Goal: Task Accomplishment & Management: Complete application form

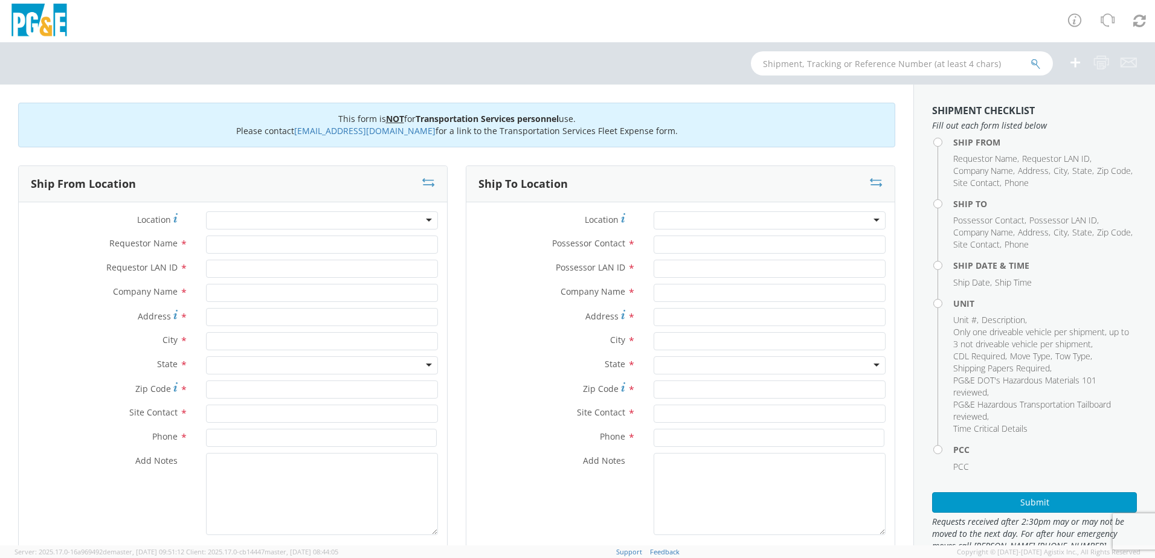
click at [231, 220] on div at bounding box center [322, 220] width 232 height 18
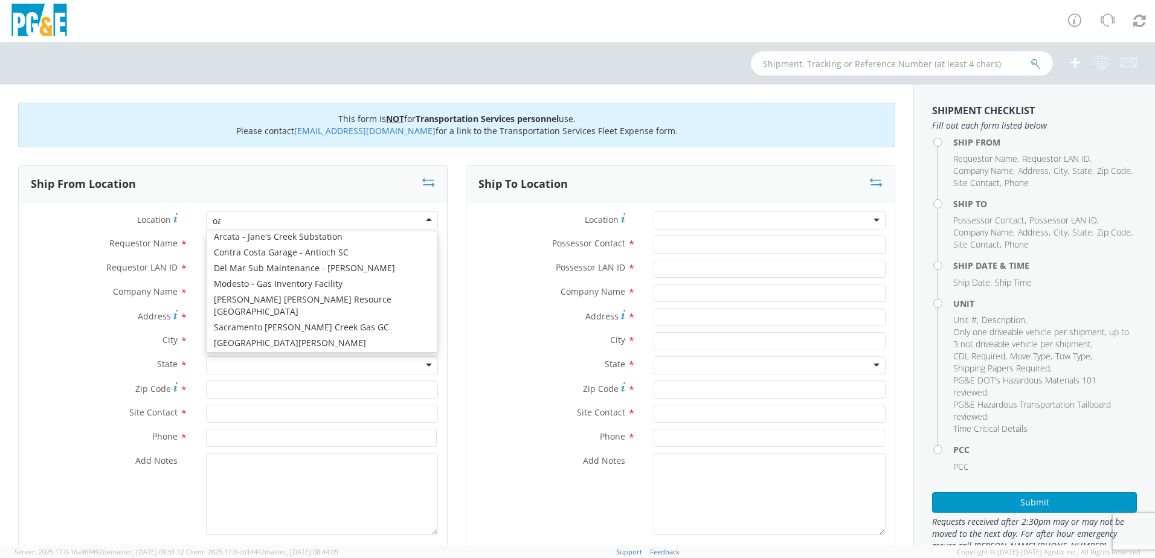
type input "oak"
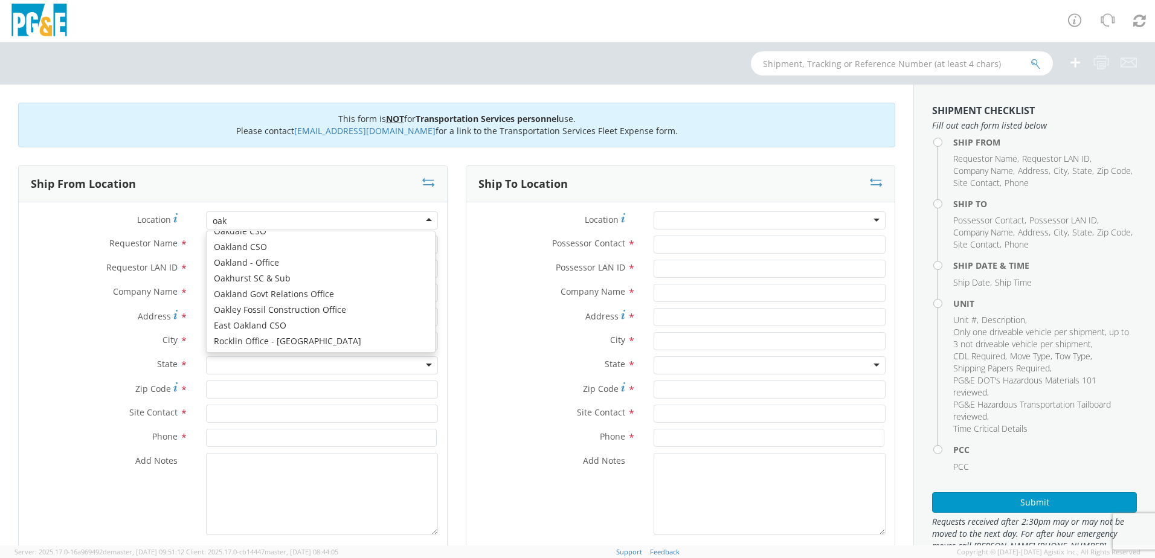
scroll to position [3, 0]
type input "PG&E"
type input "50150 ROAD 426"
type input "OAKHURST"
type input "93644"
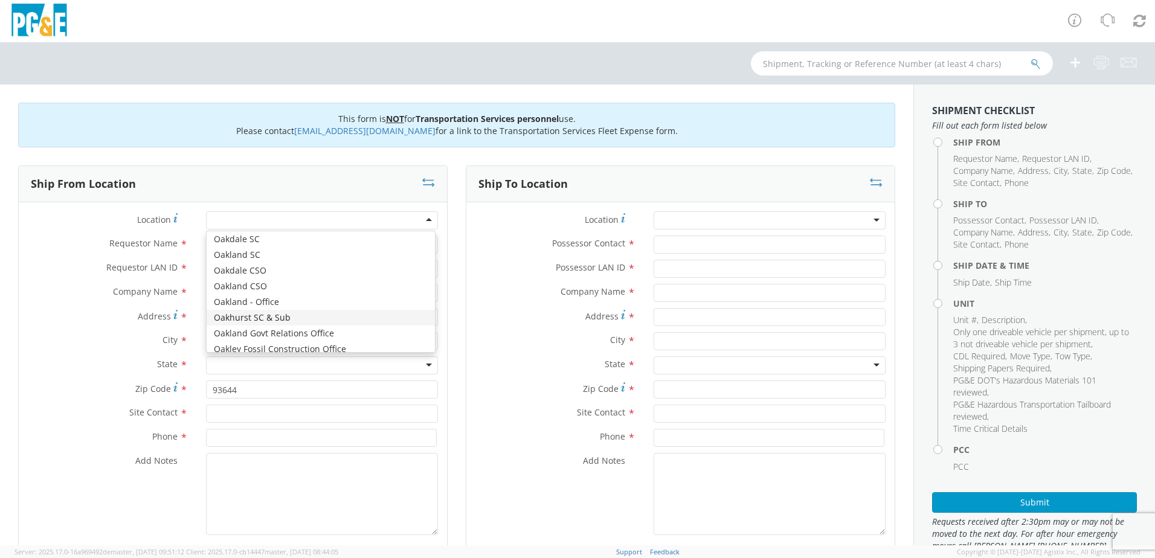
scroll to position [0, 0]
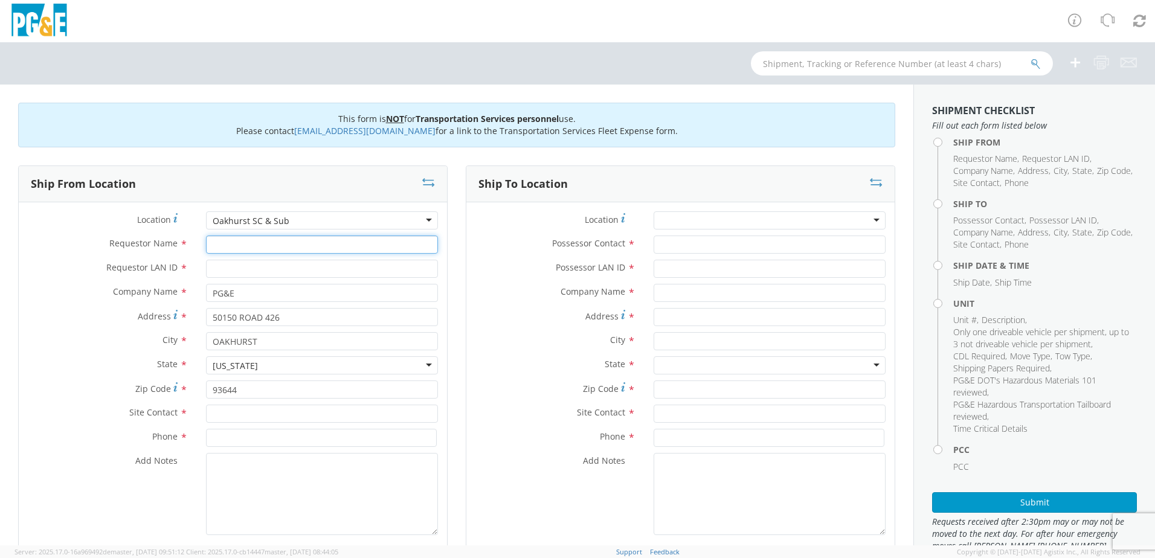
click at [234, 248] on input "Requestor Name *" at bounding box center [322, 245] width 232 height 18
type input "j"
type input "O"
type input "[PERSON_NAME]"
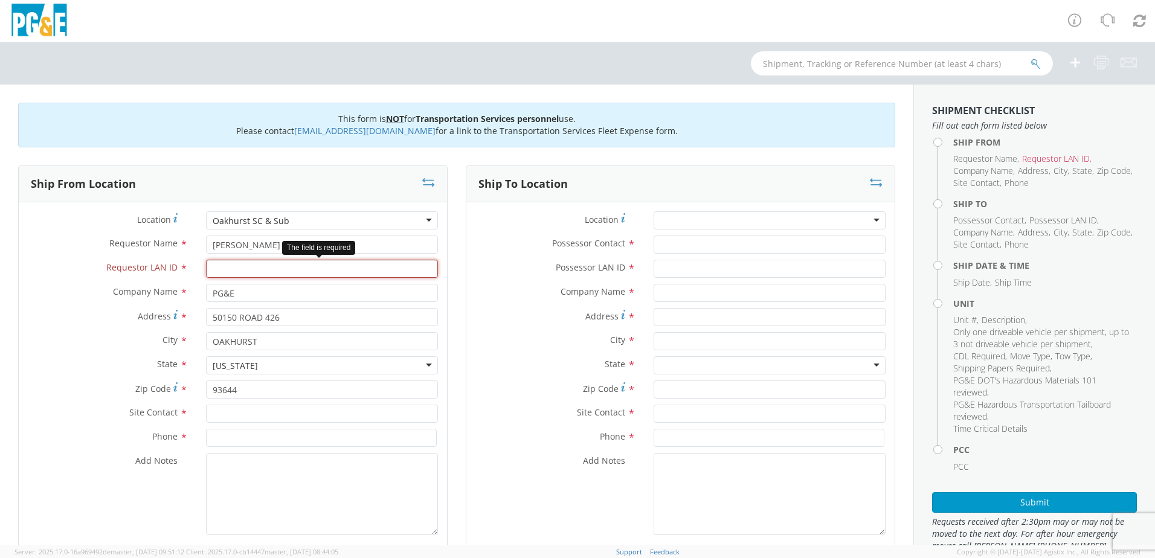
click at [248, 274] on input "Requestor LAN ID *" at bounding box center [322, 269] width 232 height 18
type input "JWTH"
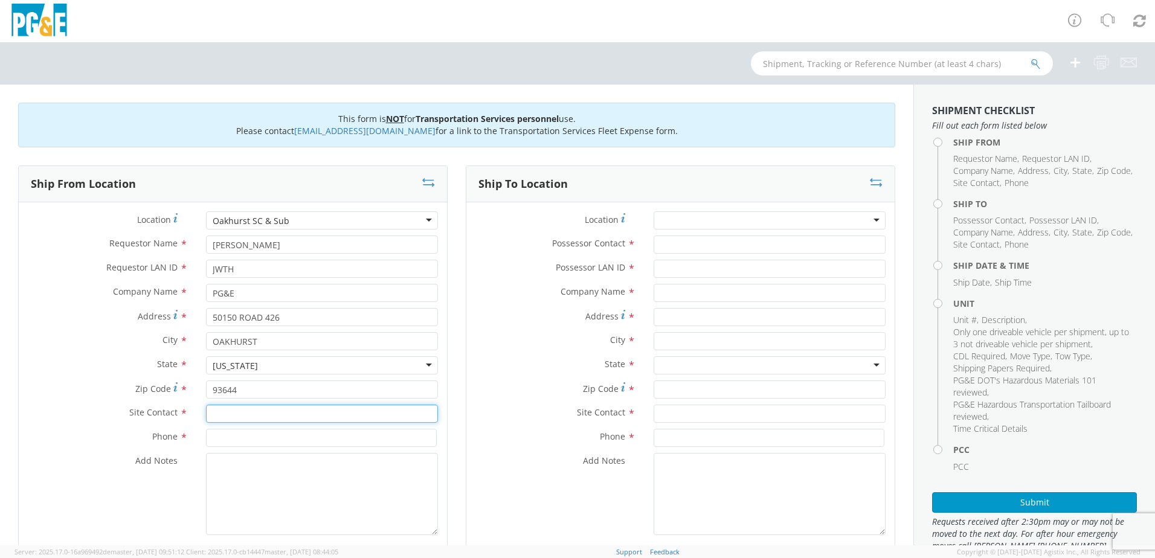
click at [257, 410] on input "text" at bounding box center [322, 414] width 232 height 18
type input "[PERSON_NAME]"
type input "[PHONE_NUMBER]"
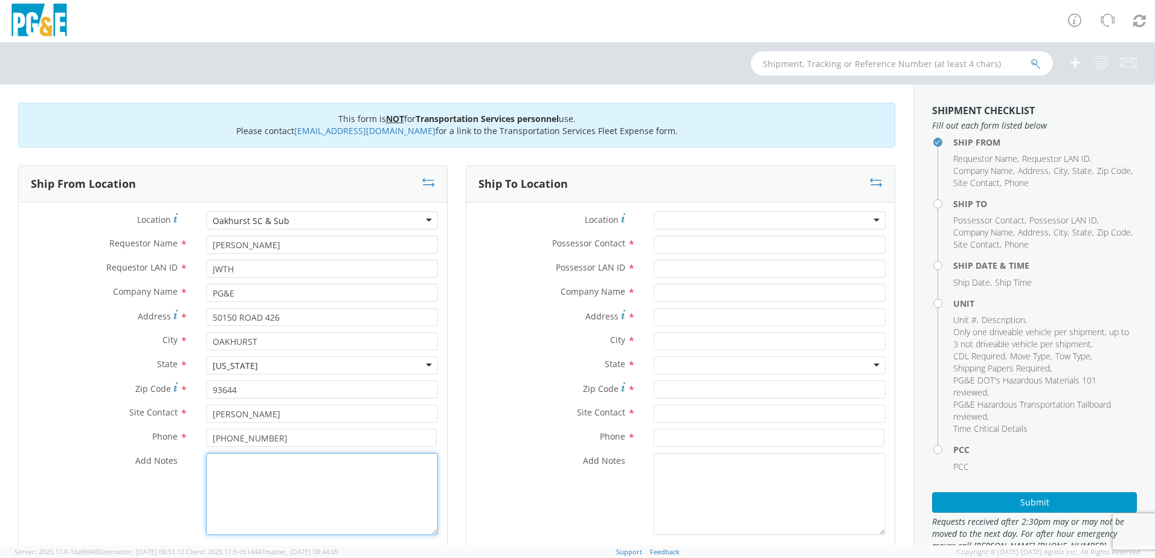
click at [249, 520] on textarea "Add Notes *" at bounding box center [322, 494] width 232 height 82
click at [281, 512] on textarea "Add Notes *" at bounding box center [322, 494] width 232 height 82
paste textarea "ALREADY MOVED BY [PERSON_NAME]; PM"
click at [377, 463] on textarea "ALREADY MOVED BY [PERSON_NAME]; PM" at bounding box center [322, 494] width 232 height 82
type textarea "ALREADY MOVED BY [PERSON_NAME]; PM 35663890"
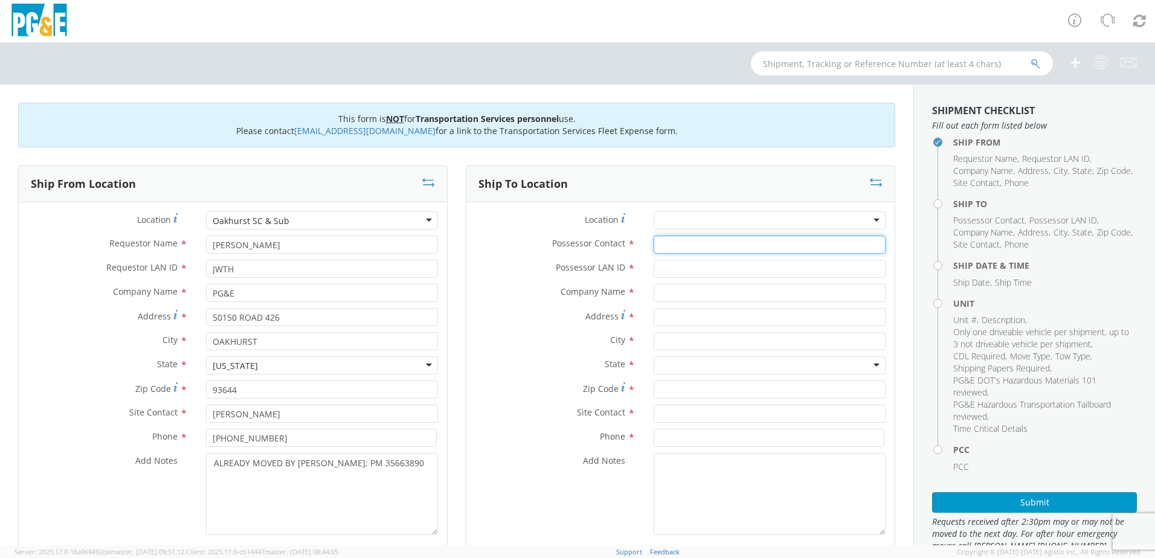
click at [671, 245] on input "Possessor Contact *" at bounding box center [770, 245] width 232 height 18
type input "[PERSON_NAME]"
click at [690, 271] on input "Possessor LAN ID *" at bounding box center [770, 269] width 232 height 18
type input "JWTH"
click at [691, 293] on input "text" at bounding box center [770, 293] width 232 height 18
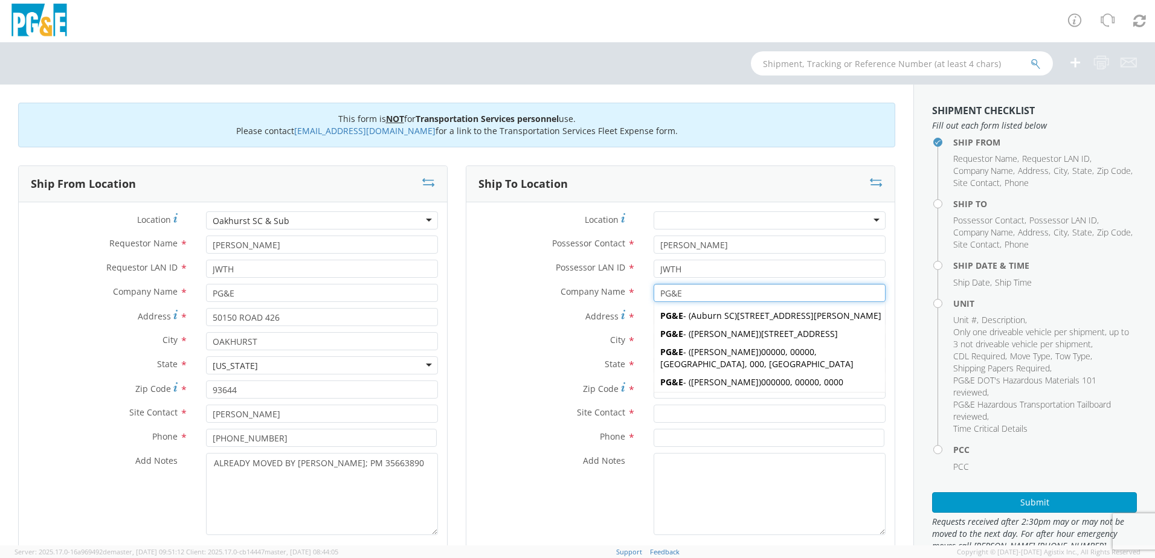
type input "PG&E"
click at [558, 307] on div "Company Name * PG&E PG&E PG&E - ( [GEOGRAPHIC_DATA] [GEOGRAPHIC_DATA] ) [STREET…" at bounding box center [680, 296] width 428 height 24
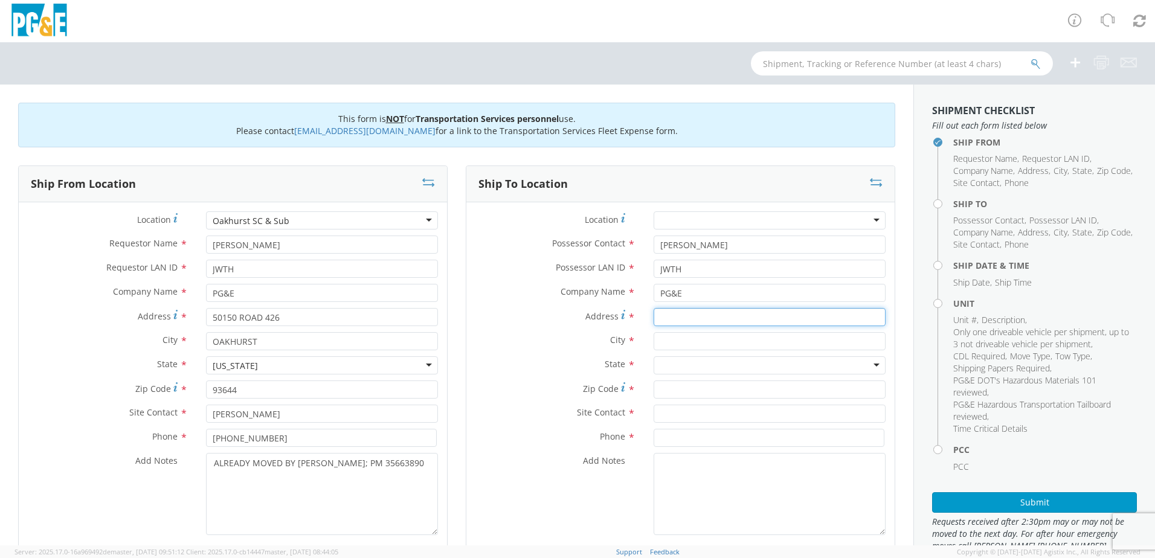
click at [675, 314] on input "Address *" at bounding box center [770, 317] width 232 height 18
type input "[PERSON_NAME] X ROAD 200"
click at [673, 343] on input "text" at bounding box center [770, 341] width 232 height 18
type input "NORTH FORK"
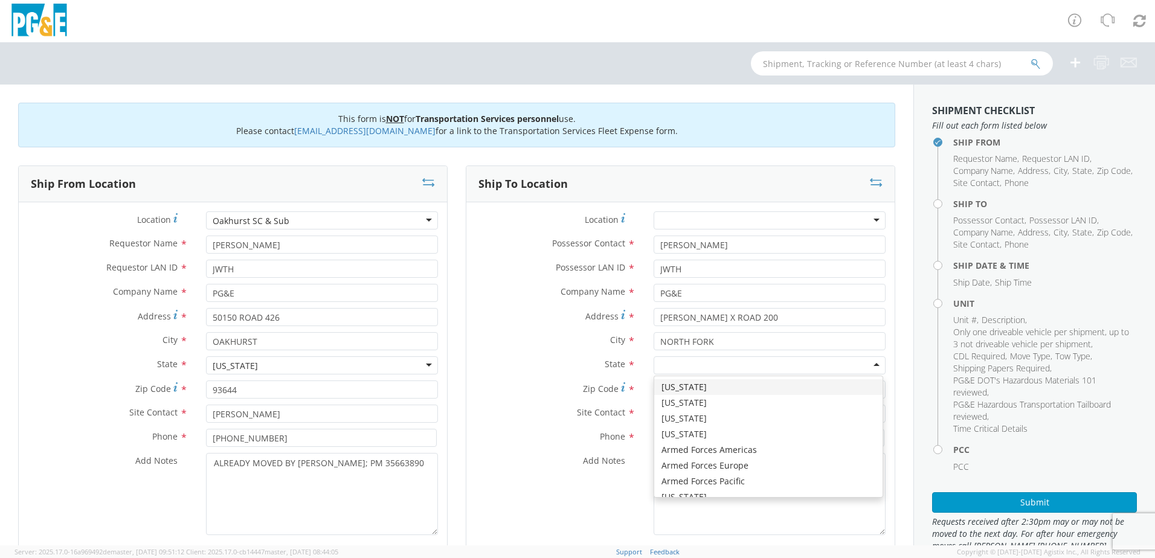
click at [680, 368] on div at bounding box center [770, 365] width 232 height 18
type input "C"
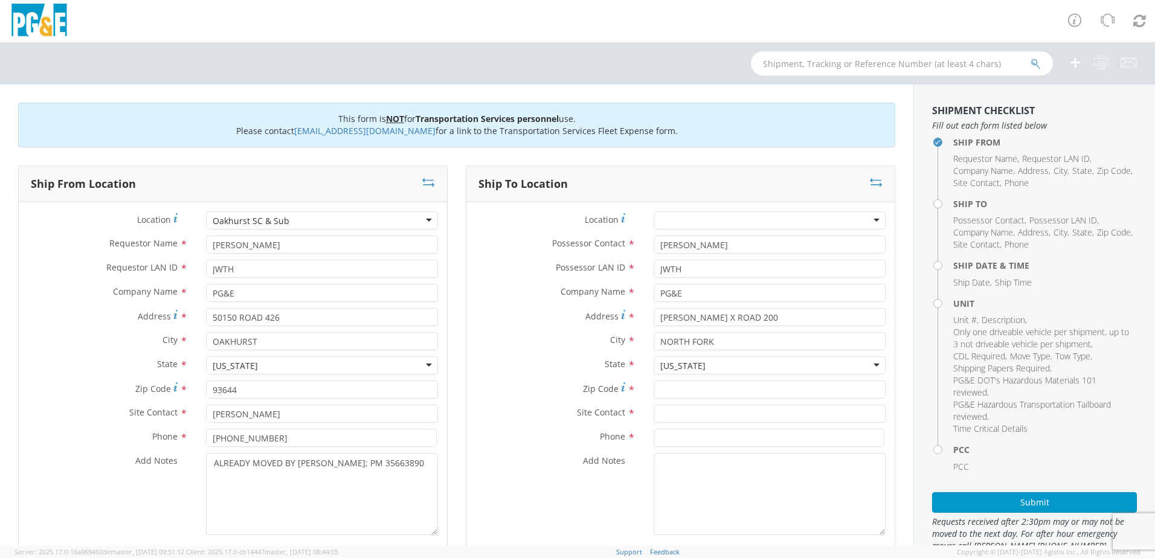
click at [680, 398] on div "Zip Code *" at bounding box center [680, 393] width 428 height 24
click at [679, 390] on input "Zip Code *" at bounding box center [770, 390] width 232 height 18
click at [708, 381] on div "Location * (OBSOLETE) [PERSON_NAME] SC - GC TRAILER (OBSOLETE) [GEOGRAPHIC_DATA…" at bounding box center [680, 376] width 428 height 330
click at [709, 390] on input "Zip Code *" at bounding box center [770, 390] width 232 height 18
type input "93643"
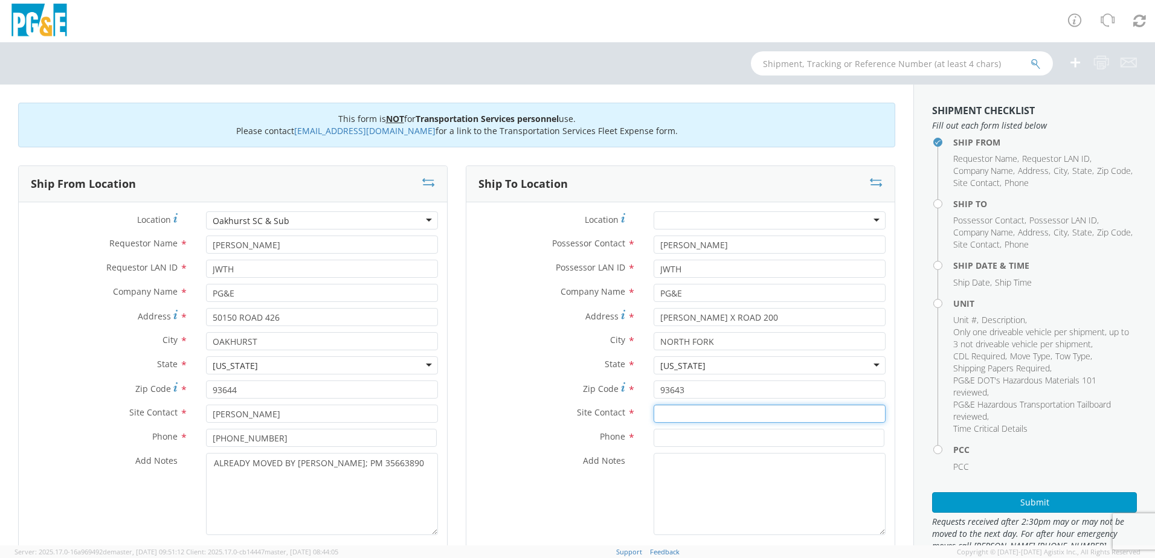
click at [714, 415] on input "text" at bounding box center [770, 414] width 232 height 18
type input "[PERSON_NAME]"
click at [722, 437] on input at bounding box center [769, 438] width 231 height 18
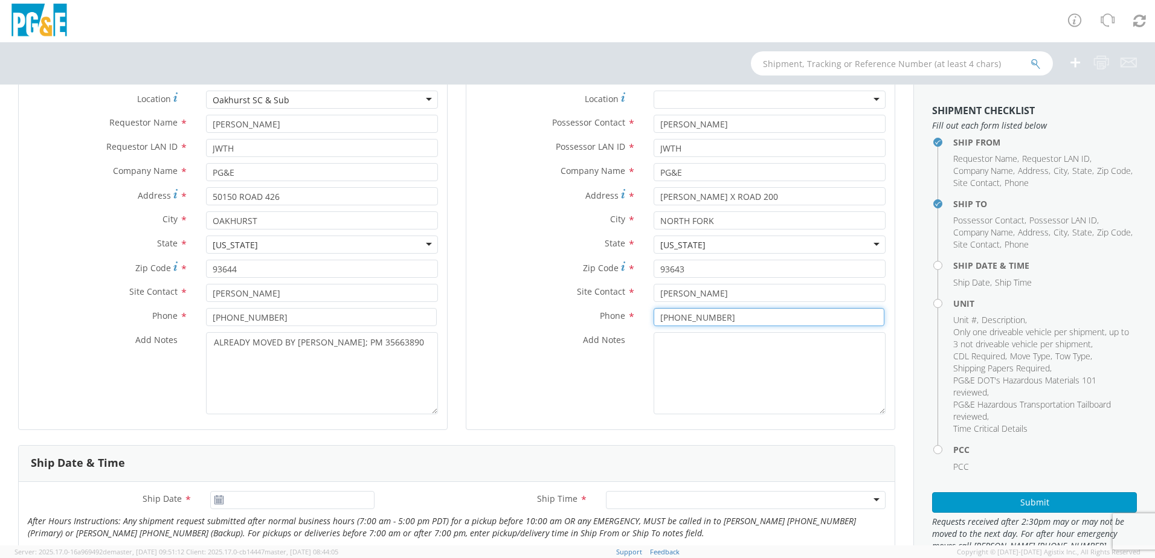
type input "[PHONE_NUMBER]"
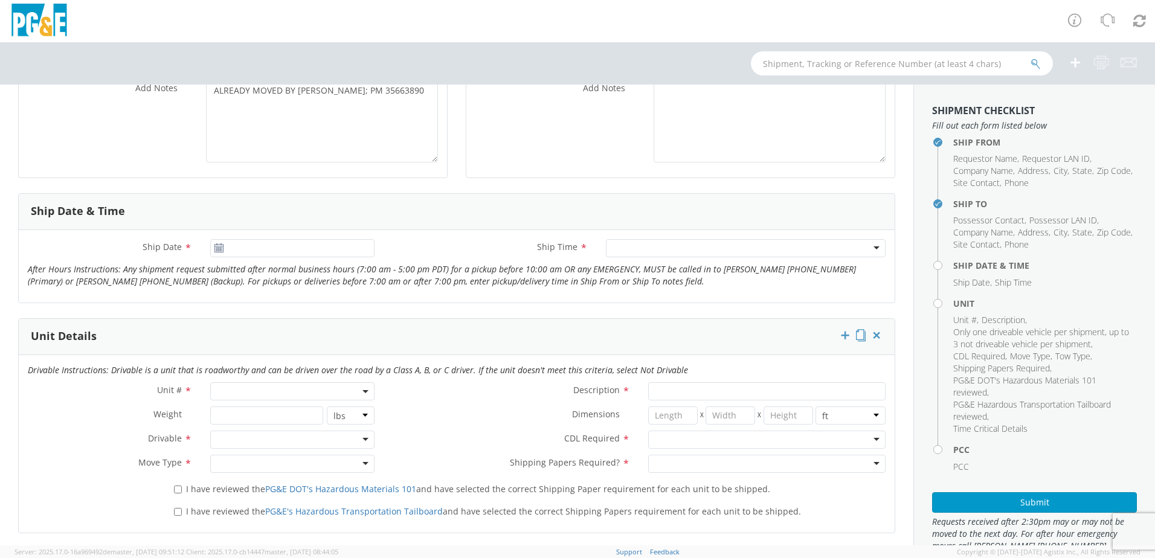
scroll to position [423, 0]
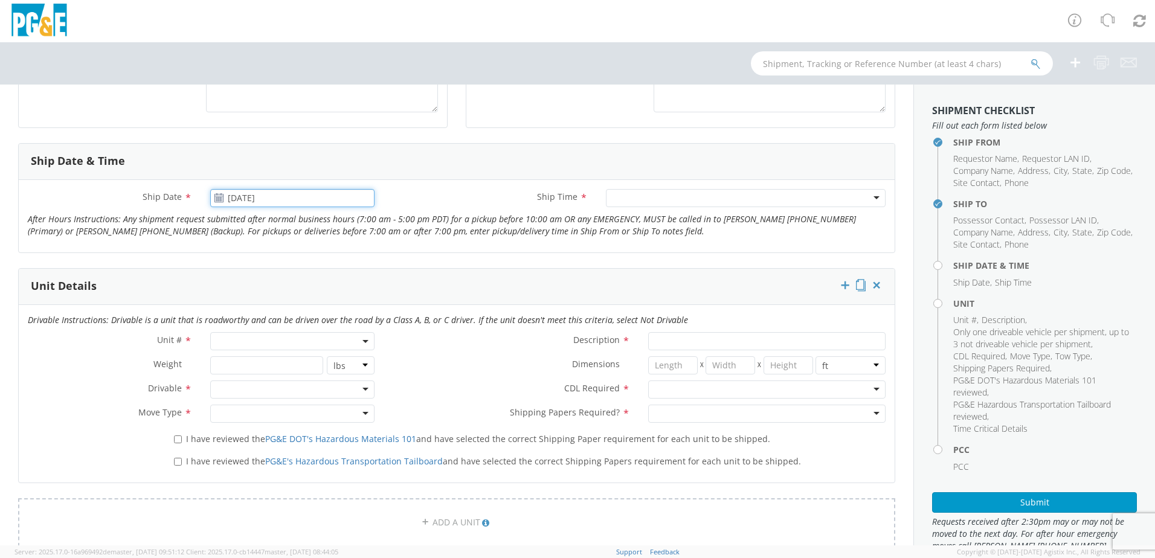
click at [269, 198] on input "[DATE]" at bounding box center [292, 198] width 164 height 18
click at [223, 314] on td "17" at bounding box center [223, 311] width 21 height 18
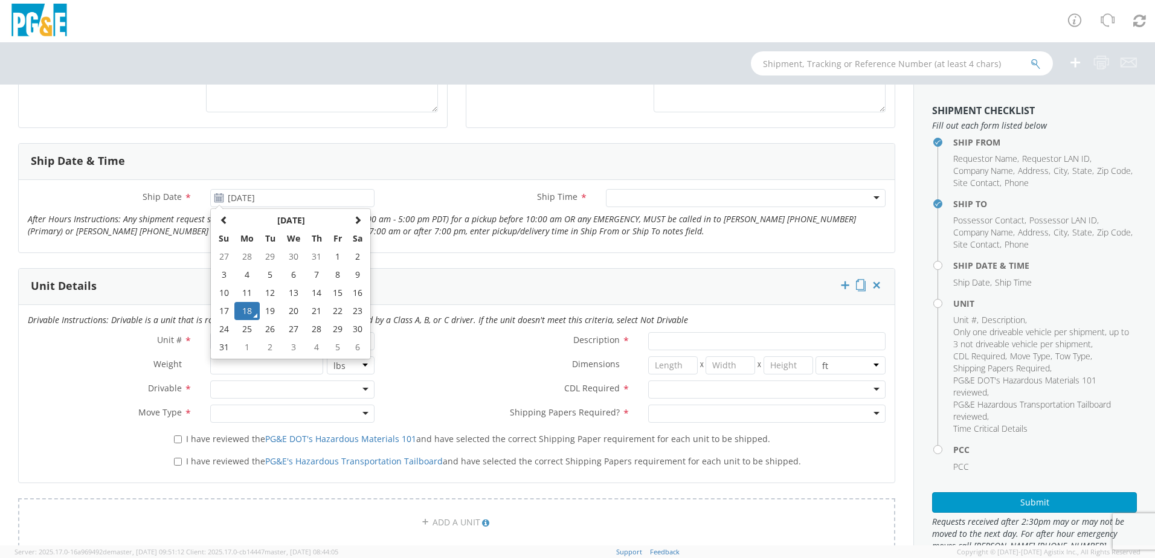
type input "[DATE]"
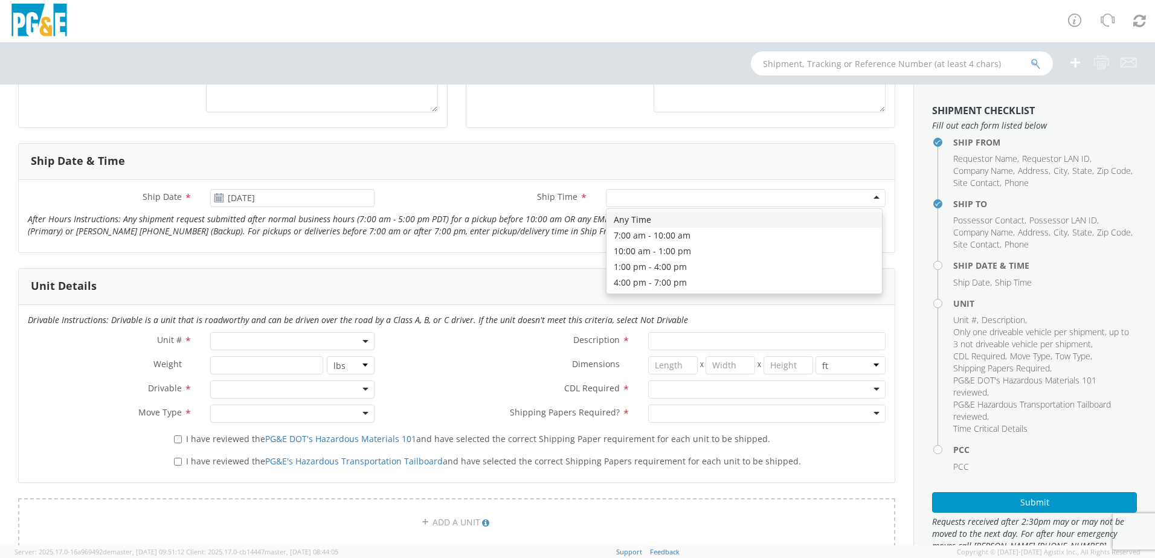
click at [637, 205] on div at bounding box center [746, 198] width 280 height 18
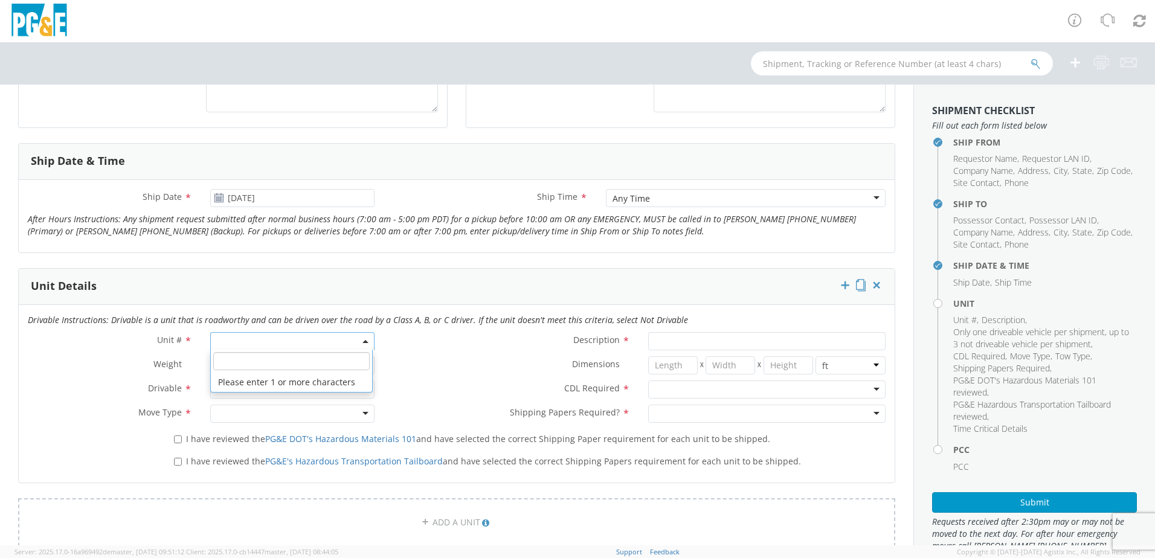
click at [258, 340] on span at bounding box center [292, 341] width 164 height 18
click at [262, 356] on input "search" at bounding box center [291, 361] width 156 height 18
type input "OTHER"
select select "Other"
select select "? undefined:undefined ?"
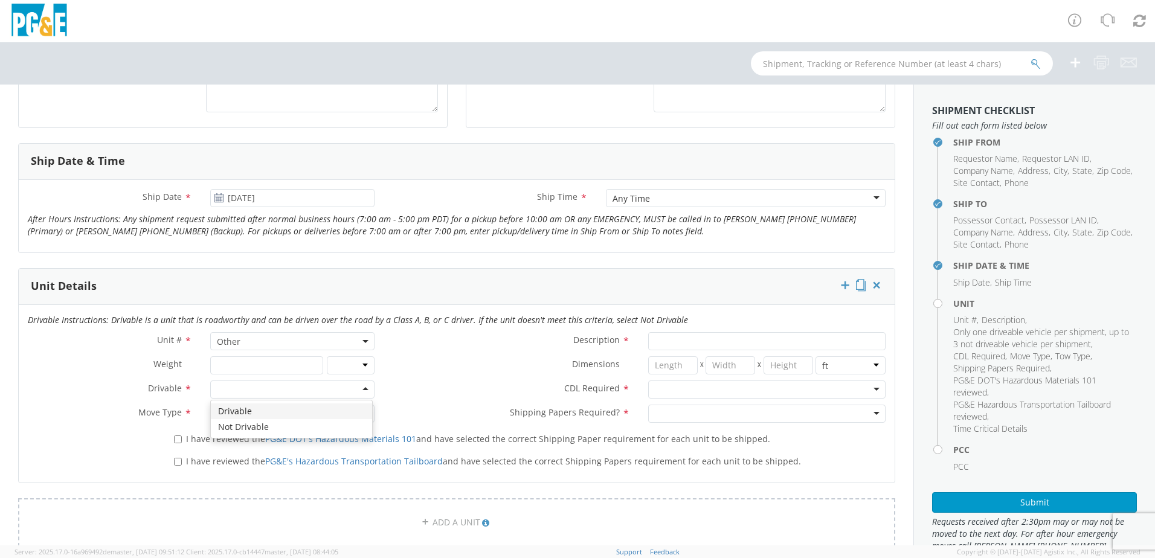
click at [244, 386] on div at bounding box center [292, 390] width 164 height 18
drag, startPoint x: 263, startPoint y: 429, endPoint x: 257, endPoint y: 424, distance: 7.3
click at [246, 411] on div at bounding box center [292, 414] width 164 height 18
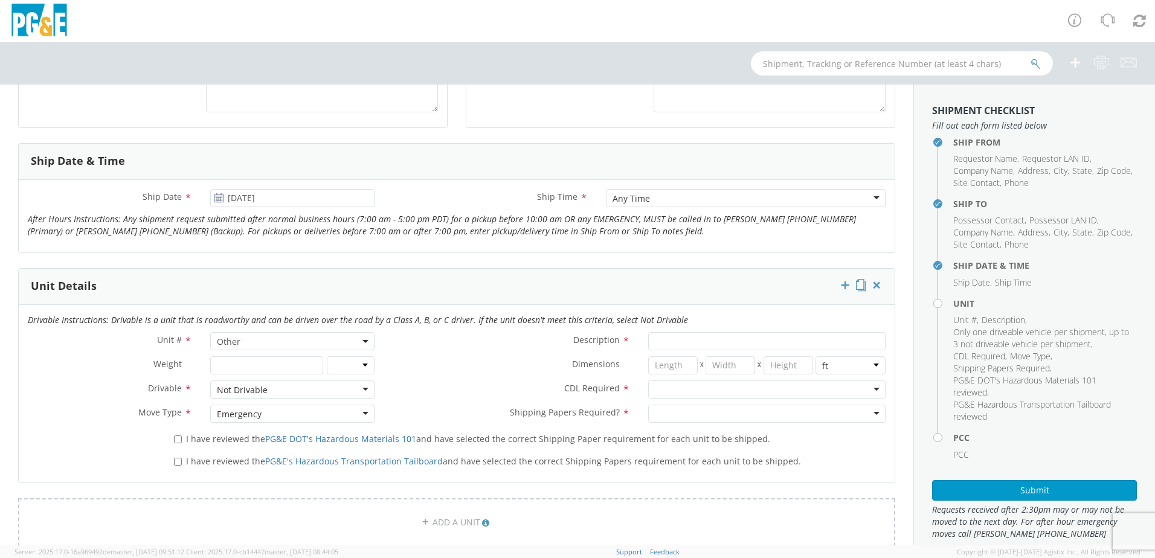
drag, startPoint x: 219, startPoint y: 436, endPoint x: 218, endPoint y: 445, distance: 9.1
click at [219, 436] on span "I have reviewed the PG&E DOT's Hazardous Materials 101 and have selected the co…" at bounding box center [478, 438] width 584 height 11
click at [182, 436] on input "I have reviewed the PG&E DOT's Hazardous Materials 101 and have selected the co…" at bounding box center [178, 440] width 8 height 8
checkbox input "true"
drag, startPoint x: 216, startPoint y: 466, endPoint x: 240, endPoint y: 460, distance: 25.1
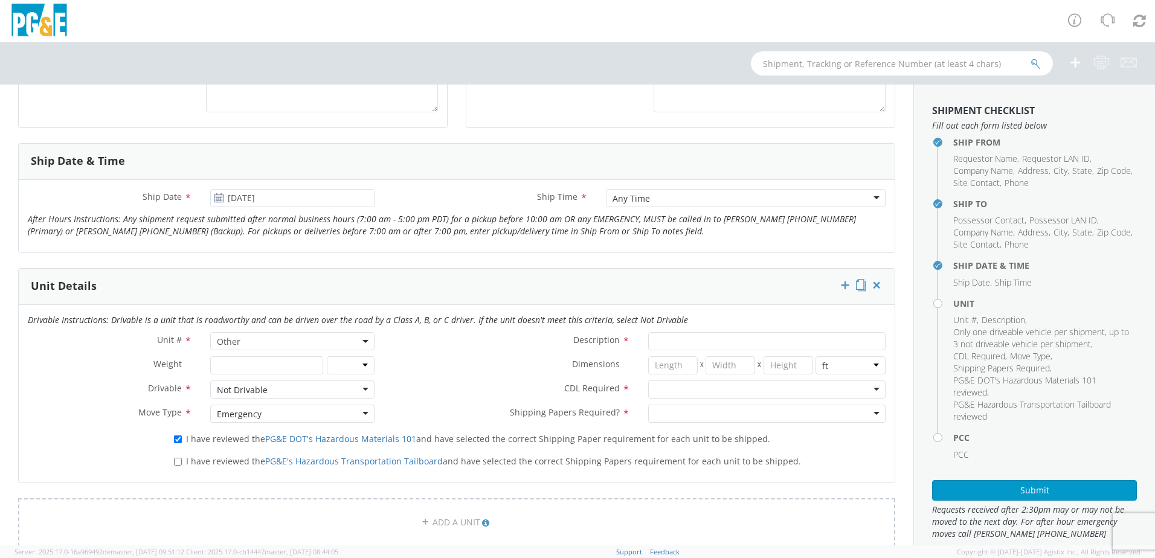
click at [217, 466] on span "I have reviewed the PG&E's Hazardous Transportation Tailboard and have selected…" at bounding box center [493, 461] width 615 height 11
click at [182, 466] on input "I have reviewed the PG&E's Hazardous Transportation Tailboard and have selected…" at bounding box center [178, 462] width 8 height 8
checkbox input "true"
click at [706, 344] on input "Description *" at bounding box center [766, 341] width 237 height 18
type input "[PERSON_NAME] TRACK MACHINE"
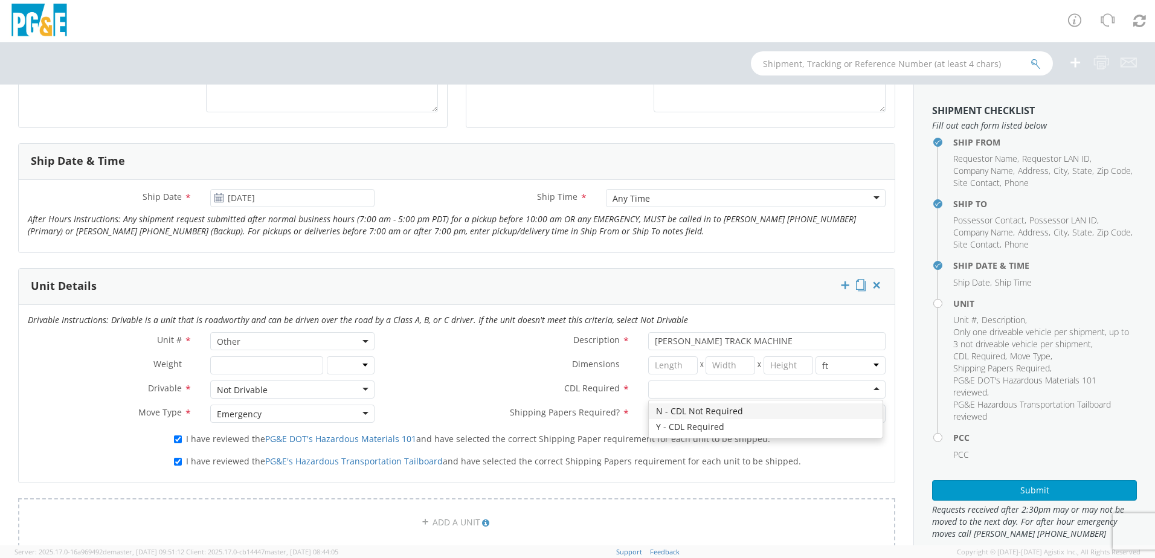
click at [708, 392] on div at bounding box center [766, 390] width 237 height 18
click at [697, 416] on div at bounding box center [766, 414] width 237 height 18
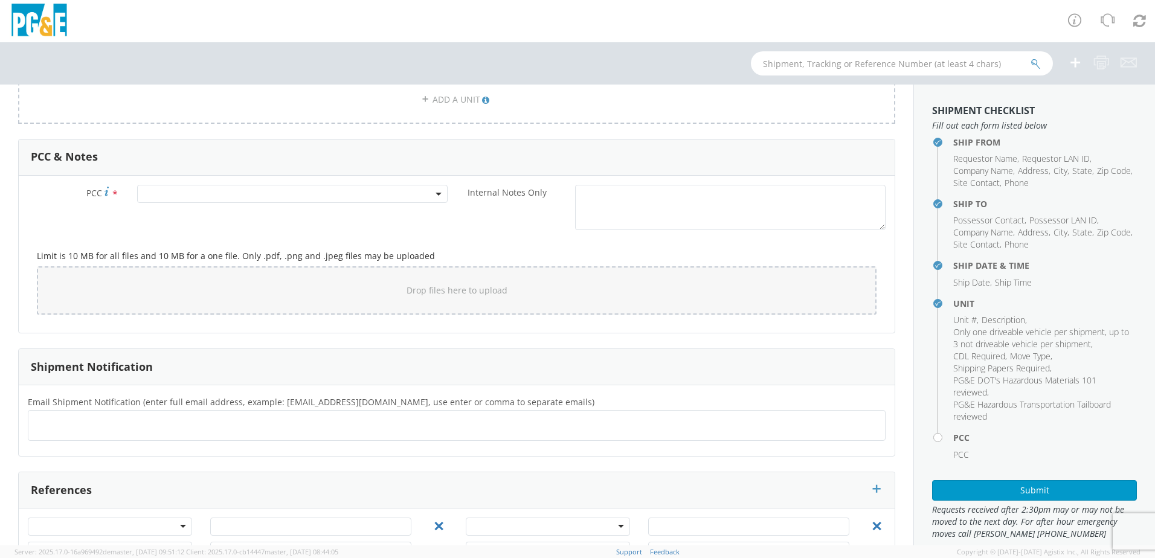
click at [205, 191] on span at bounding box center [292, 194] width 311 height 18
click at [172, 214] on input "number" at bounding box center [290, 214] width 301 height 18
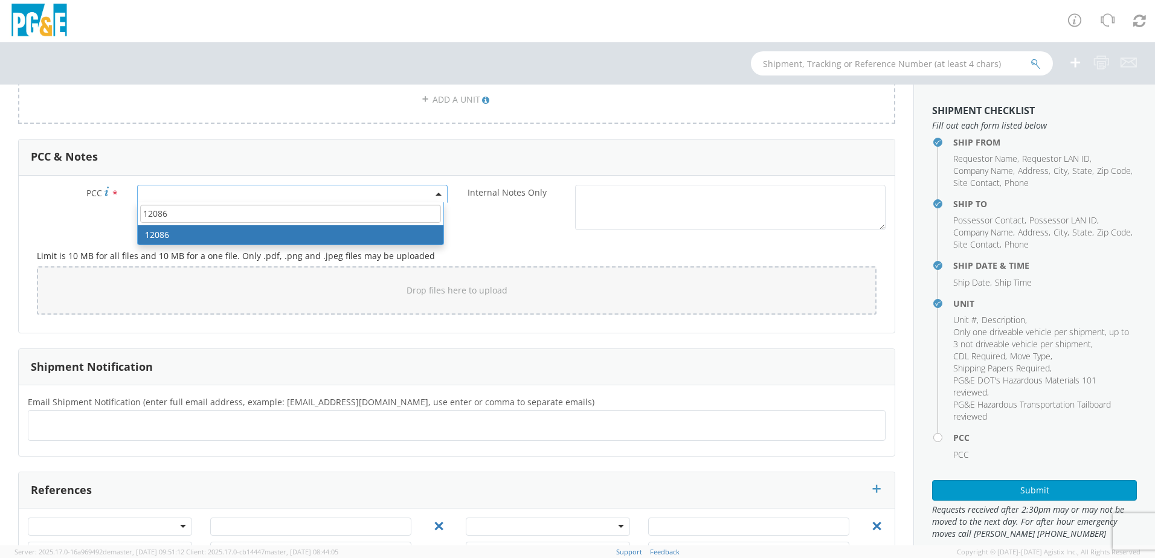
type input "12086"
select select "12086"
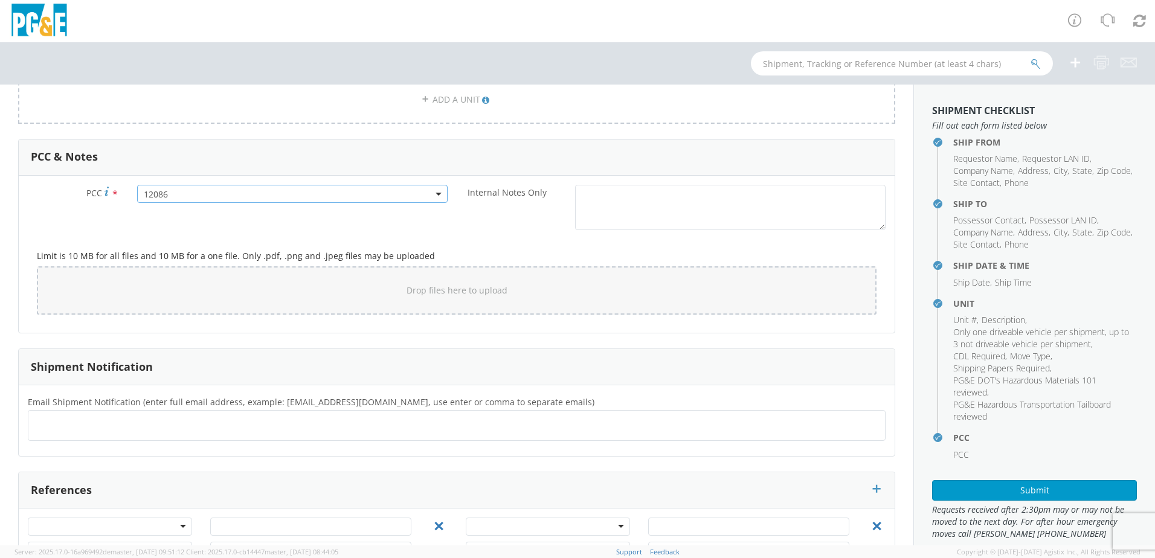
click at [82, 422] on ul at bounding box center [456, 426] width 847 height 20
type input "[EMAIL_ADDRESS][DOMAIN_NAME]"
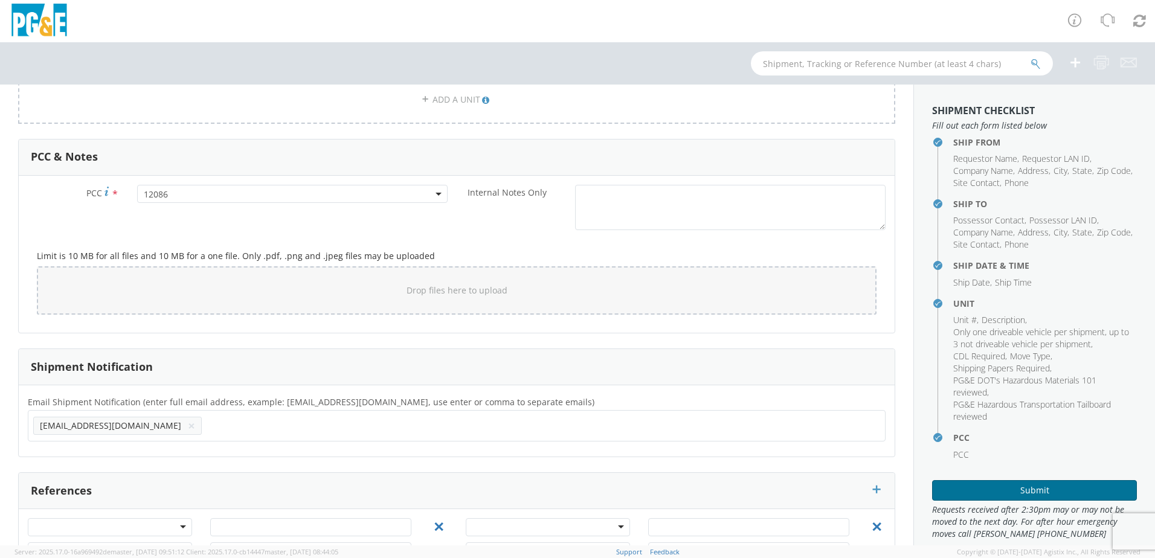
click at [1002, 491] on button "Submit" at bounding box center [1034, 490] width 205 height 21
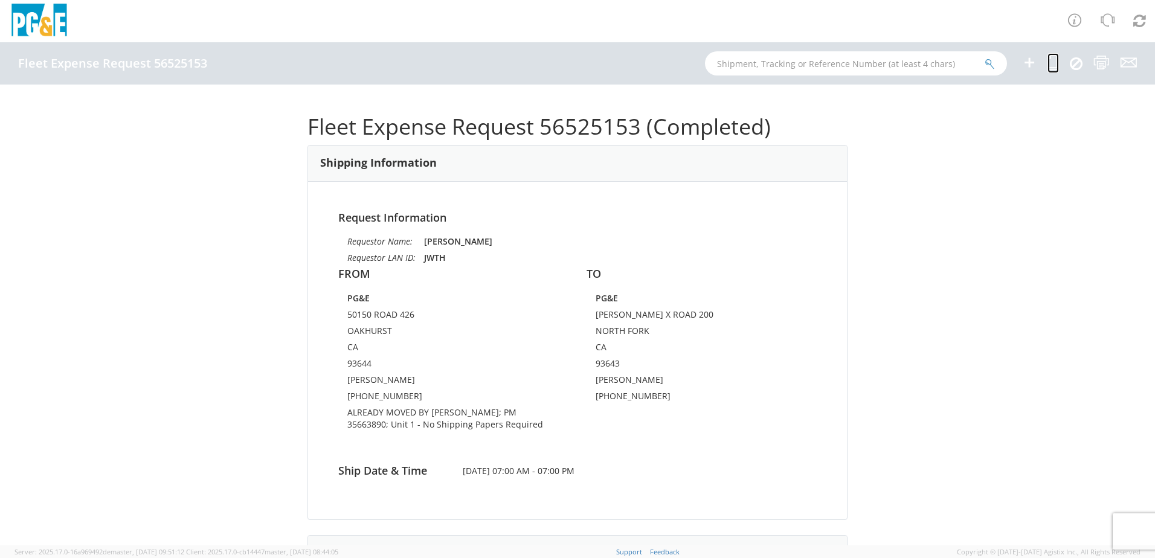
click at [1056, 63] on icon at bounding box center [1053, 62] width 11 height 15
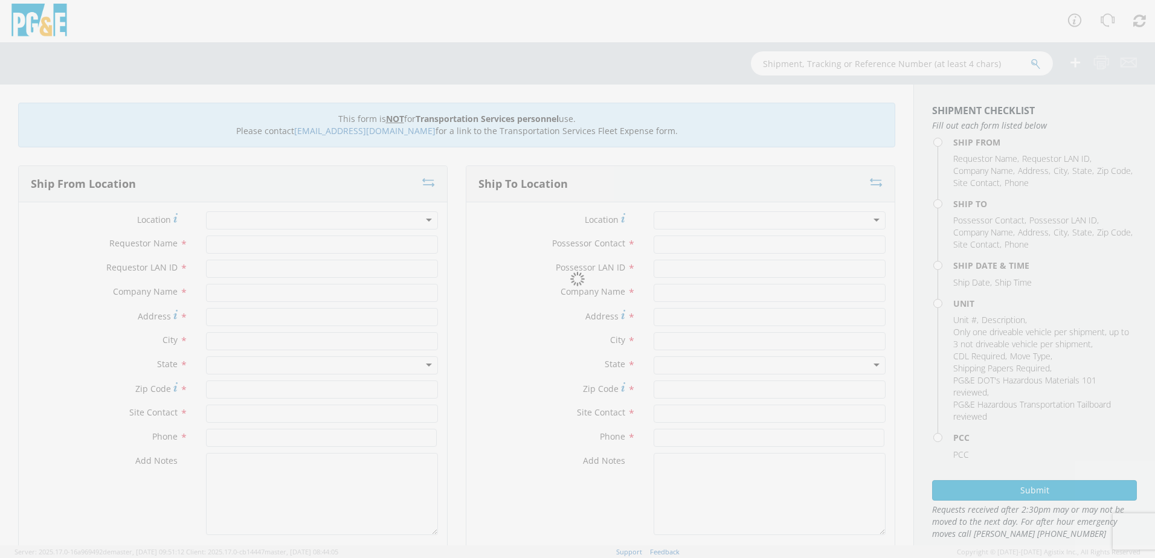
type input "[PERSON_NAME]"
type input "JWTH"
type input "PG&E"
type input "50150 ROAD 426"
type input "OAKHURST"
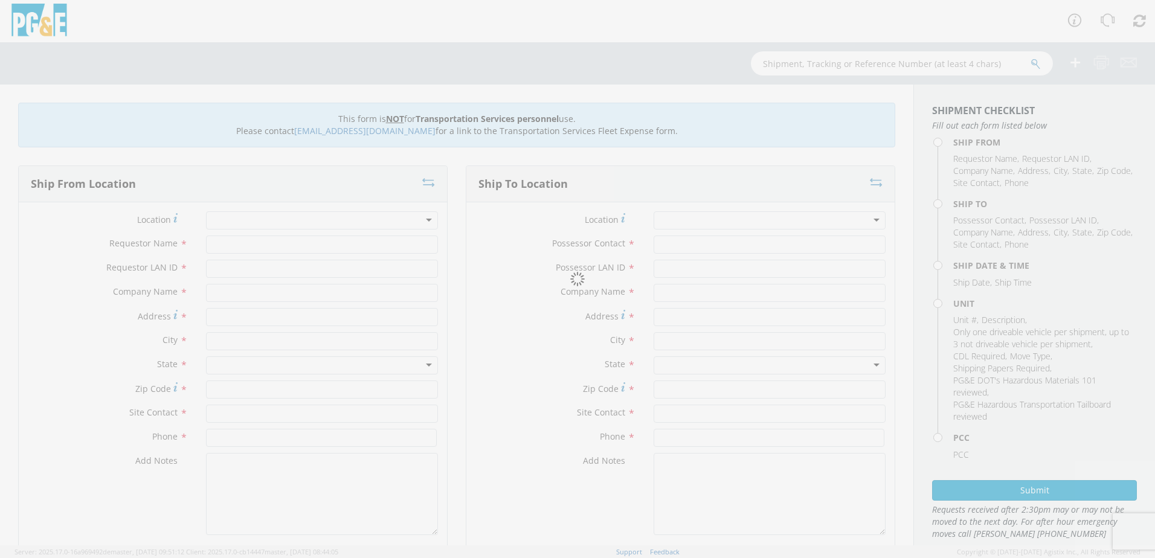
type input "93644"
type input "[PERSON_NAME]"
type input "[PHONE_NUMBER]"
type input "[PERSON_NAME]"
type input "JWTH"
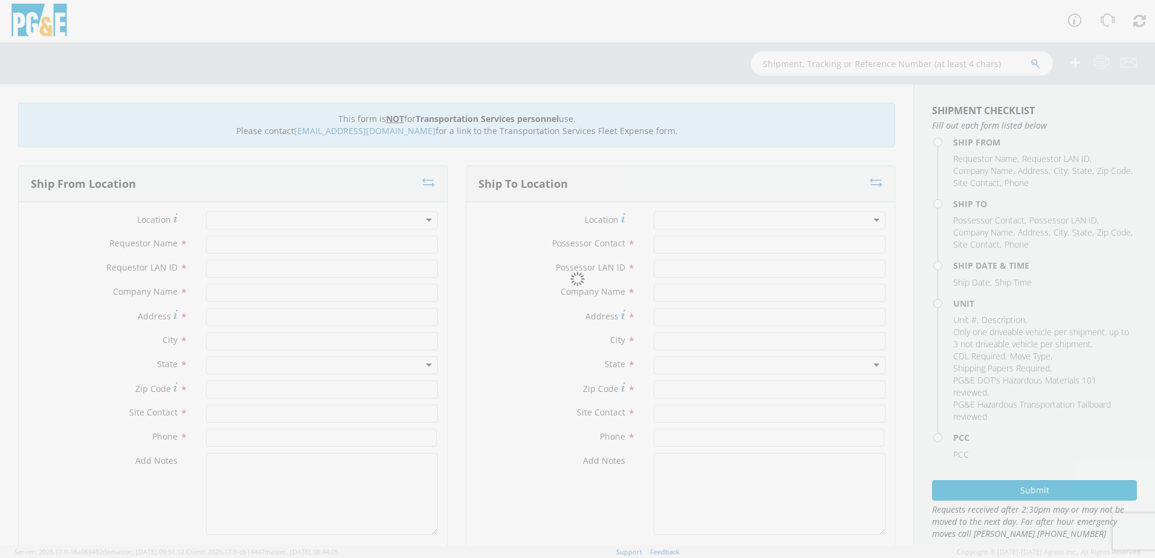
type input "PG&E"
type input "[PERSON_NAME] X ROAD 200"
type input "NORTH FORK"
type input "93643"
type input "[PERSON_NAME]"
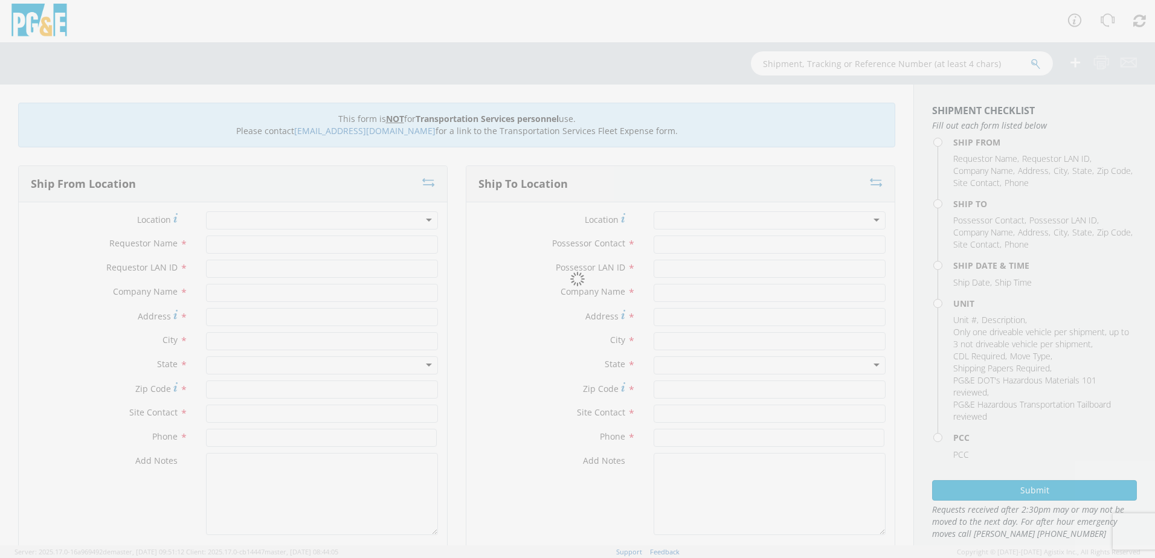
type input "[PHONE_NUMBER]"
type input "[DATE]"
type input "[PERSON_NAME] TRACK MACHINE"
type input "0"
select select "12086"
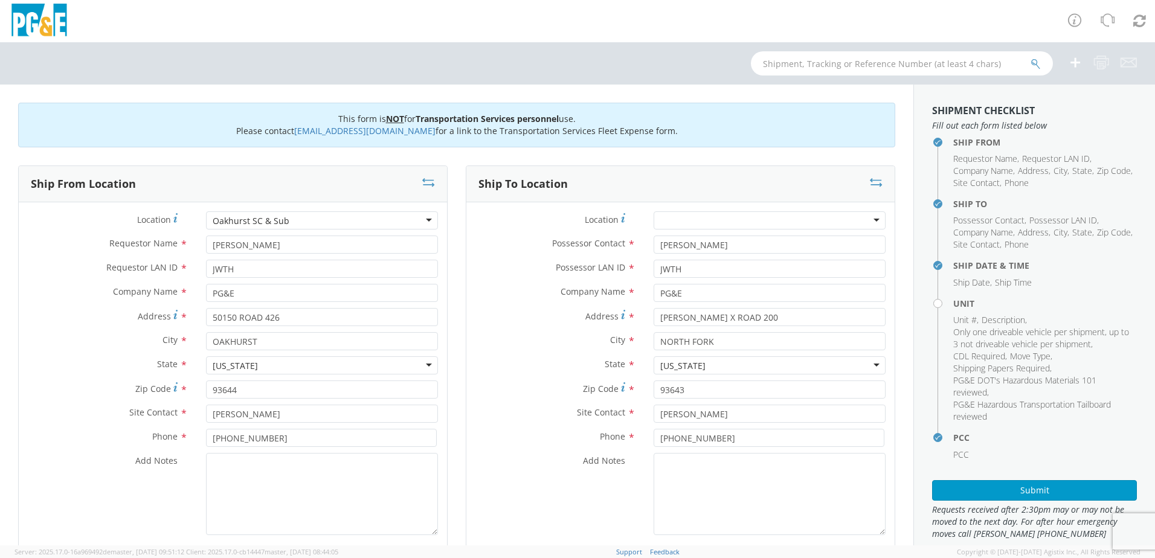
select select "Other"
drag, startPoint x: 342, startPoint y: 473, endPoint x: 344, endPoint y: 466, distance: 6.9
click at [342, 471] on textarea "Add Notes *" at bounding box center [322, 494] width 232 height 82
paste textarea "ALREADY MOVED BY [PERSON_NAME]; PM"
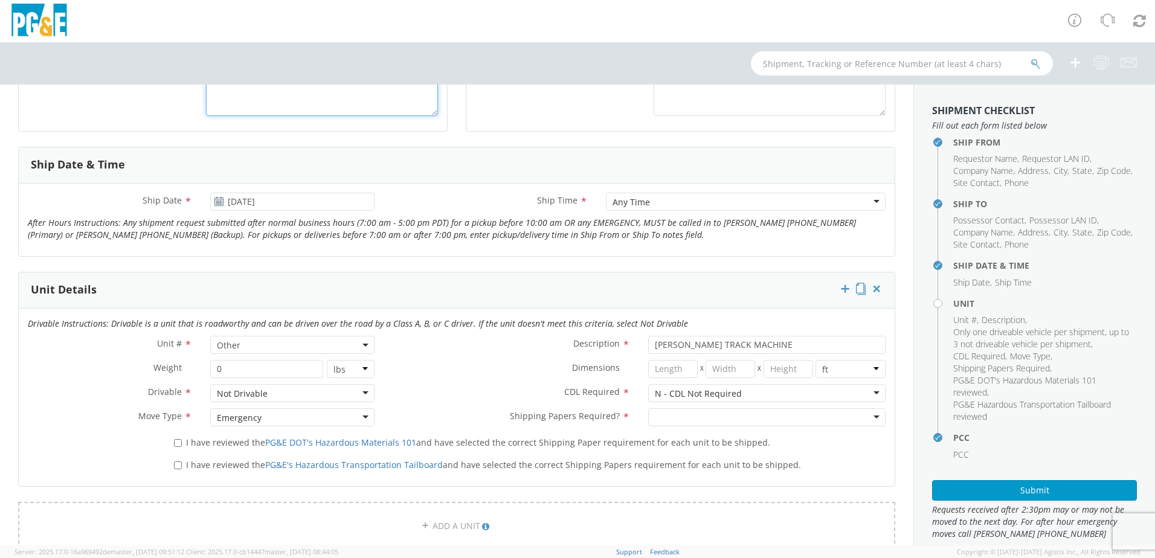
scroll to position [423, 0]
type textarea "ALREADY MOVED BY [PERSON_NAME]; PM 35663890"
click at [692, 411] on div at bounding box center [766, 414] width 237 height 18
drag, startPoint x: 183, startPoint y: 436, endPoint x: 182, endPoint y: 453, distance: 16.4
click at [183, 437] on label "I have reviewed the PG&E DOT's Hazardous Materials 101 and have selected the co…" at bounding box center [473, 438] width 599 height 14
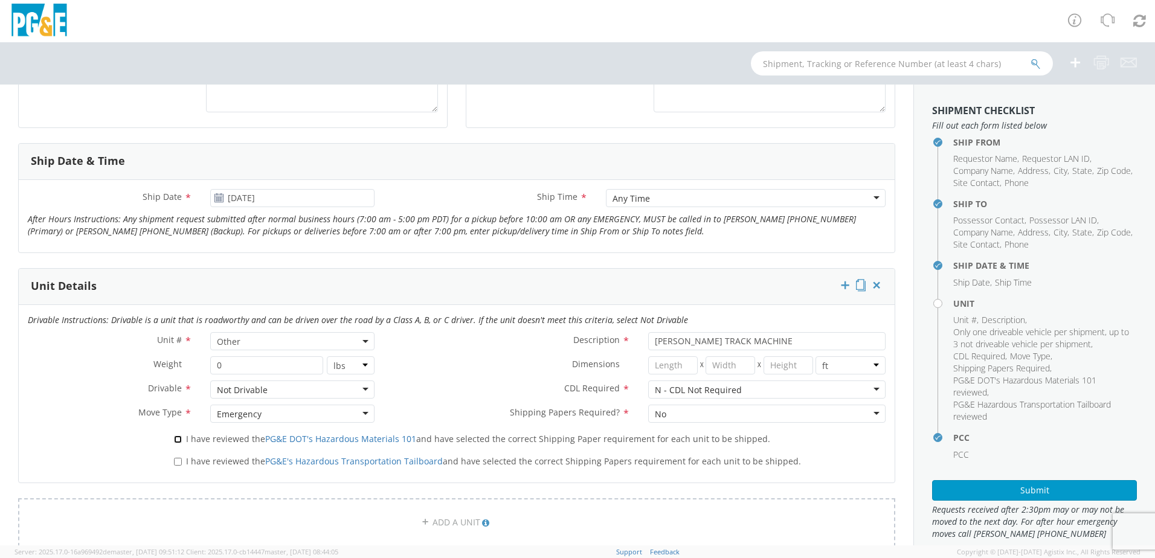
click at [182, 437] on input "I have reviewed the PG&E DOT's Hazardous Materials 101 and have selected the co…" at bounding box center [178, 440] width 8 height 8
checkbox input "true"
click at [180, 466] on label "I have reviewed the PG&E's Hazardous Transportation Tailboard and have selected…" at bounding box center [489, 461] width 630 height 14
click at [180, 466] on input "I have reviewed the PG&E's Hazardous Transportation Tailboard and have selected…" at bounding box center [178, 462] width 8 height 8
checkbox input "true"
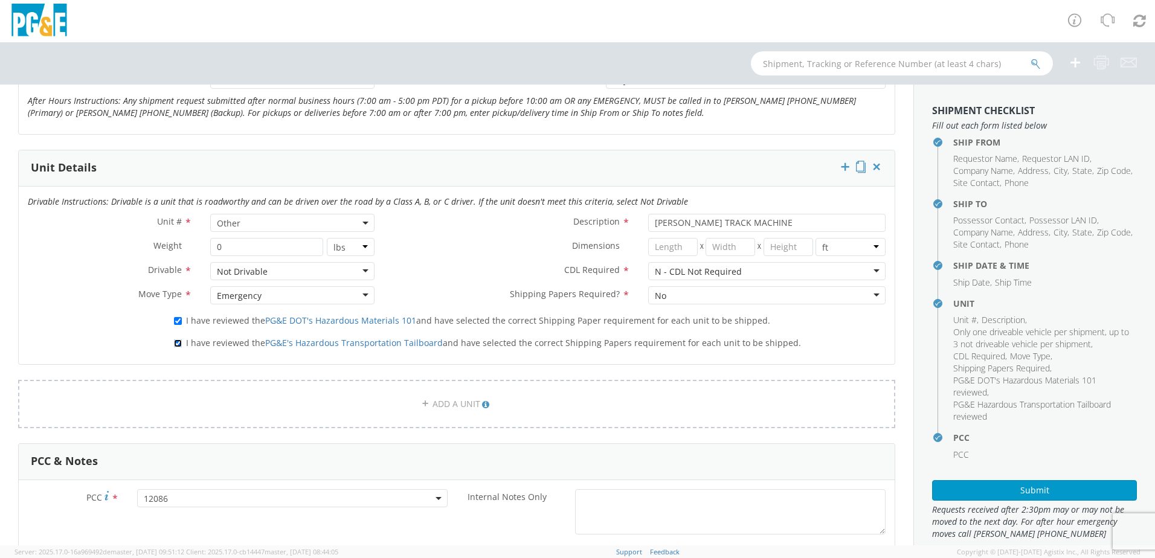
scroll to position [785, 0]
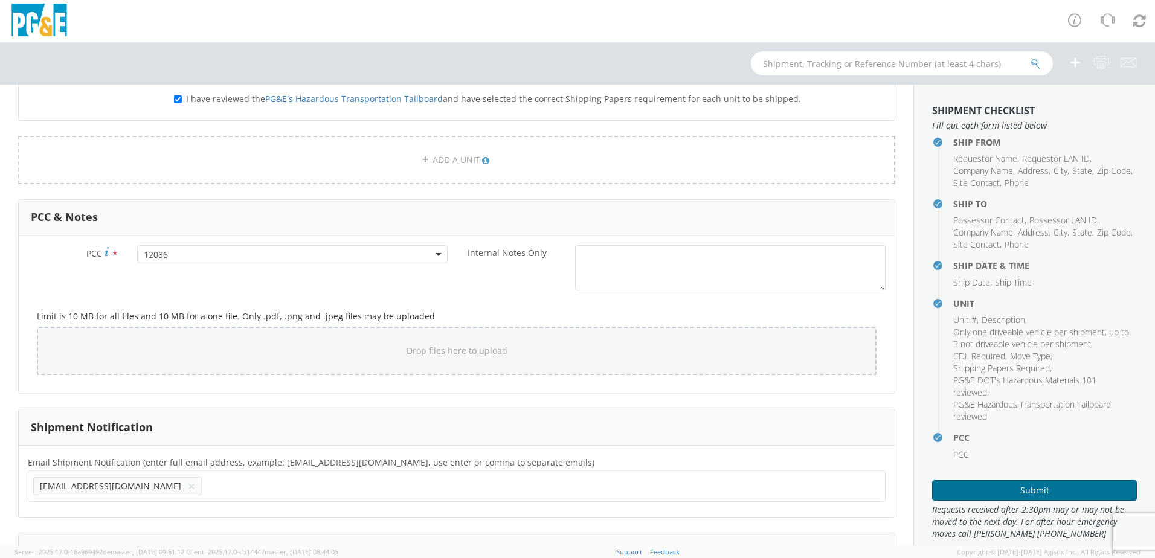
click at [979, 484] on button "Submit" at bounding box center [1034, 490] width 205 height 21
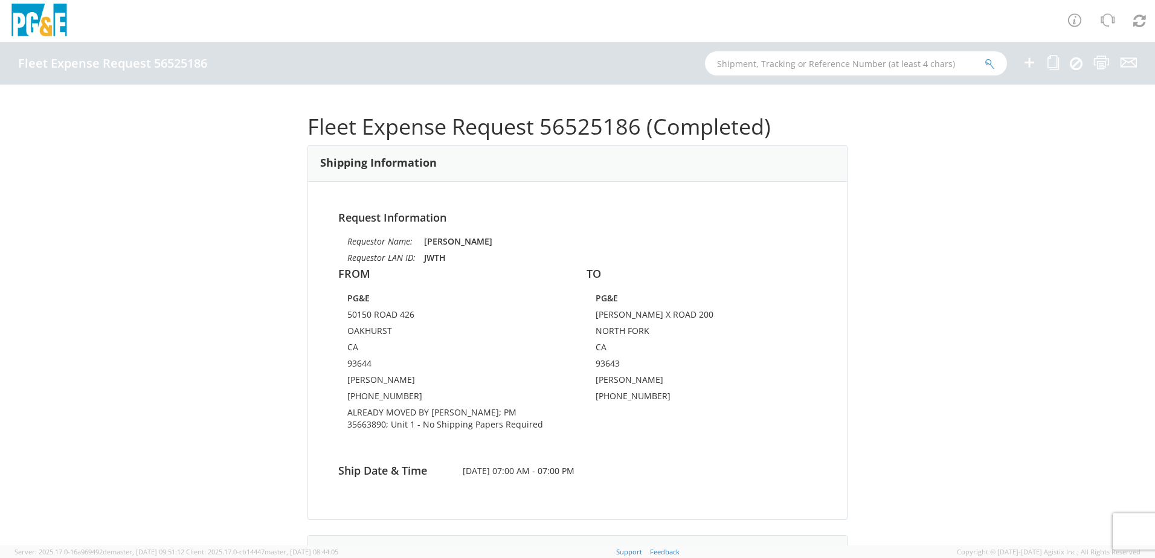
click at [528, 31] on div at bounding box center [577, 21] width 1155 height 42
click at [119, 141] on div "Fleet Expense Request 56525186 (Completed) Shipping Information Request Informa…" at bounding box center [577, 315] width 1155 height 461
click at [1055, 60] on icon at bounding box center [1053, 62] width 11 height 15
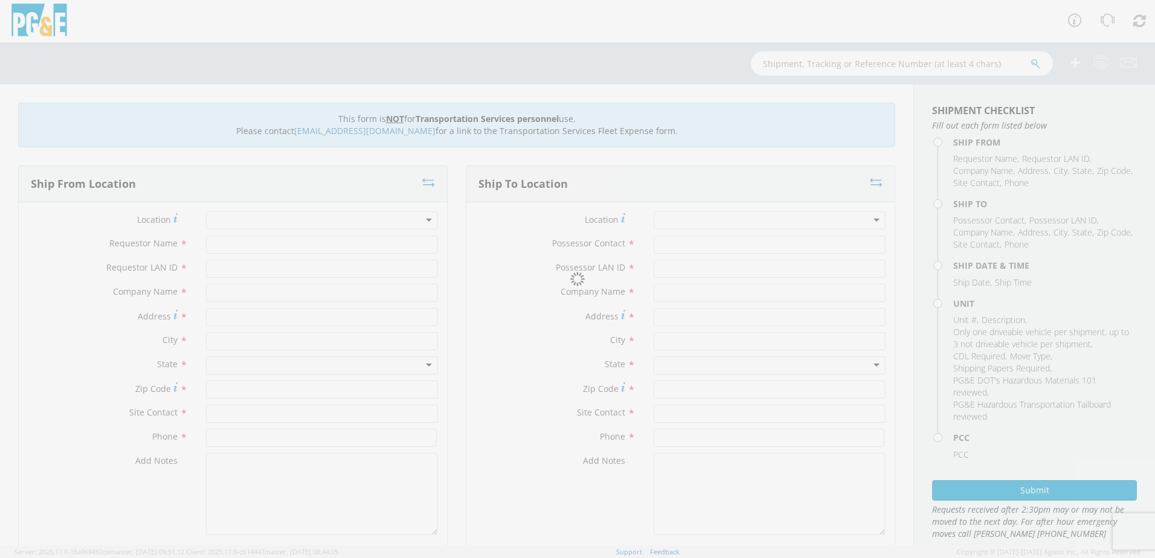
type input "[PERSON_NAME]"
type input "JWTH"
type input "PG&E"
type input "50150 ROAD 426"
type input "OAKHURST"
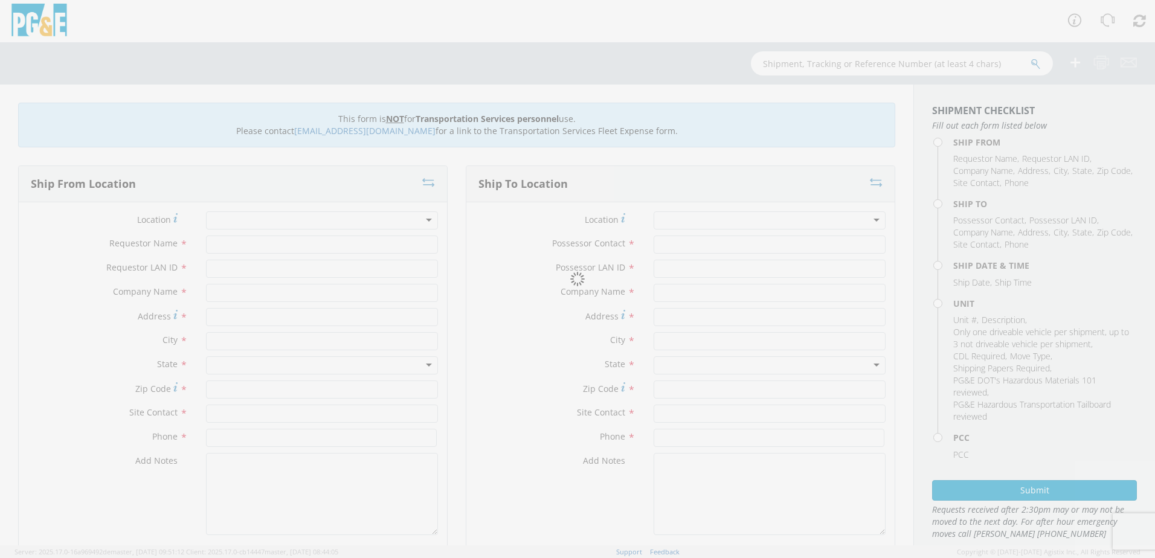
type input "93644"
type input "[PERSON_NAME]"
type input "[PHONE_NUMBER]"
type input "[PERSON_NAME]"
type input "JWTH"
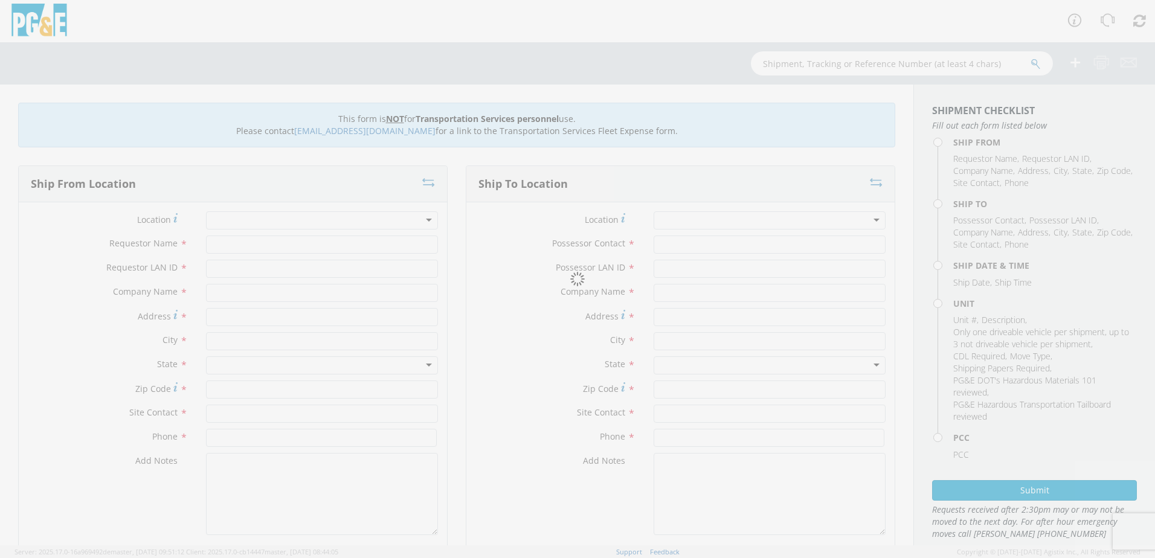
type input "PG&E"
type input "[PERSON_NAME] X ROAD 200"
type input "NORTH FORK"
type input "93643"
type input "[PERSON_NAME]"
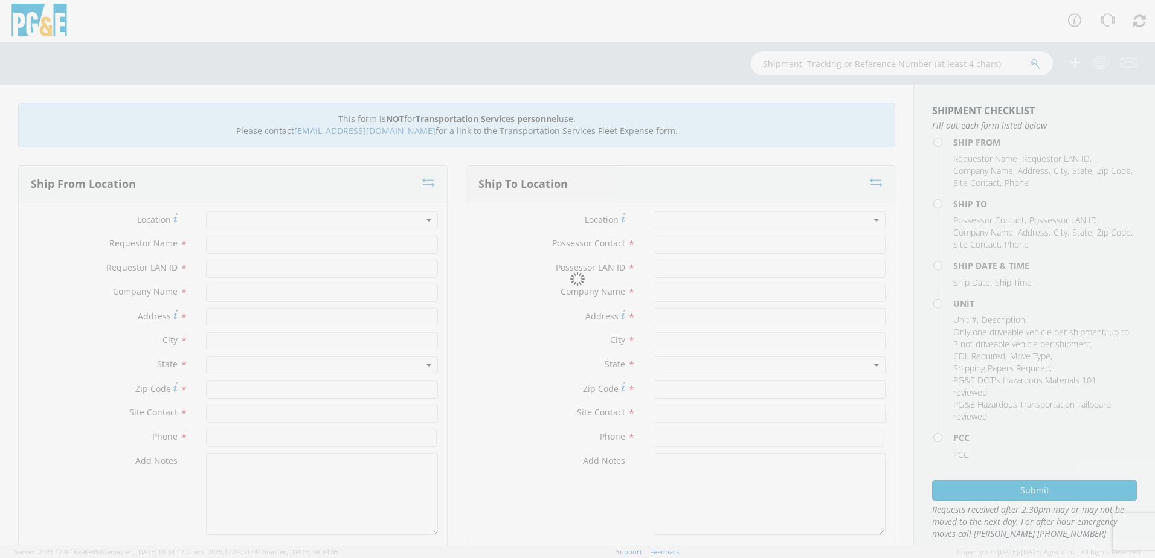
type input "[PHONE_NUMBER]"
type input "[DATE]"
type input "[PERSON_NAME] TRACK MACHINE"
type input "0"
select select "Other"
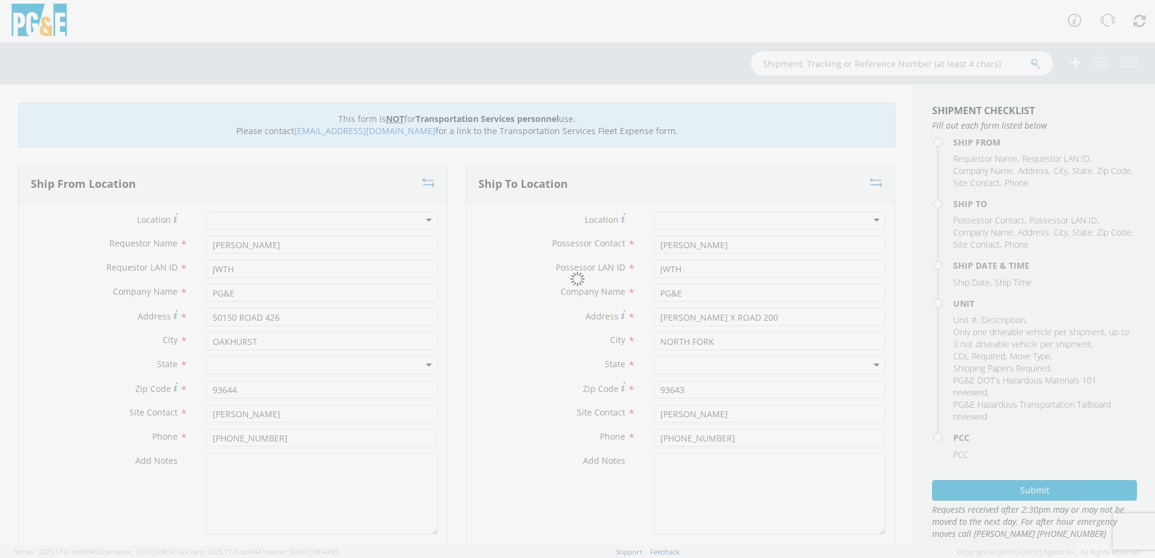
select select "12086"
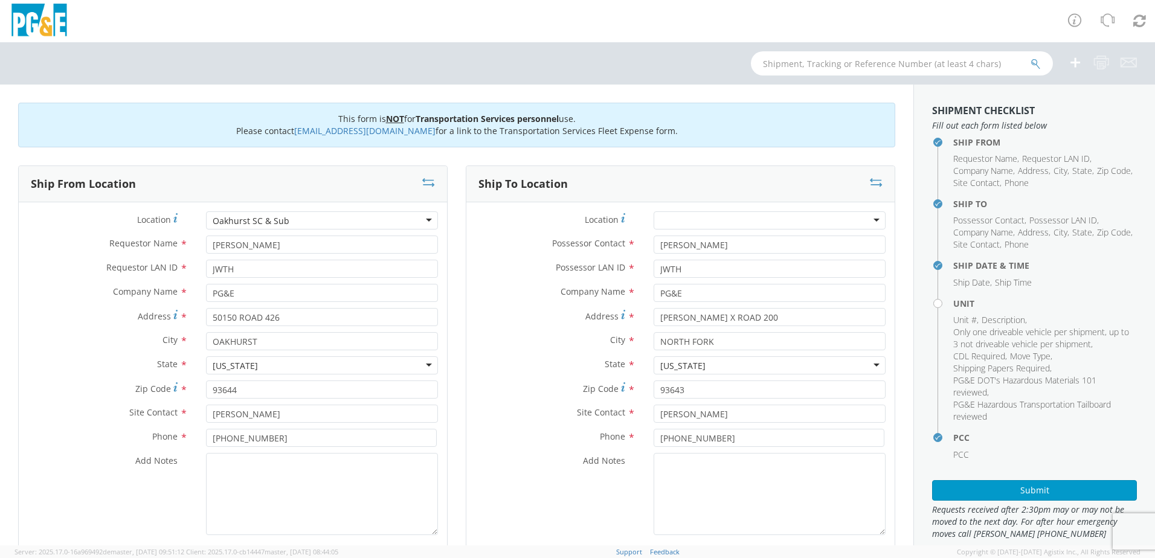
scroll to position [4343, 0]
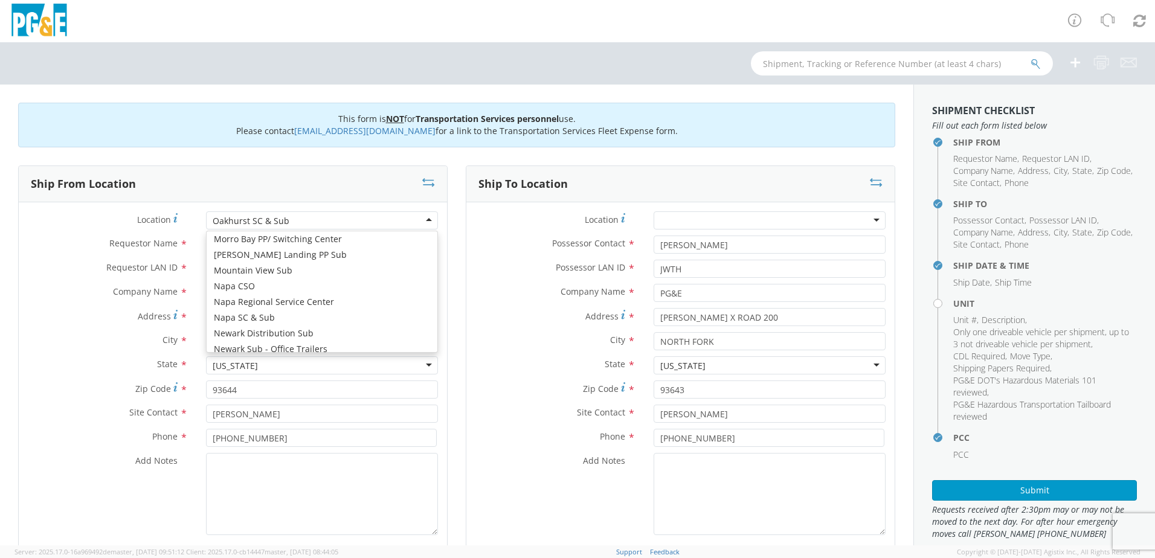
click at [276, 221] on div "Oakhurst SC & Sub" at bounding box center [251, 221] width 77 height 12
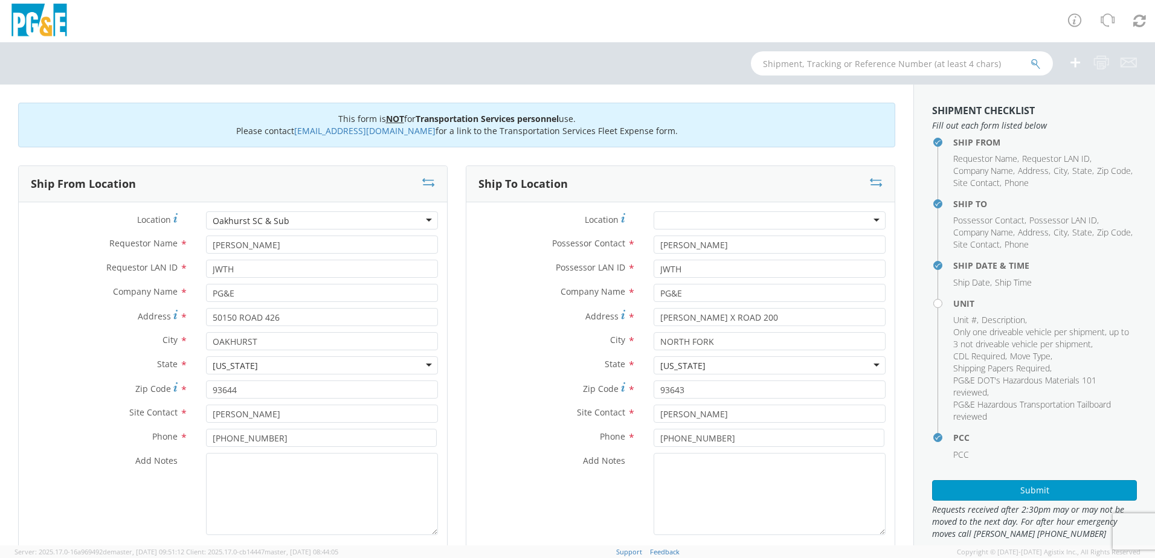
click at [1076, 63] on icon at bounding box center [1075, 62] width 15 height 15
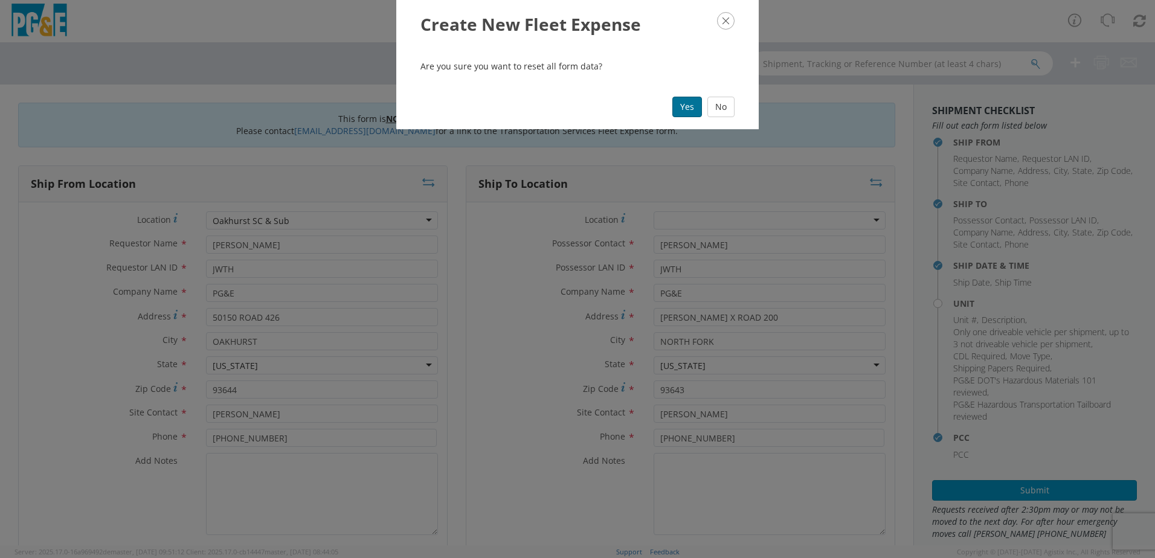
click at [692, 116] on button "Yes" at bounding box center [688, 107] width 30 height 21
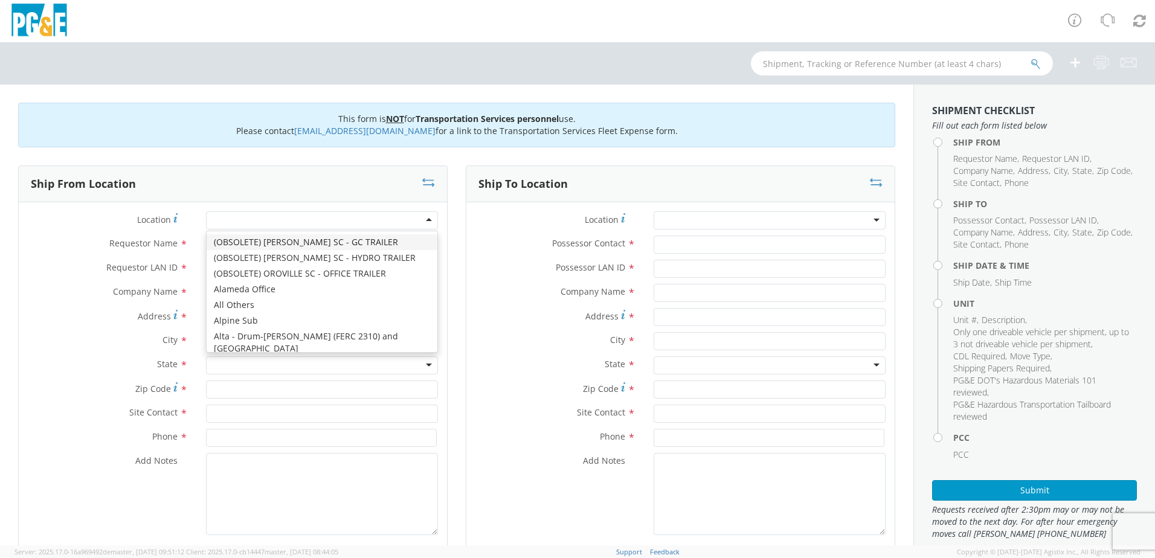
click at [245, 218] on div at bounding box center [322, 220] width 232 height 18
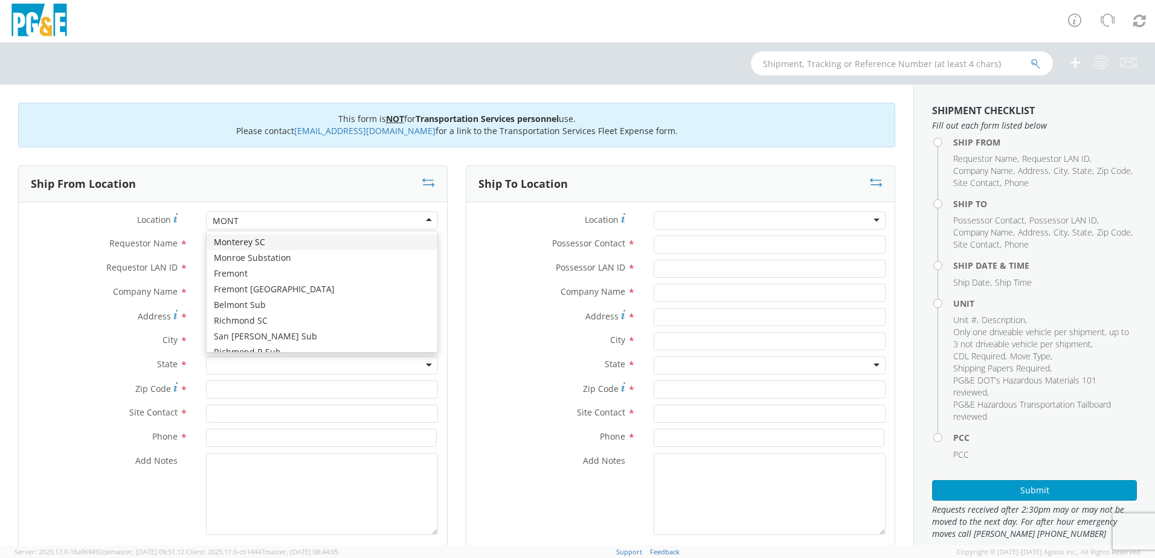
type input "MONTE"
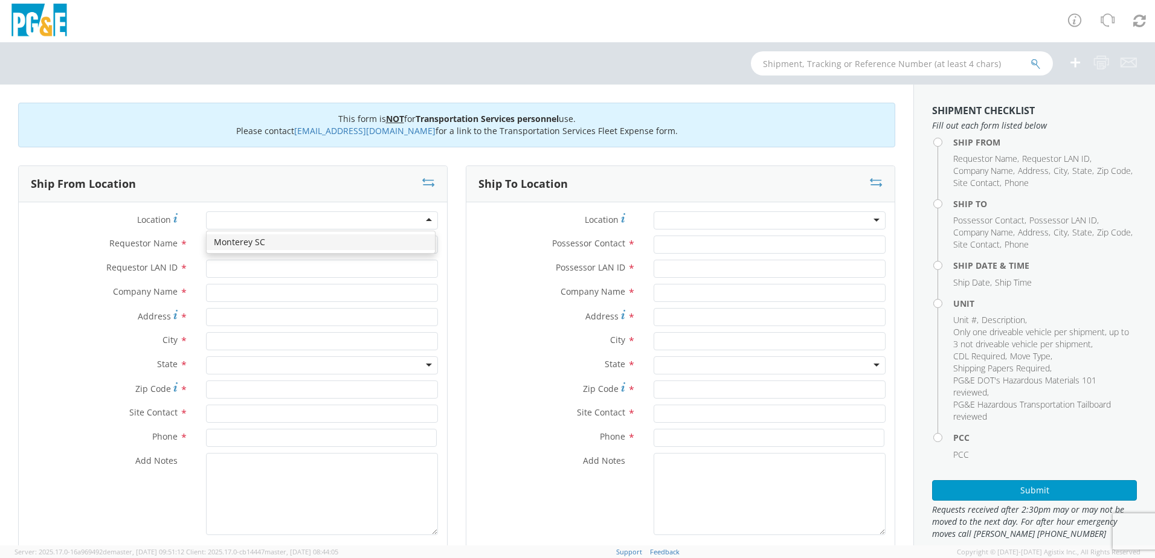
type input "PG&E"
type input "[STREET_ADDRESS]"
type input "Monterey"
type input "93940"
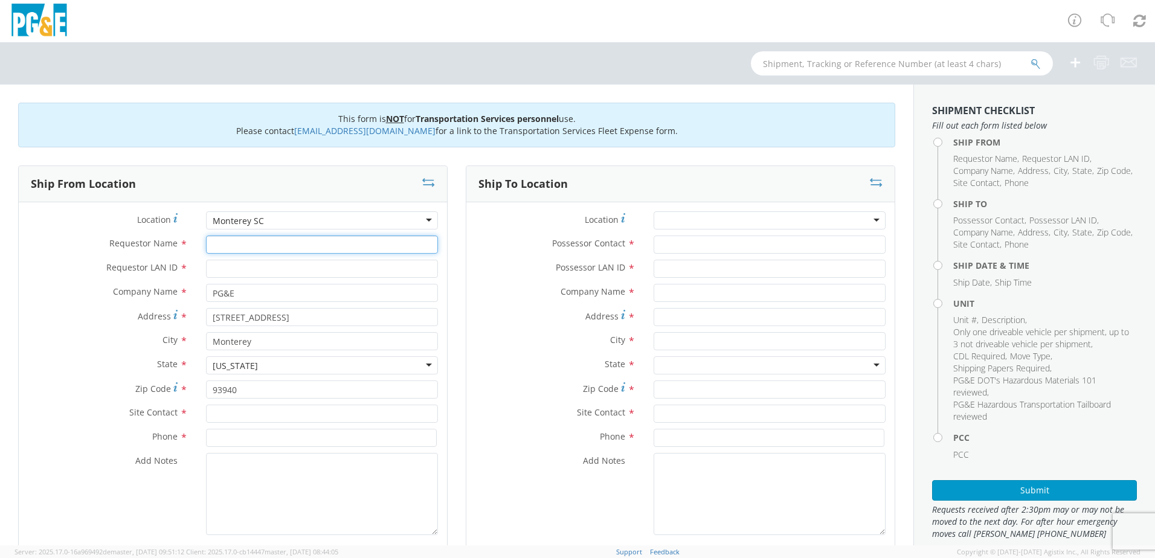
click at [242, 248] on input "Requestor Name *" at bounding box center [322, 245] width 232 height 18
type input "[PERSON_NAME]"
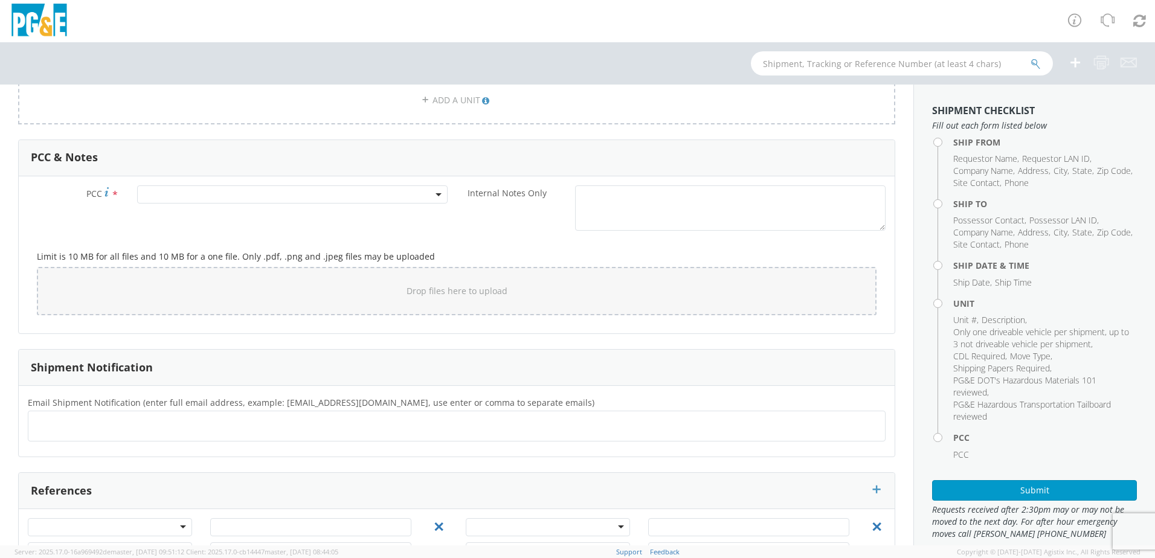
scroll to position [846, 0]
type input "DRLH"
click at [161, 199] on span at bounding box center [292, 194] width 311 height 18
click at [160, 227] on li "Please enter 1 or more characters" at bounding box center [291, 234] width 306 height 19
click at [163, 220] on input "number" at bounding box center [290, 214] width 301 height 18
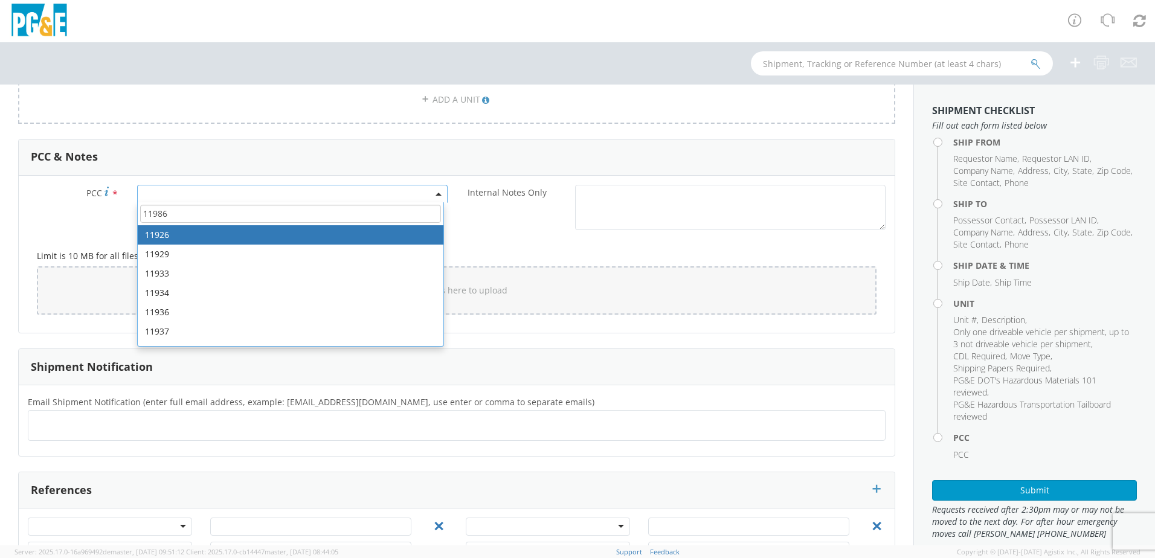
type input "11986"
select select "11926"
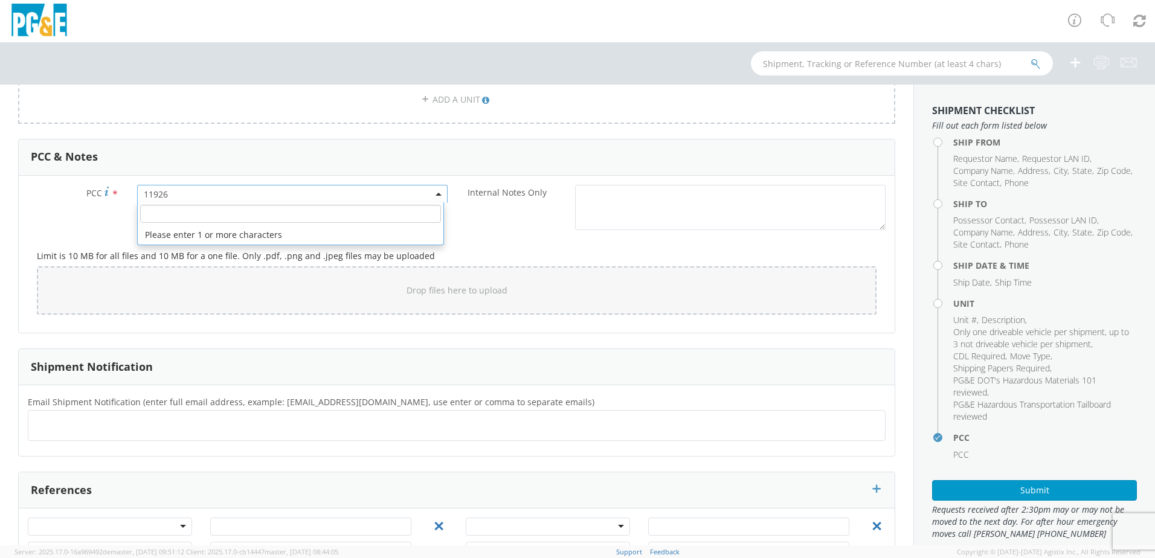
click at [182, 195] on span "11926" at bounding box center [292, 194] width 297 height 11
click at [174, 190] on span "11926" at bounding box center [292, 194] width 297 height 11
click at [174, 193] on span "11926" at bounding box center [292, 194] width 297 height 11
click at [173, 194] on span "11926" at bounding box center [292, 194] width 297 height 11
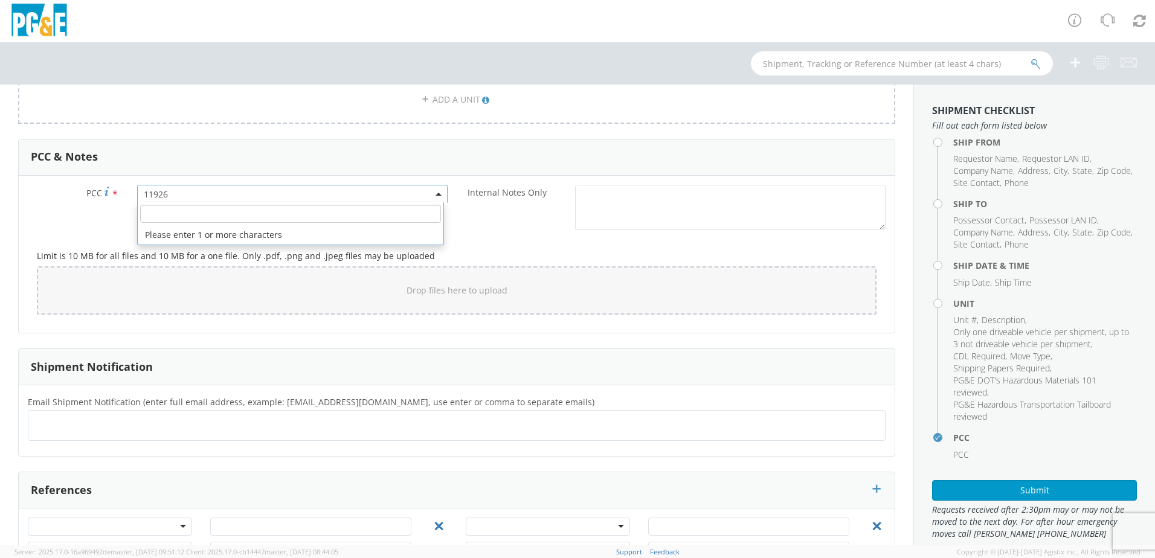
click at [169, 209] on input "number" at bounding box center [290, 214] width 301 height 18
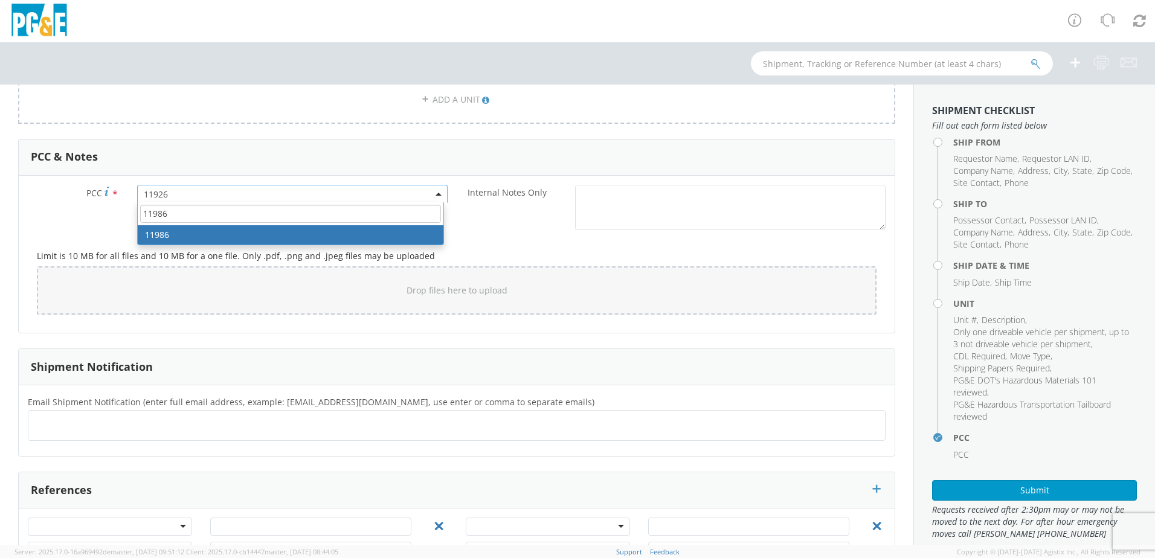
type input "11986"
select select "11986"
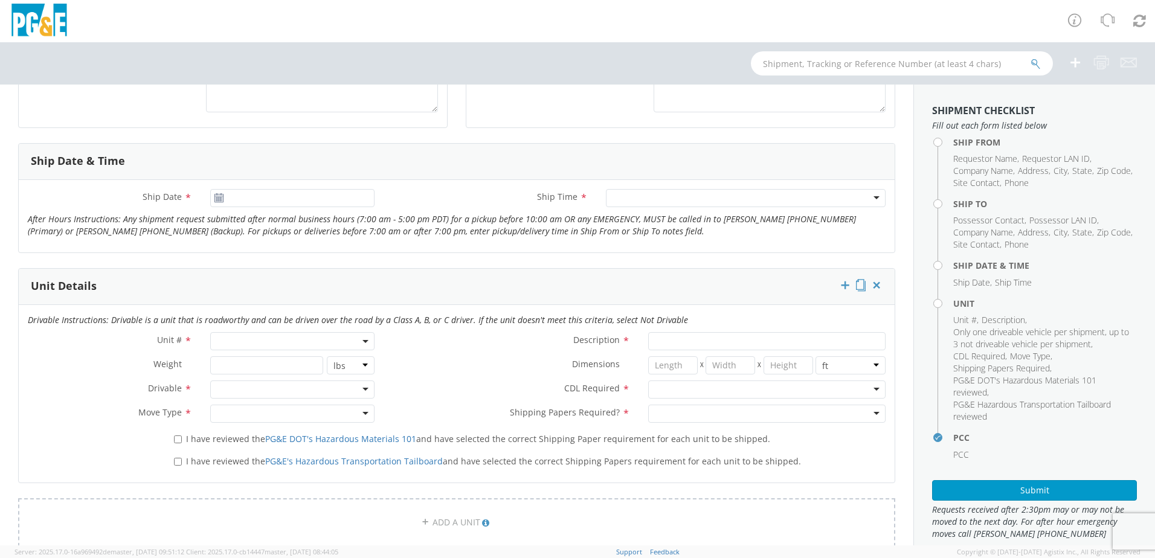
scroll to position [60, 0]
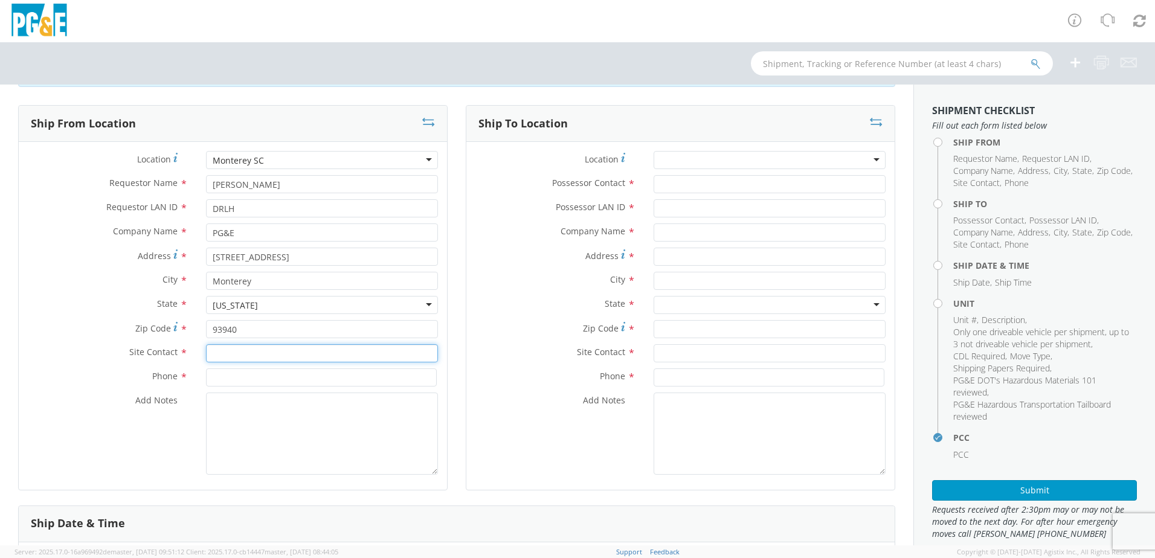
click at [242, 352] on input "text" at bounding box center [322, 353] width 232 height 18
type input "[PERSON_NAME]"
type input "[PHONE_NUMBER]"
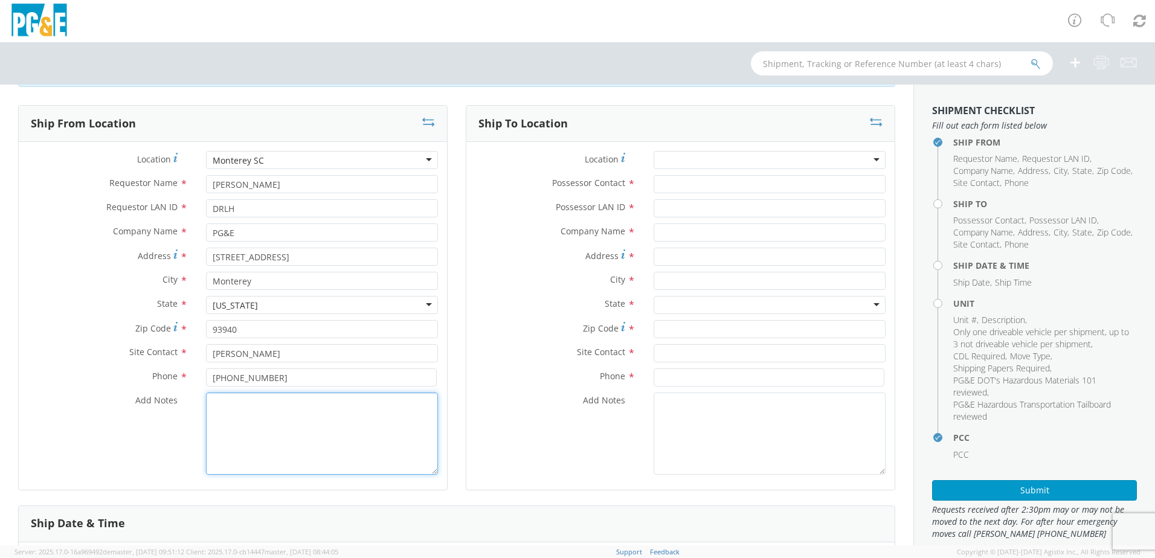
click at [269, 417] on textarea "Add Notes *" at bounding box center [322, 434] width 232 height 82
paste textarea "PLEASE USE [PERSON_NAME] TO MAKE MOVE; PM"
type textarea "PLEASE USE [PERSON_NAME] TO MAKE MOVE; PM 35456405"
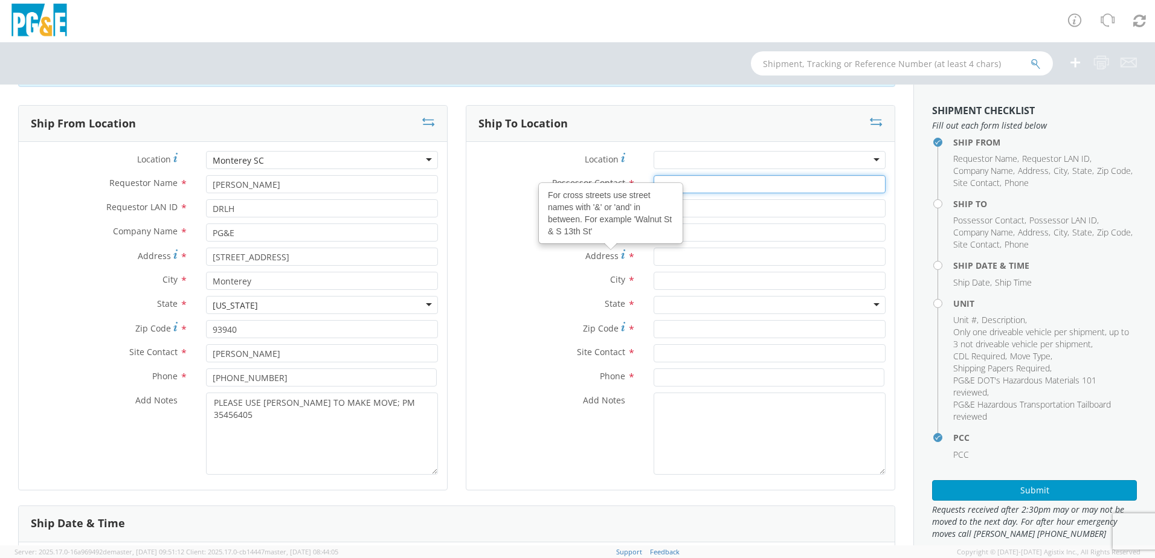
click at [708, 181] on input "Possessor Contact *" at bounding box center [770, 184] width 232 height 18
type input "[PERSON_NAME]"
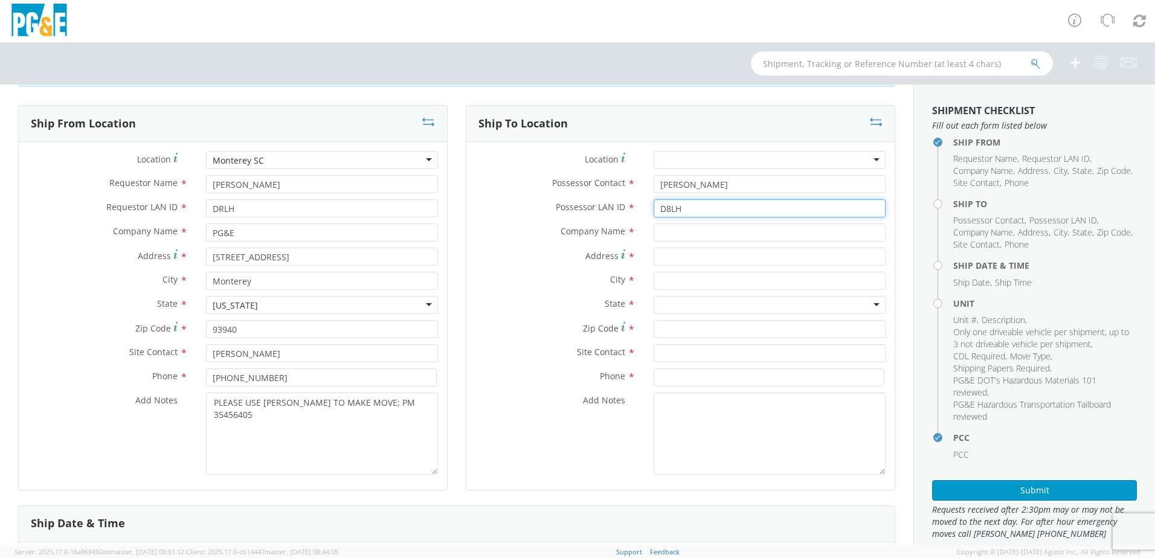
type input "D8LH"
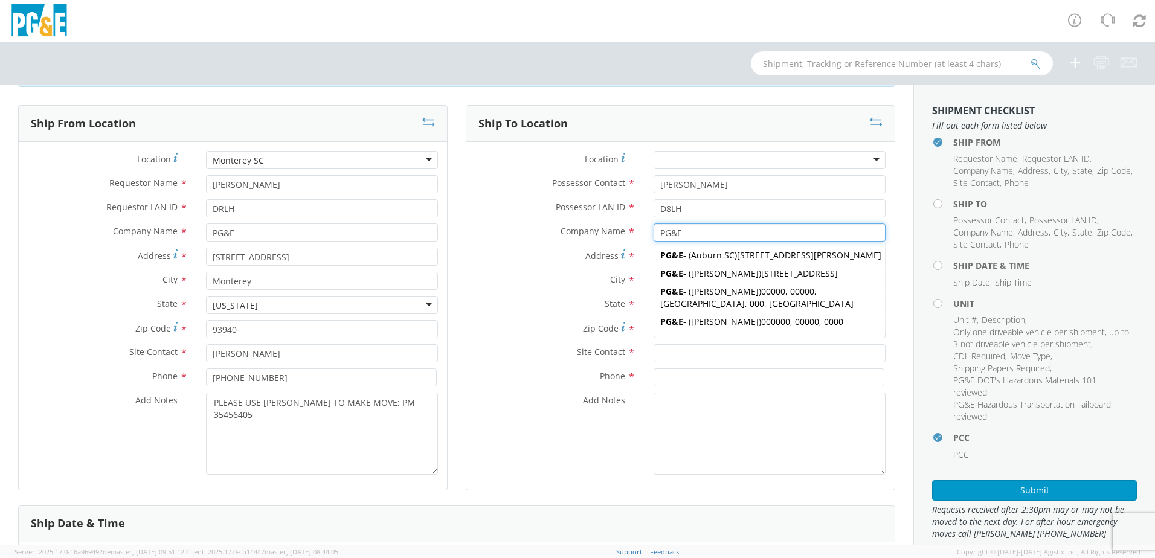
type input "PG&E"
click at [599, 244] on div "Company Name * PG&E PG&E PG&E - ( [GEOGRAPHIC_DATA] [GEOGRAPHIC_DATA] ) [STREET…" at bounding box center [680, 236] width 428 height 24
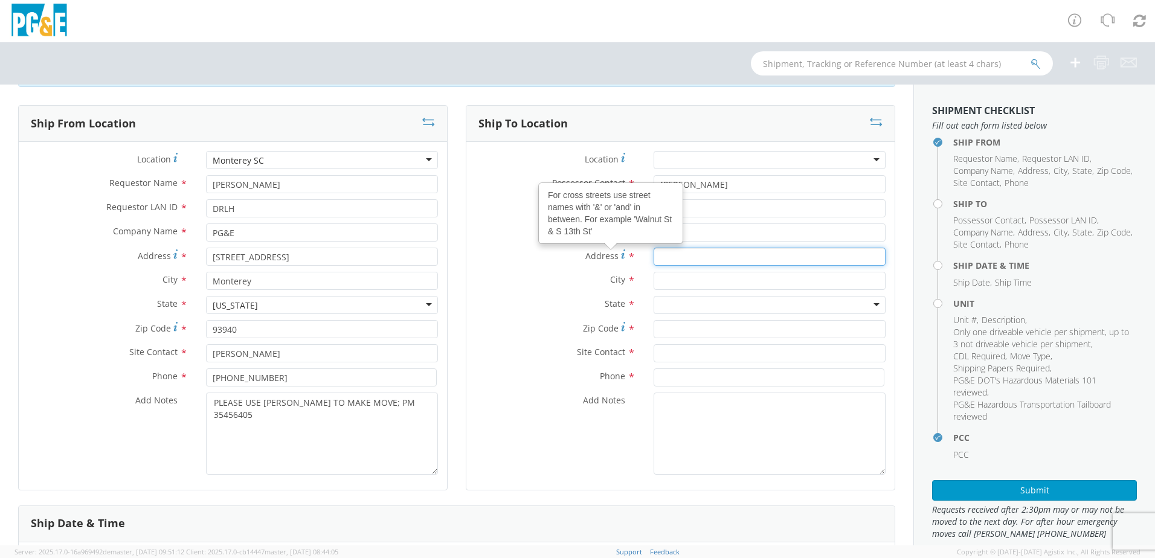
click at [681, 256] on input "Address For cross streets use street names with '&' or 'and' in between. For ex…" at bounding box center [770, 257] width 232 height 18
type input "[STREET_ADDRESS]"
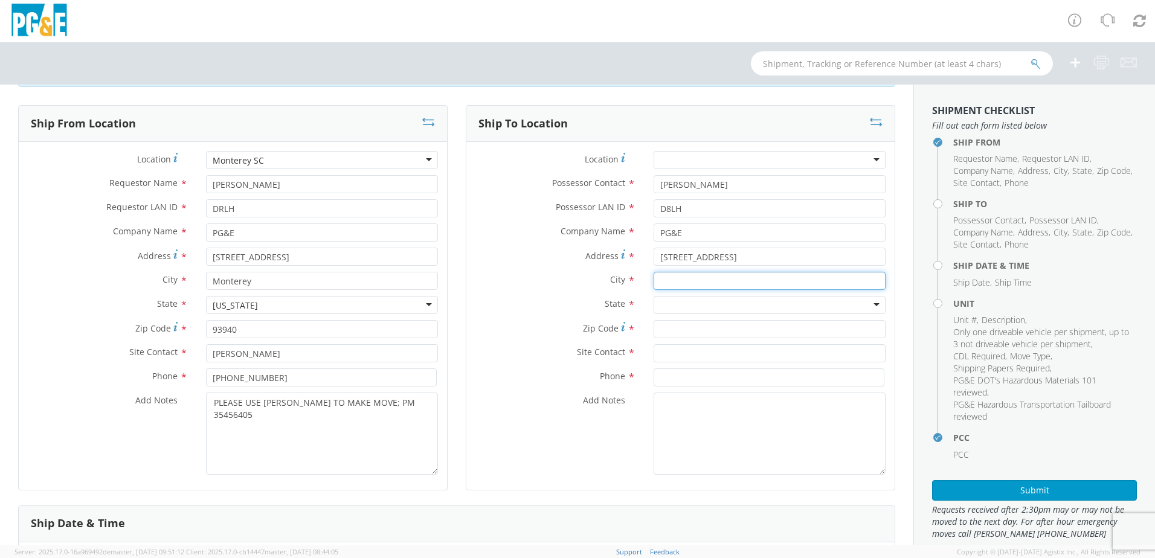
click at [681, 278] on input "text" at bounding box center [770, 281] width 232 height 18
type input "CARMEL"
click at [716, 302] on div at bounding box center [770, 305] width 232 height 18
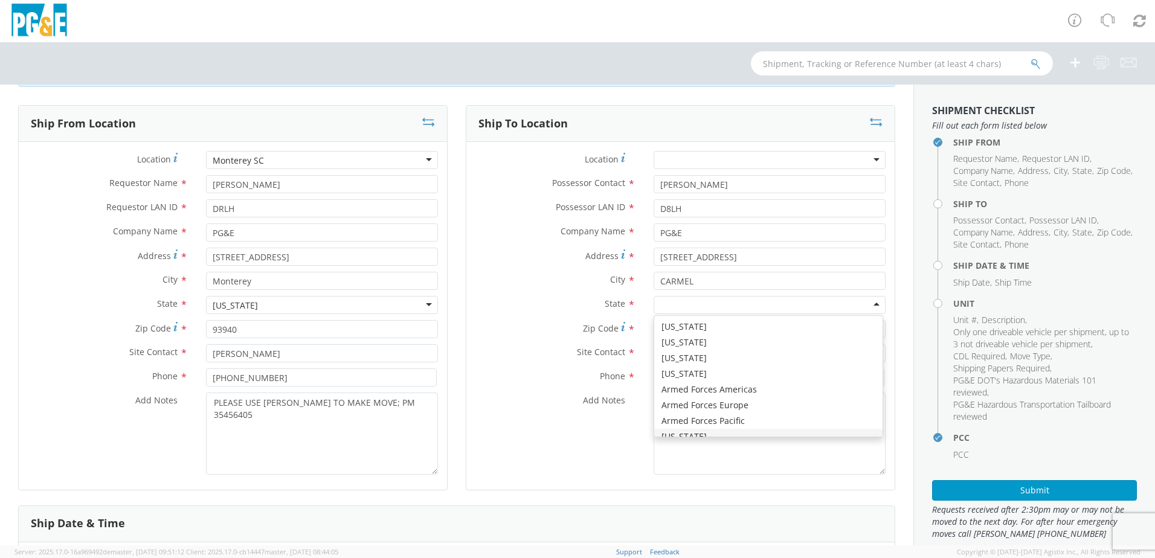
scroll to position [0, 0]
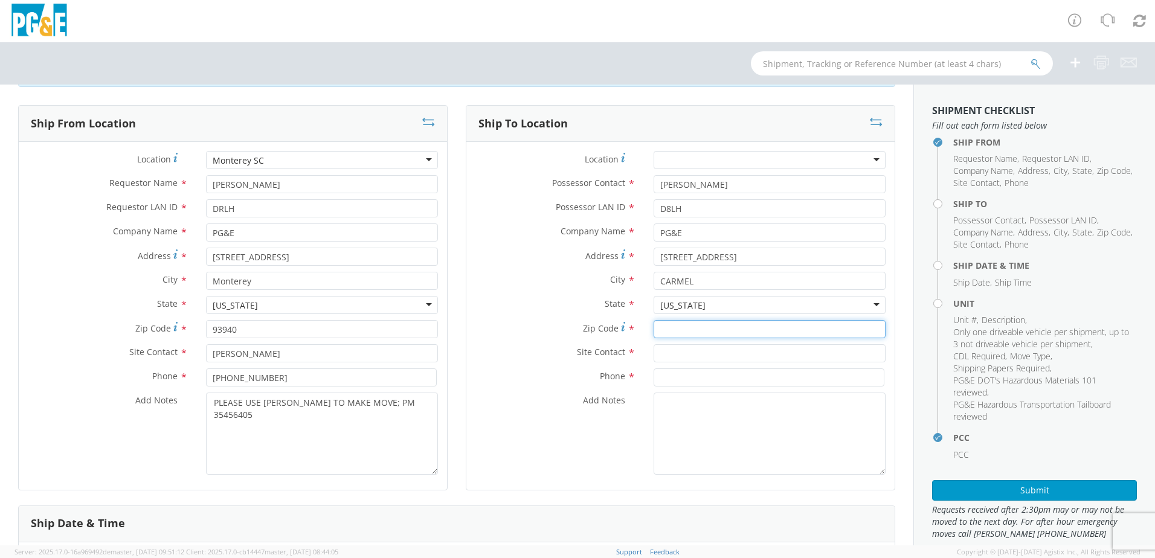
click at [659, 335] on input "Zip Code *" at bounding box center [770, 329] width 232 height 18
click at [669, 329] on input "Zip Code *" at bounding box center [770, 329] width 232 height 18
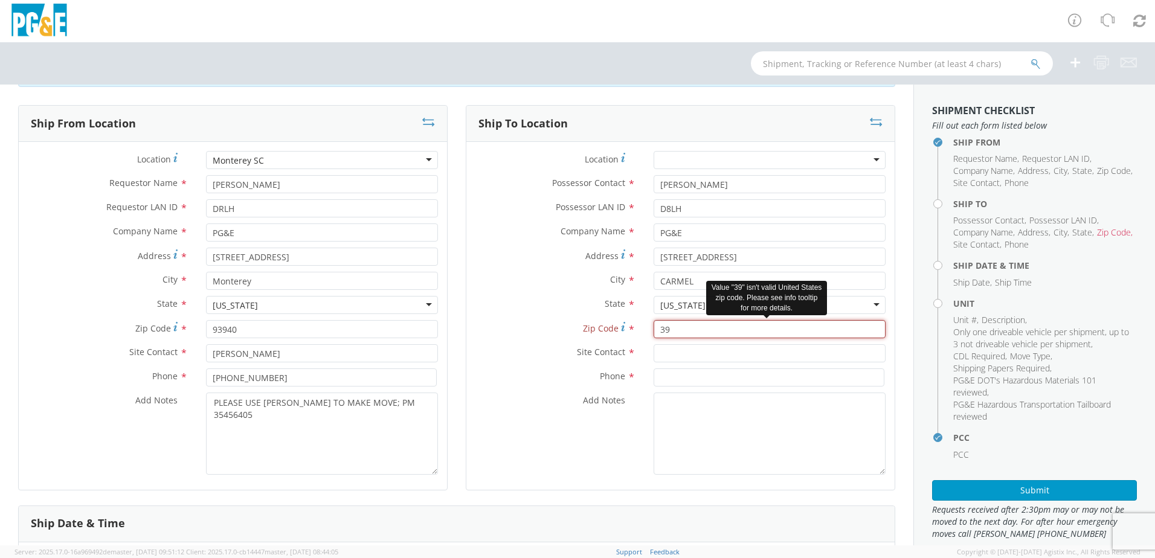
type input "3"
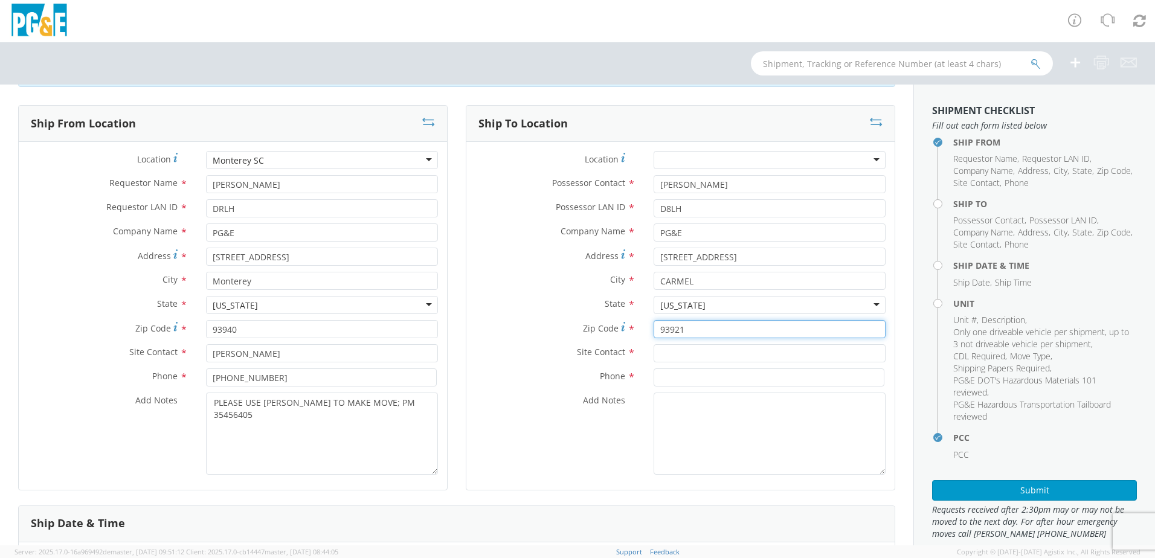
type input "93921"
click at [686, 347] on input "text" at bounding box center [770, 353] width 232 height 18
type input "[PERSON_NAME]"
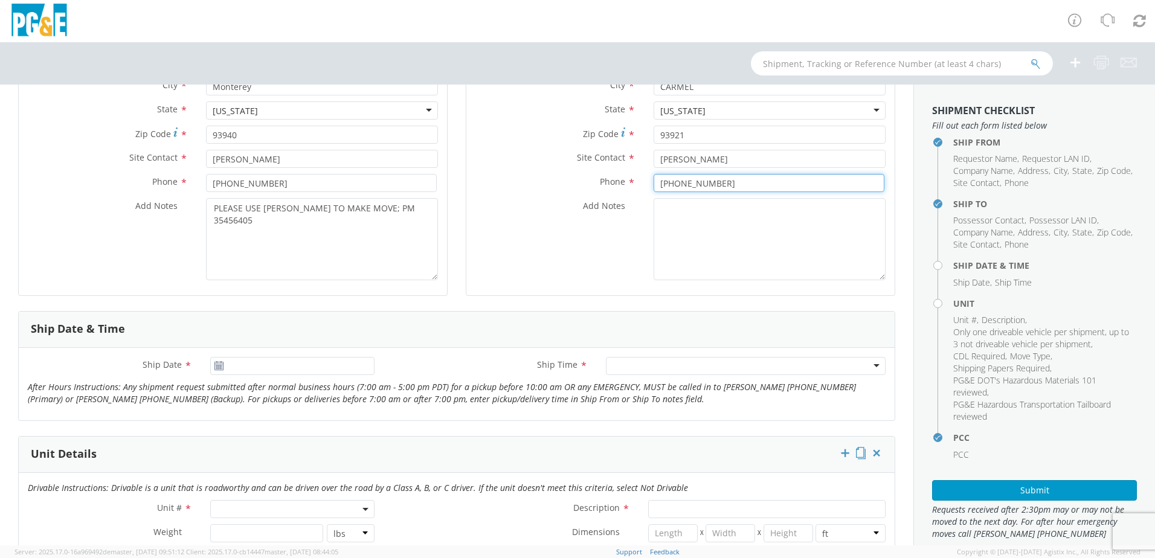
scroll to position [423, 0]
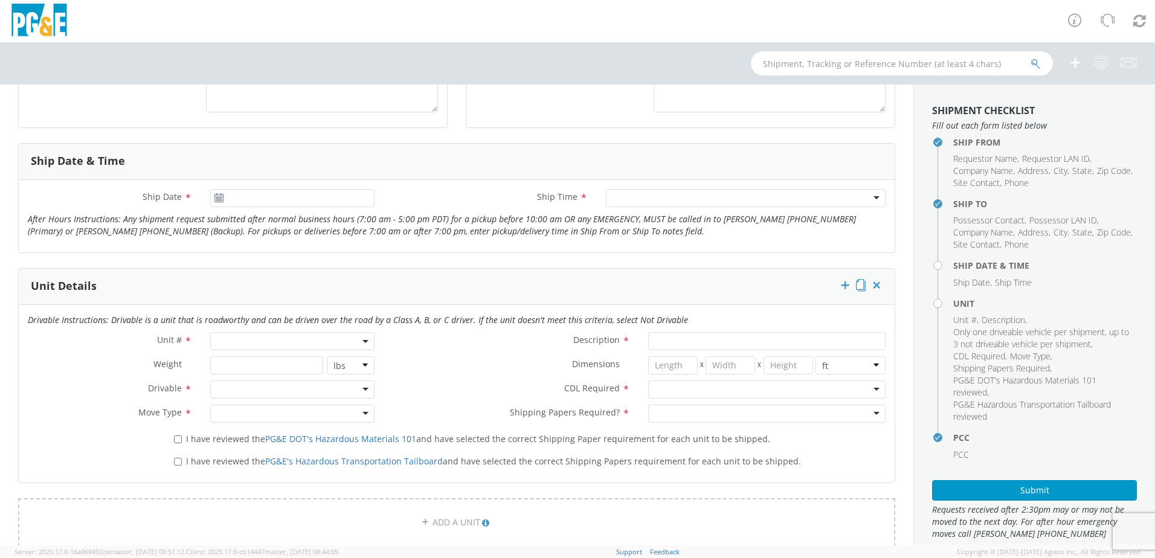
type input "[PHONE_NUMBER]"
click at [264, 204] on input "[DATE]" at bounding box center [292, 198] width 164 height 18
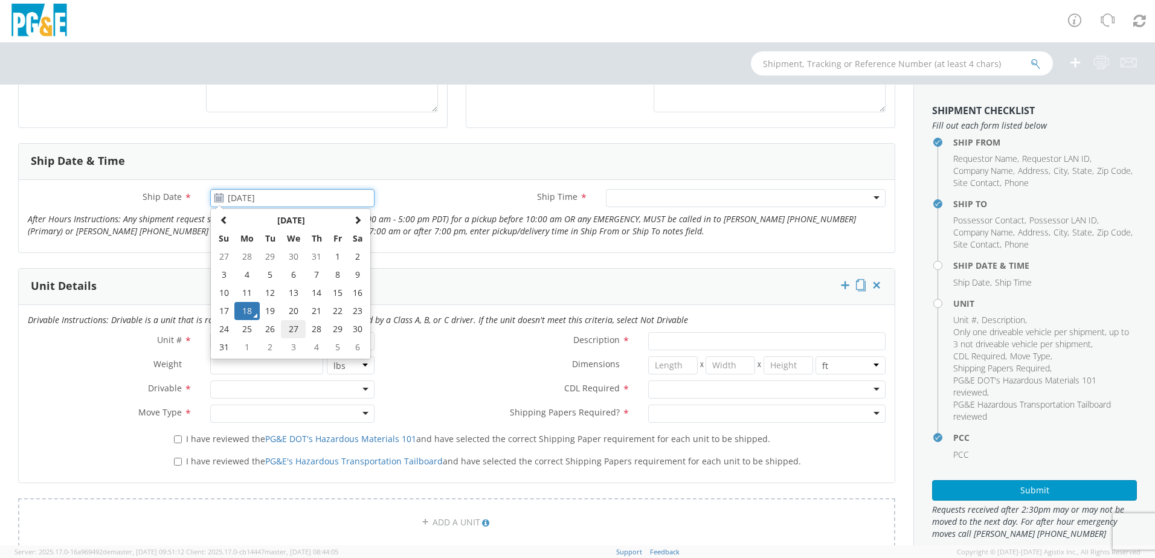
click at [290, 329] on td "27" at bounding box center [293, 329] width 25 height 18
type input "[DATE]"
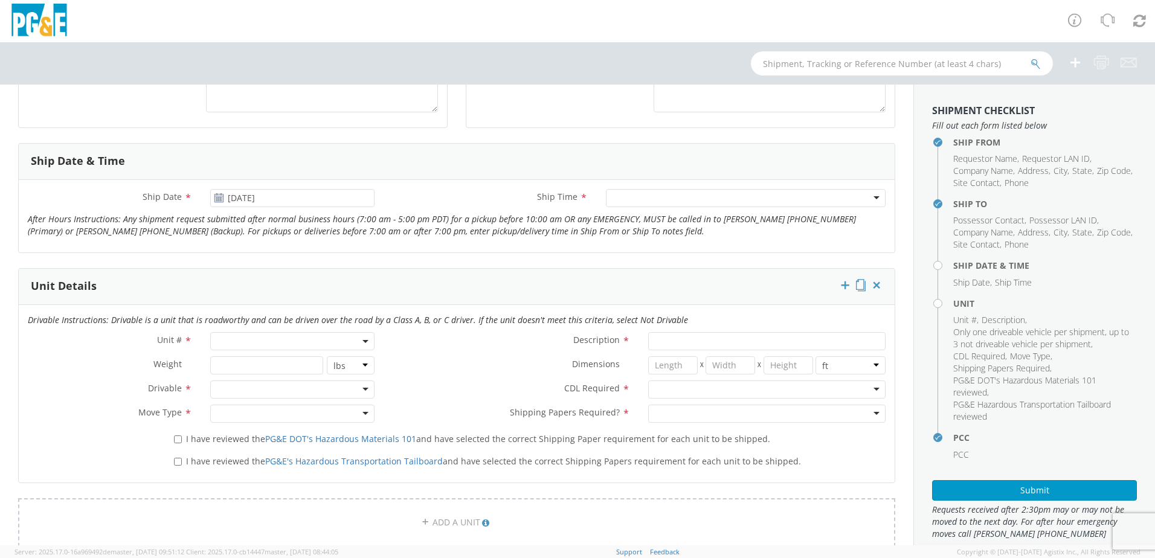
click at [632, 192] on div at bounding box center [746, 198] width 280 height 18
click at [253, 338] on span at bounding box center [292, 341] width 164 height 18
click at [260, 362] on input "search" at bounding box center [291, 361] width 156 height 18
type input "OTHER"
select select "Other"
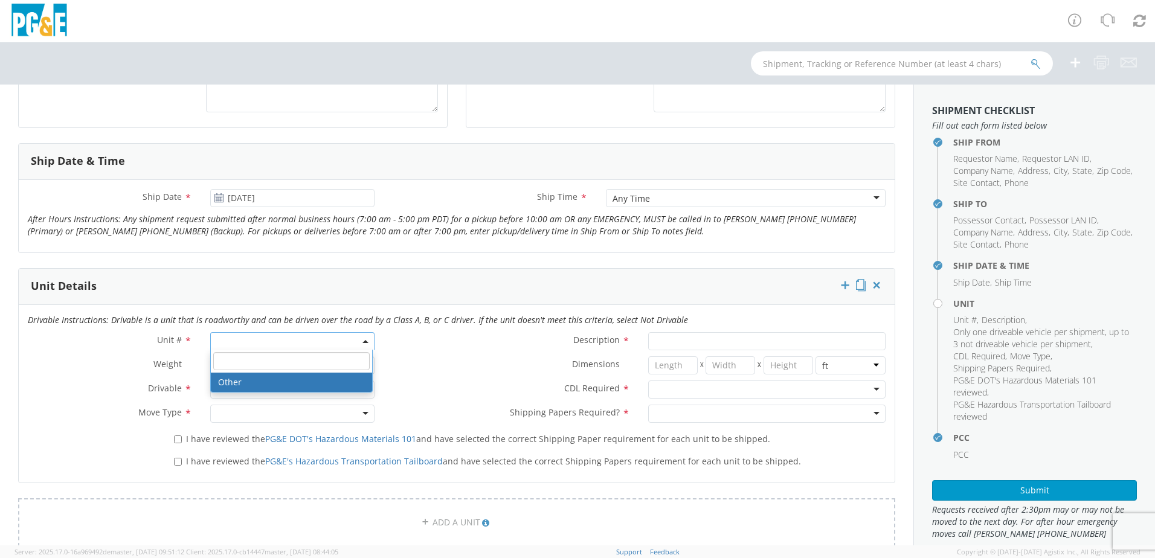
select select "? undefined:undefined ?"
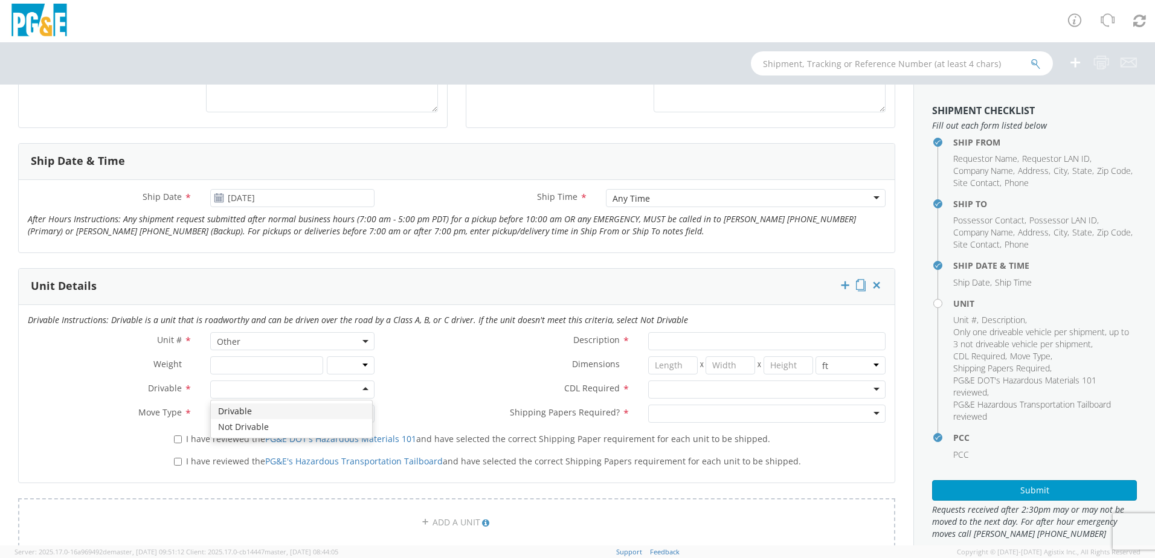
click at [263, 388] on div at bounding box center [292, 390] width 164 height 18
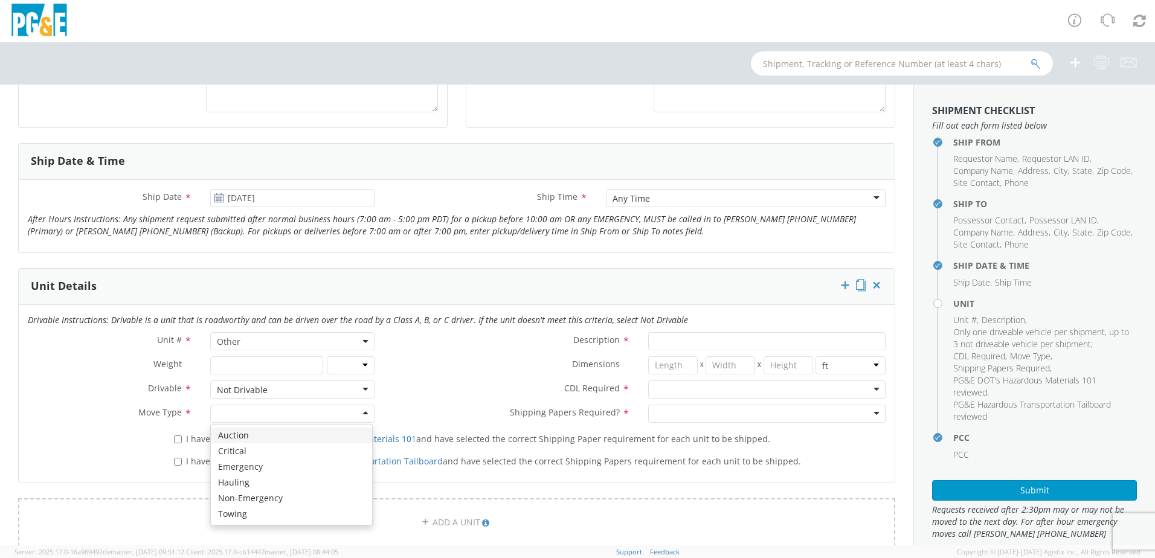
click at [263, 416] on div at bounding box center [292, 414] width 164 height 18
drag, startPoint x: 255, startPoint y: 497, endPoint x: 364, endPoint y: 457, distance: 116.6
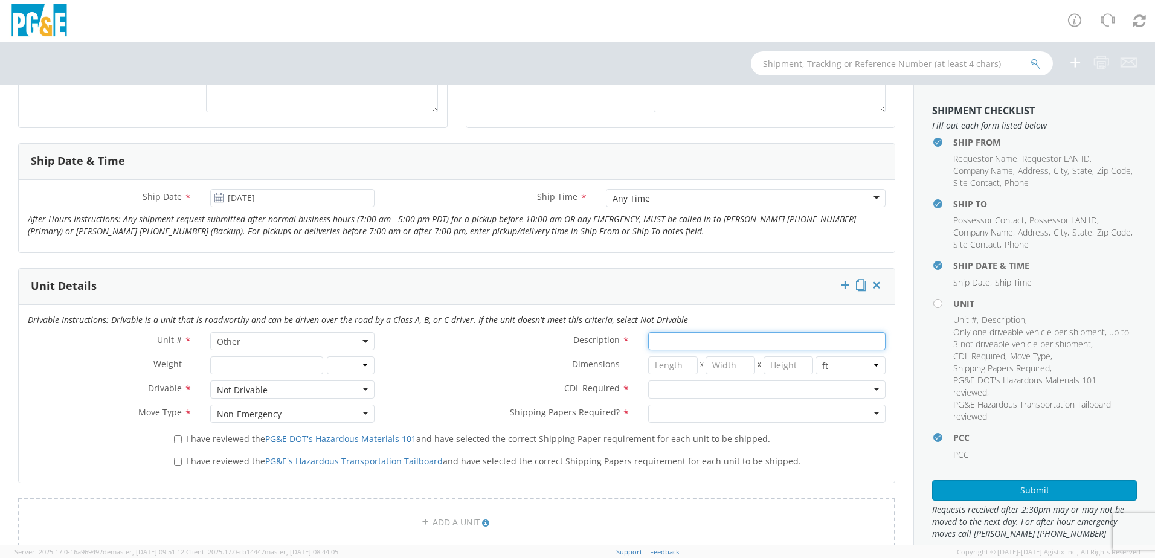
click at [687, 347] on input "Description *" at bounding box center [766, 341] width 237 height 18
type input "[PERSON_NAME] TRACK MACHINE"
click at [717, 395] on div at bounding box center [766, 390] width 237 height 18
drag, startPoint x: 712, startPoint y: 384, endPoint x: 712, endPoint y: 416, distance: 32.0
click at [711, 390] on div at bounding box center [766, 390] width 237 height 18
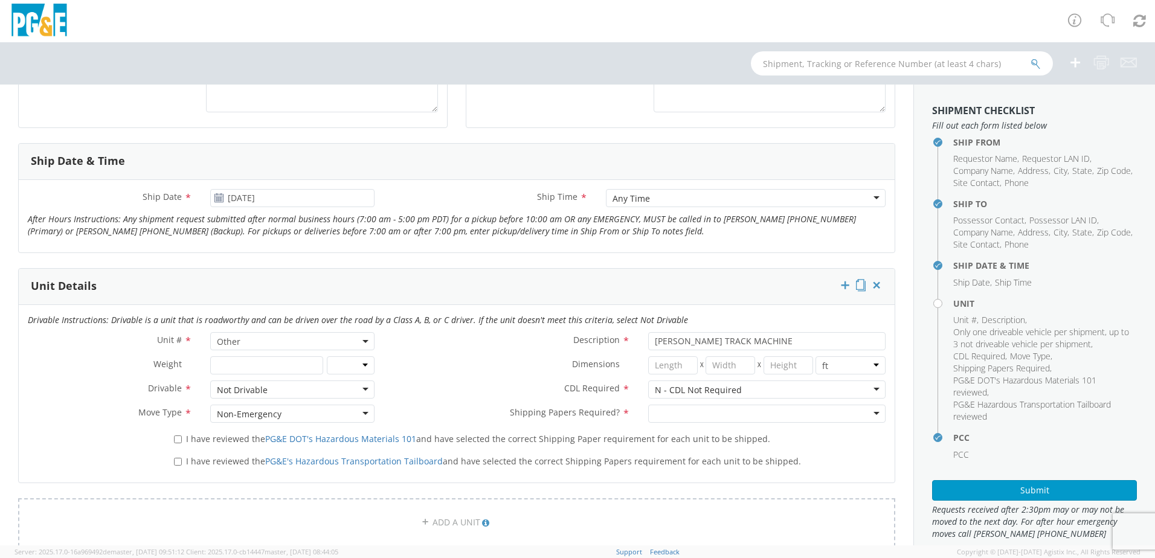
click at [687, 413] on div at bounding box center [766, 414] width 237 height 18
click at [183, 441] on label "I have reviewed the PG&E DOT's Hazardous Materials 101 and have selected the co…" at bounding box center [473, 438] width 599 height 14
click at [182, 441] on input "I have reviewed the PG&E DOT's Hazardous Materials 101 and have selected the co…" at bounding box center [178, 440] width 8 height 8
checkbox input "true"
click at [183, 464] on label "I have reviewed the PG&E's Hazardous Transportation Tailboard and have selected…" at bounding box center [489, 461] width 630 height 14
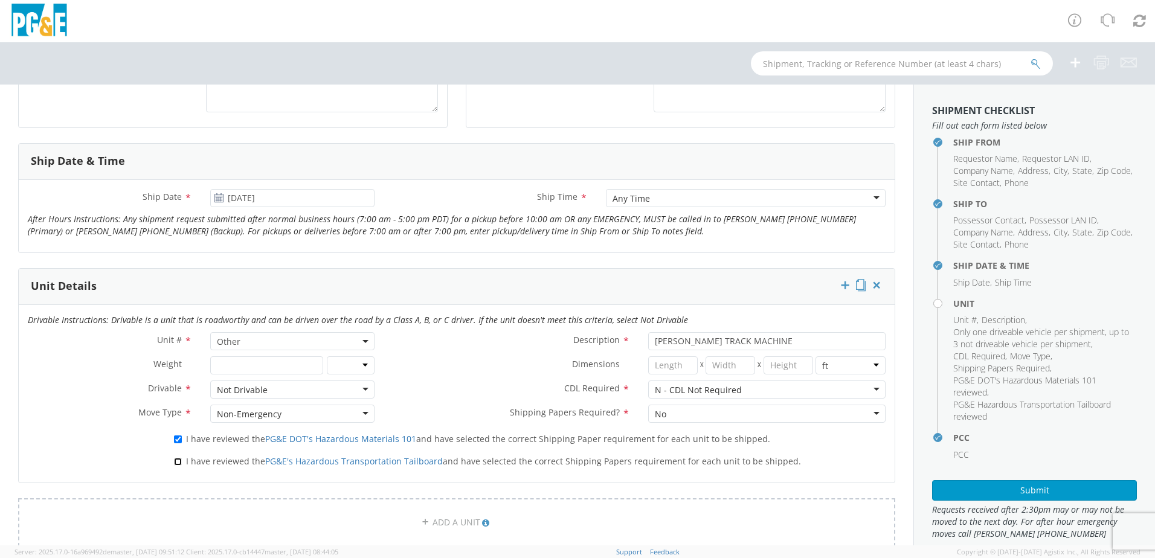
click at [182, 464] on input "I have reviewed the PG&E's Hazardous Transportation Tailboard and have selected…" at bounding box center [178, 462] width 8 height 8
checkbox input "true"
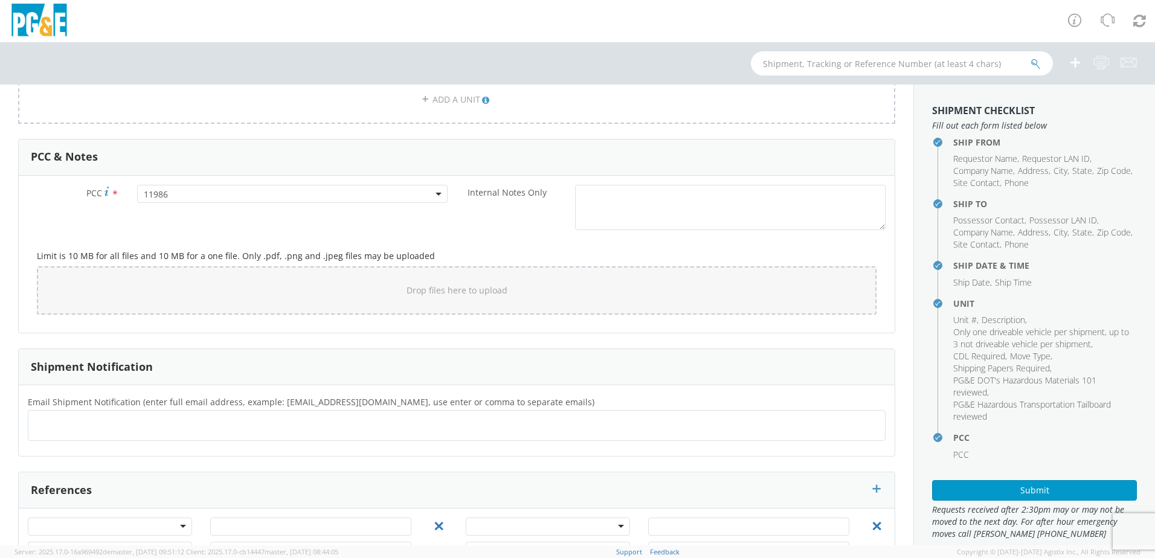
scroll to position [891, 0]
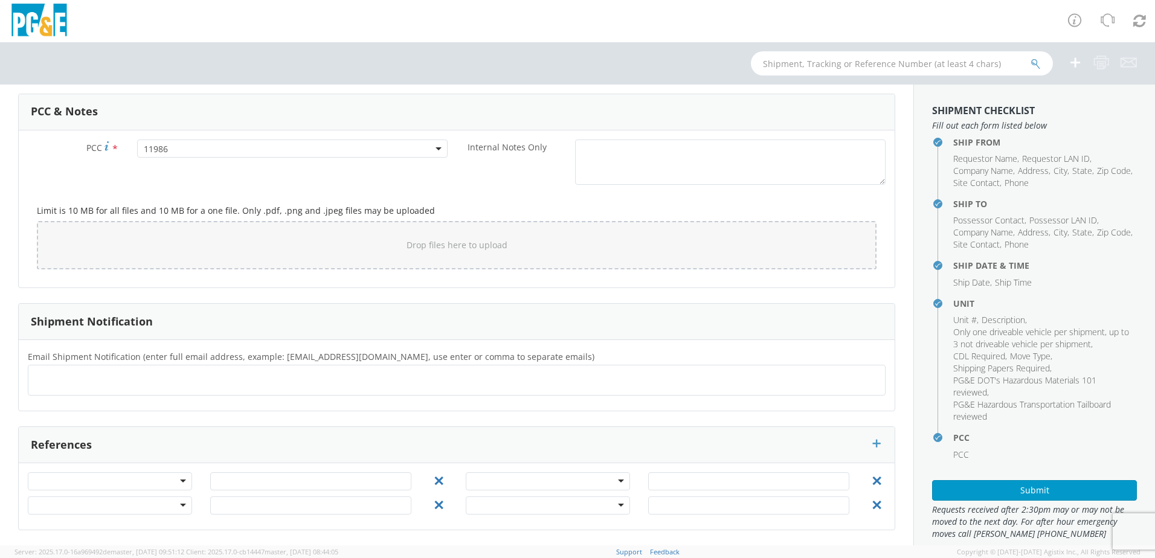
click at [97, 390] on ul at bounding box center [456, 380] width 847 height 20
type input "[EMAIL_ADDRESS][DOMAIN_NAME]"
click at [1013, 486] on button "Submit" at bounding box center [1034, 490] width 205 height 21
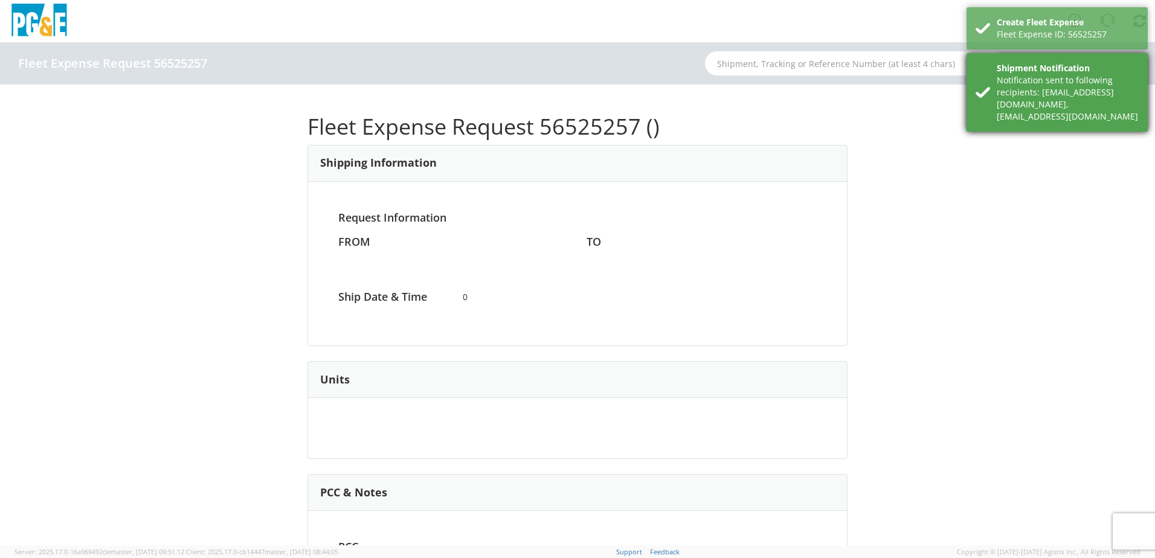
click at [1054, 86] on div "Notification sent to following recipients: [EMAIL_ADDRESS][DOMAIN_NAME],[EMAIL_…" at bounding box center [1068, 98] width 142 height 48
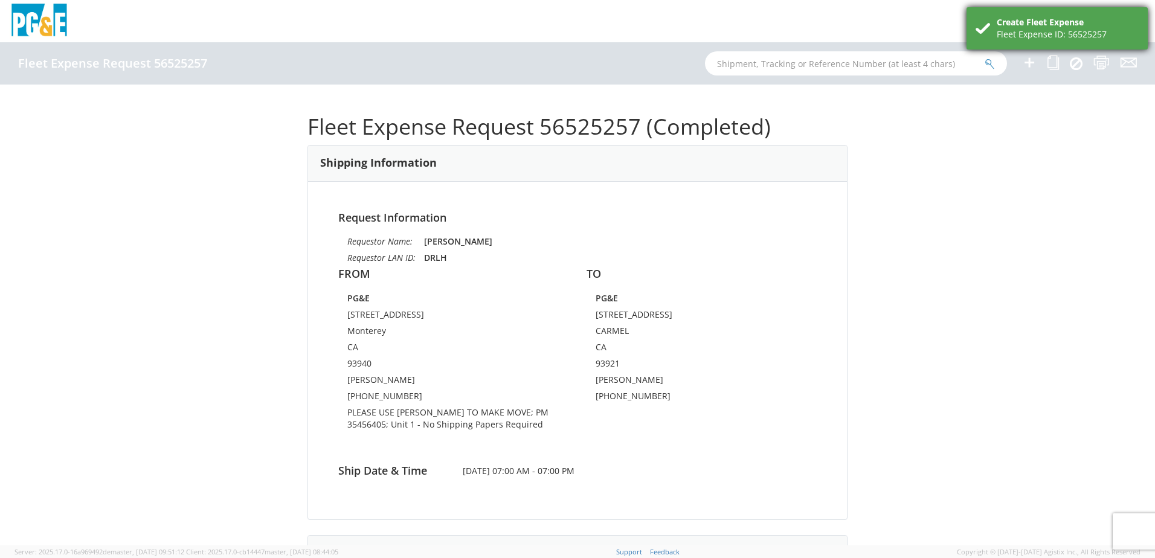
click at [1036, 22] on div "Create Fleet Expense" at bounding box center [1068, 22] width 142 height 12
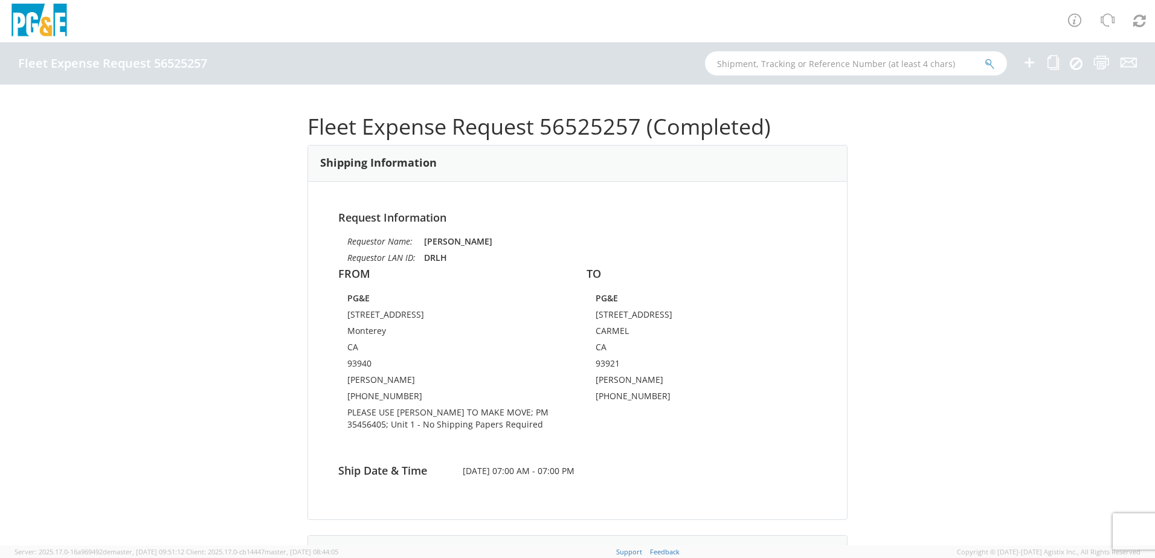
click at [1032, 67] on icon at bounding box center [1029, 62] width 15 height 15
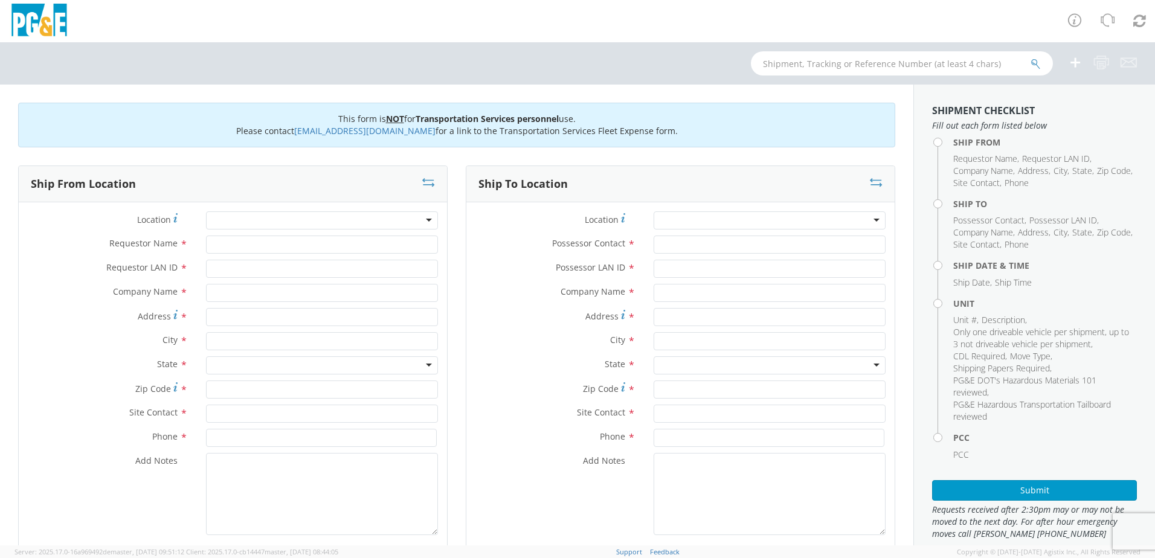
click at [289, 220] on div at bounding box center [322, 220] width 232 height 18
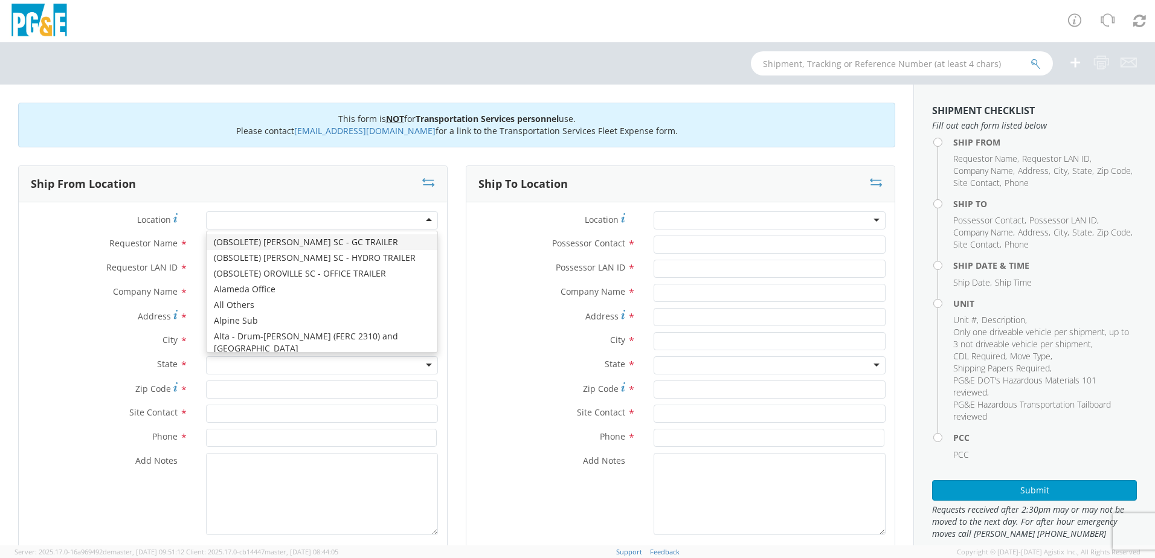
click at [280, 221] on div at bounding box center [322, 220] width 232 height 18
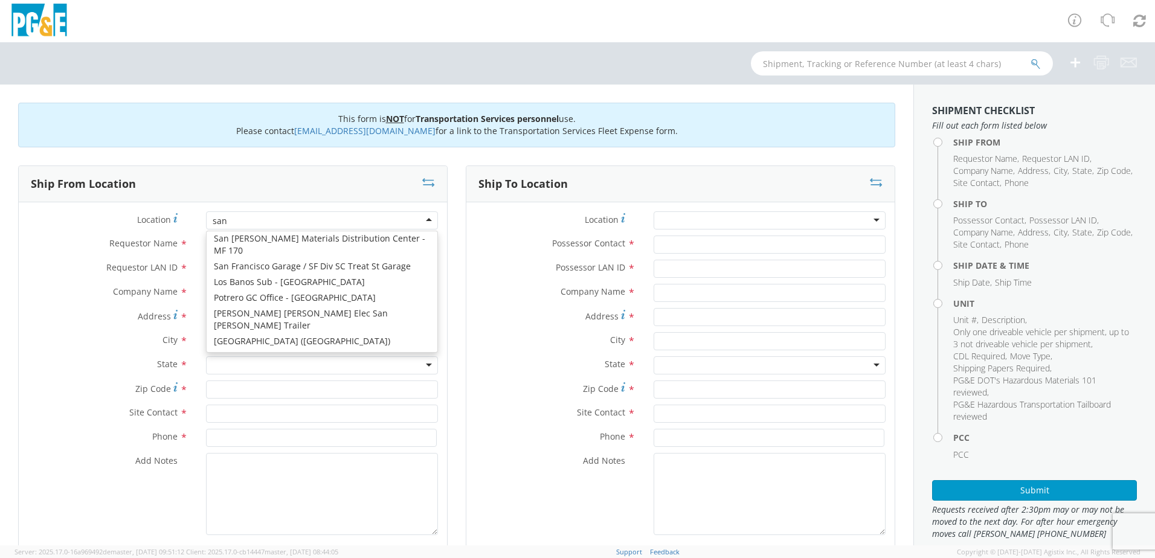
scroll to position [3, 0]
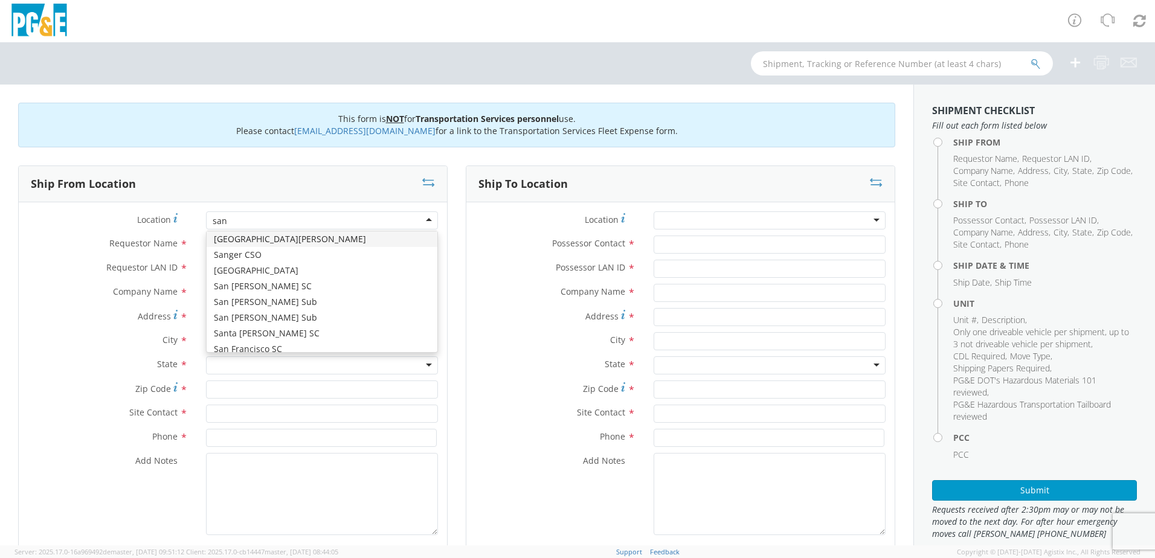
type input "san l"
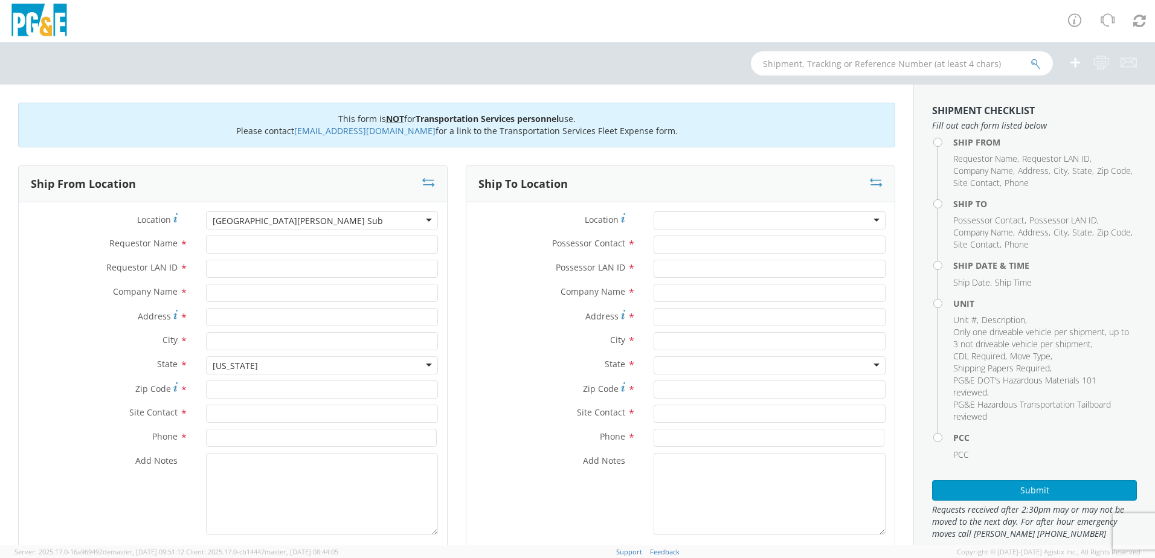
type input "PG&E"
type input "[PERSON_NAME] Ave & Orcott Rd"
type input "[GEOGRAPHIC_DATA][PERSON_NAME]"
type input "93401"
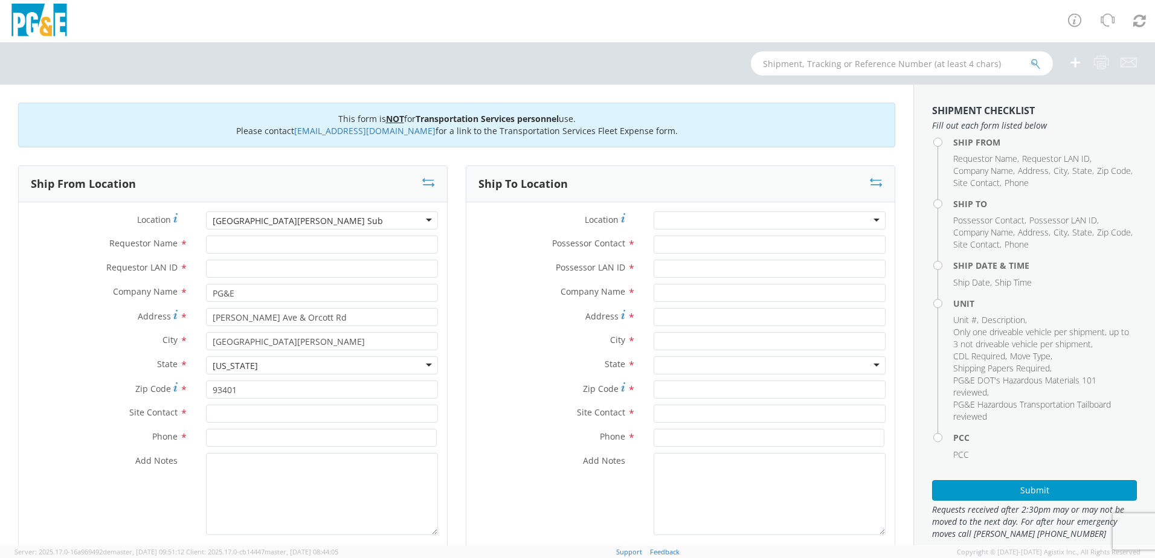
click at [309, 214] on div "[GEOGRAPHIC_DATA][PERSON_NAME] Sub" at bounding box center [322, 220] width 232 height 18
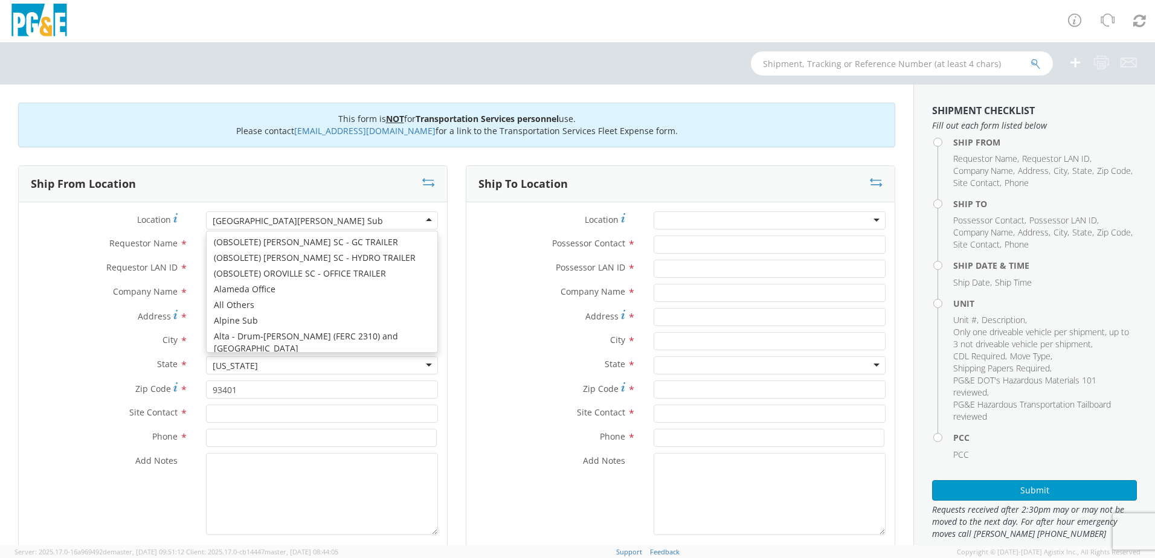
type input "[STREET_ADDRESS][PERSON_NAME]"
type input "SAN [PERSON_NAME] OBISPO"
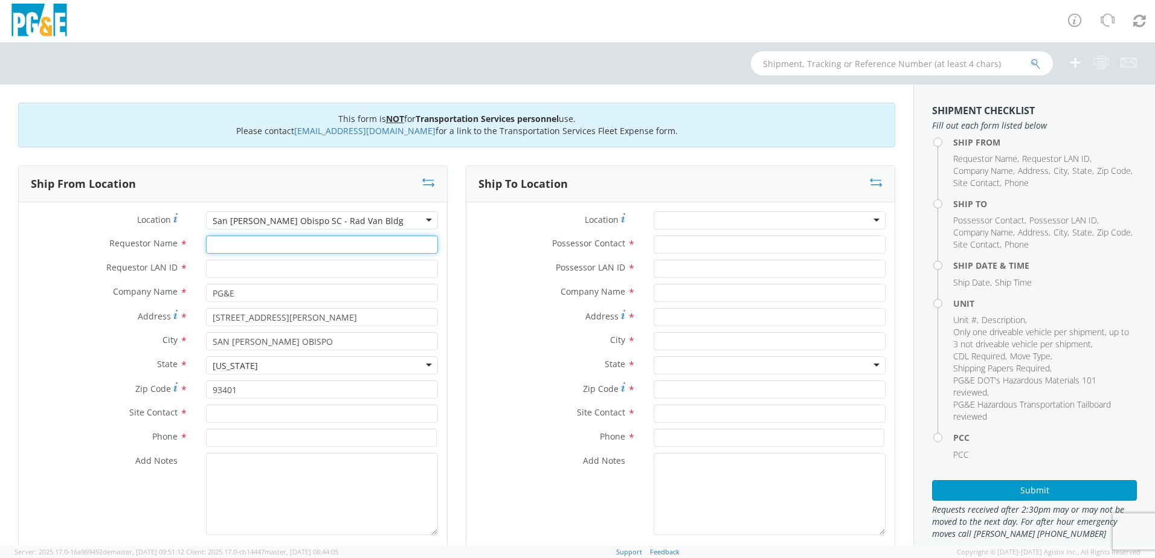
click at [252, 248] on input "Requestor Name *" at bounding box center [322, 245] width 232 height 18
type input "j"
type input "[PERSON_NAME]"
click at [259, 274] on input "Requestor LAN ID *" at bounding box center [322, 269] width 232 height 18
type input "J0LE"
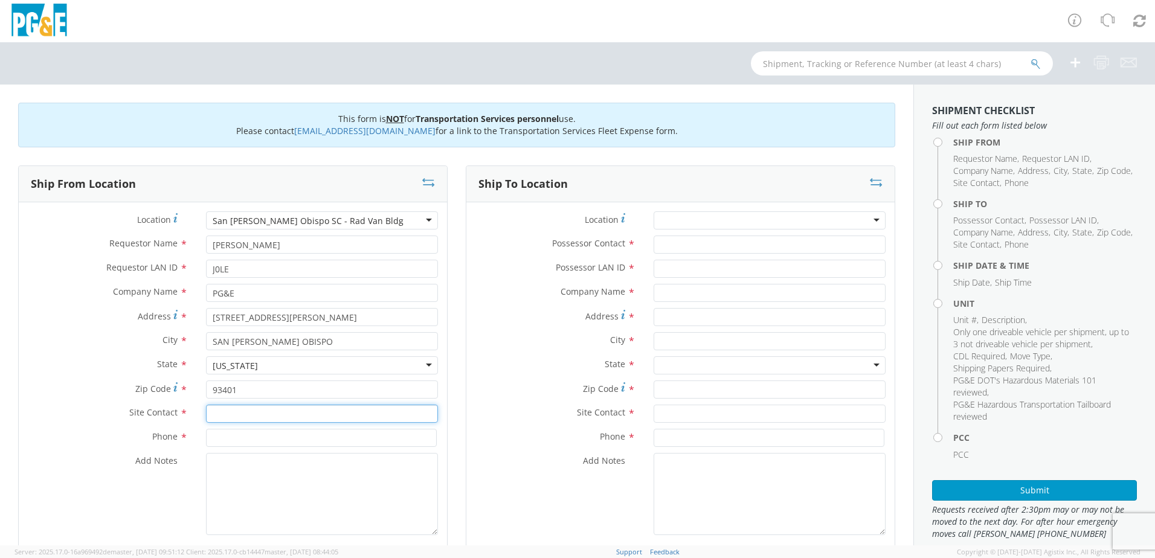
click at [234, 418] on input "text" at bounding box center [322, 414] width 232 height 18
type input "[PERSON_NAME]"
click at [183, 436] on span "*" at bounding box center [184, 437] width 8 height 13
click at [245, 437] on input at bounding box center [321, 438] width 231 height 18
type input "[PHONE_NUMBER]"
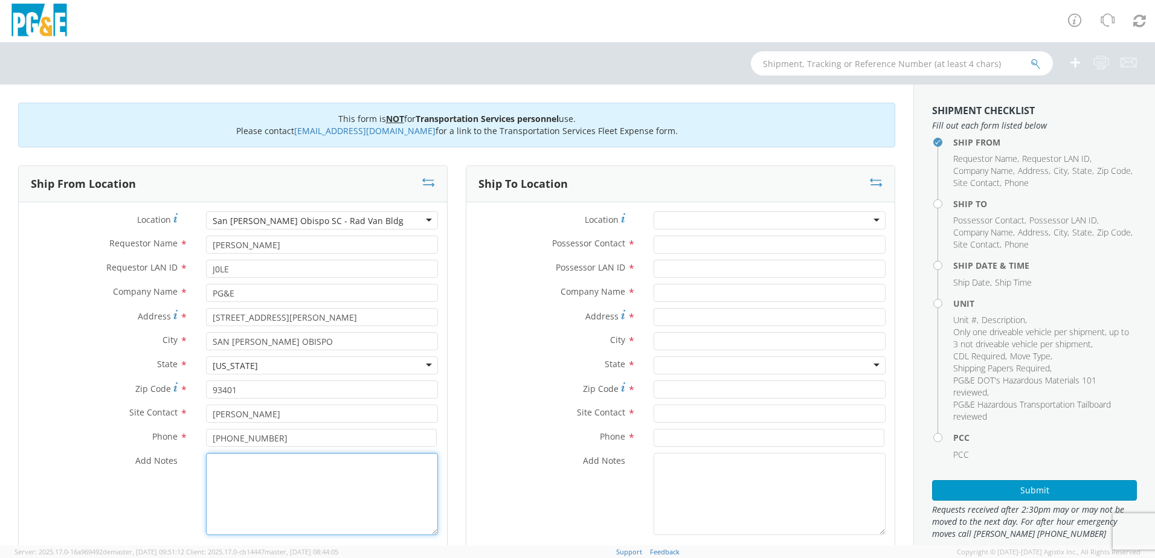
click at [266, 481] on textarea "Add Notes *" at bounding box center [322, 494] width 232 height 82
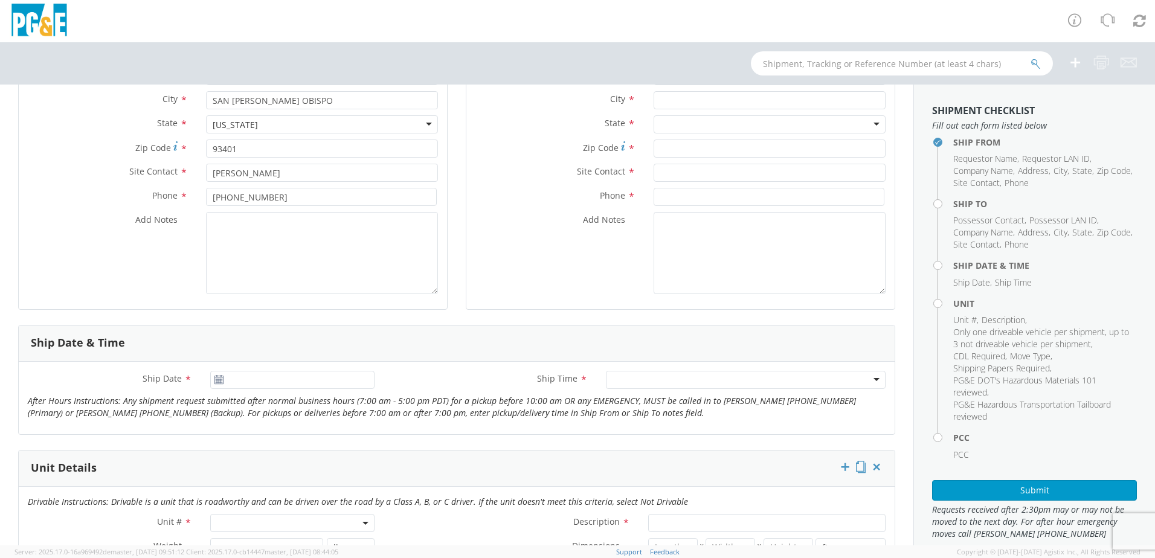
scroll to position [242, 0]
click at [216, 379] on use at bounding box center [219, 379] width 8 height 8
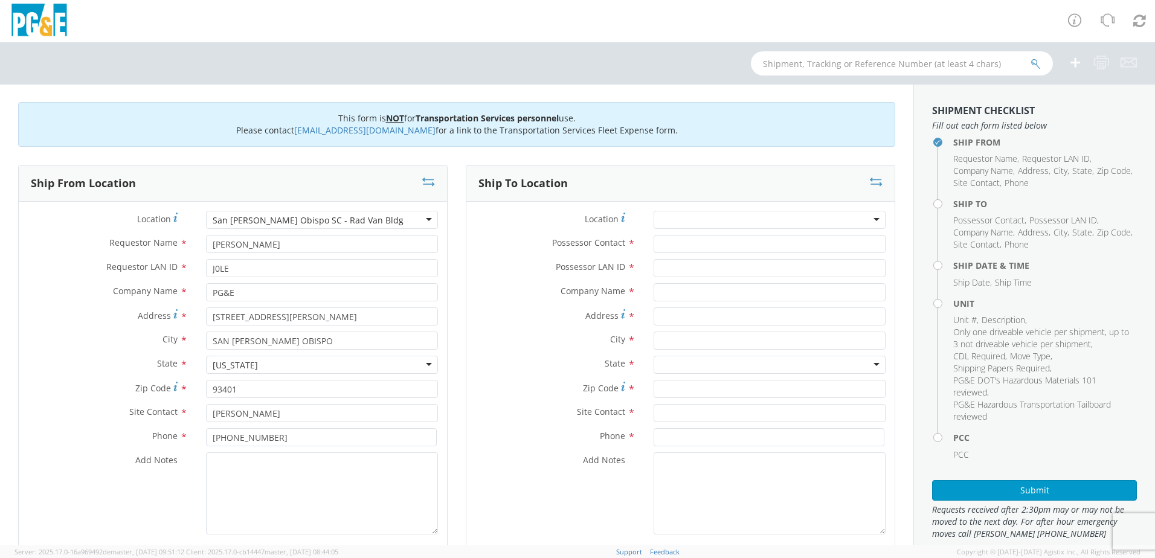
scroll to position [0, 0]
click at [234, 479] on textarea "Add Notes *" at bounding box center [322, 494] width 232 height 82
click at [259, 468] on textarea "Add Notes *" at bounding box center [322, 494] width 232 height 82
type textarea "PLEASE USE [PERSON_NAME] TO MAKE MOVE; PM 35642660"
click at [658, 250] on input "Possessor Contact *" at bounding box center [770, 245] width 232 height 18
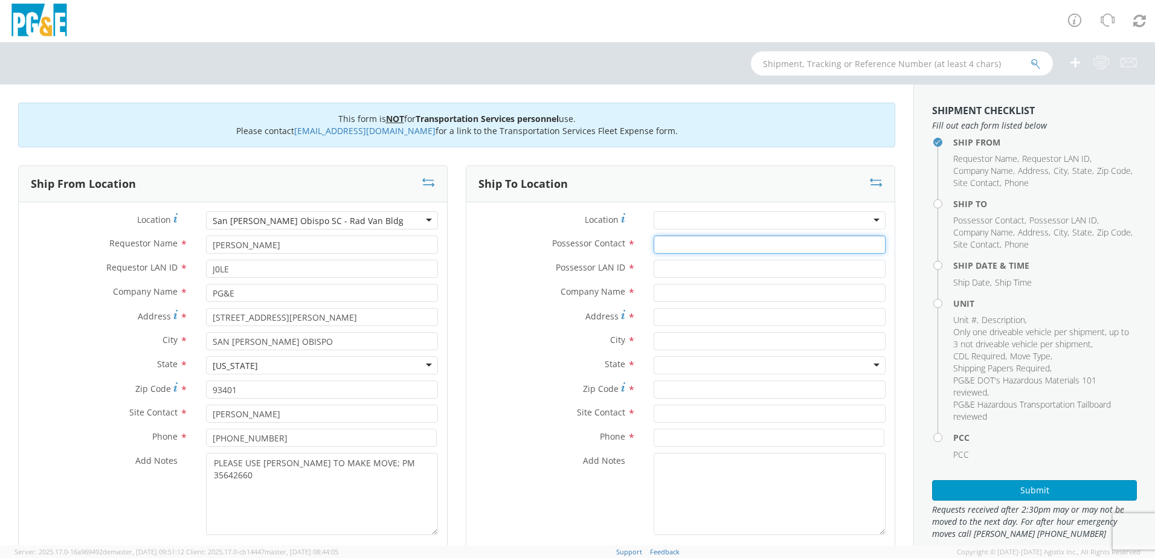
click at [659, 247] on input "Possessor Contact *" at bounding box center [770, 245] width 232 height 18
click at [752, 243] on input "[PERSON_NAME]" at bounding box center [770, 245] width 232 height 18
type input "[PERSON_NAME]"
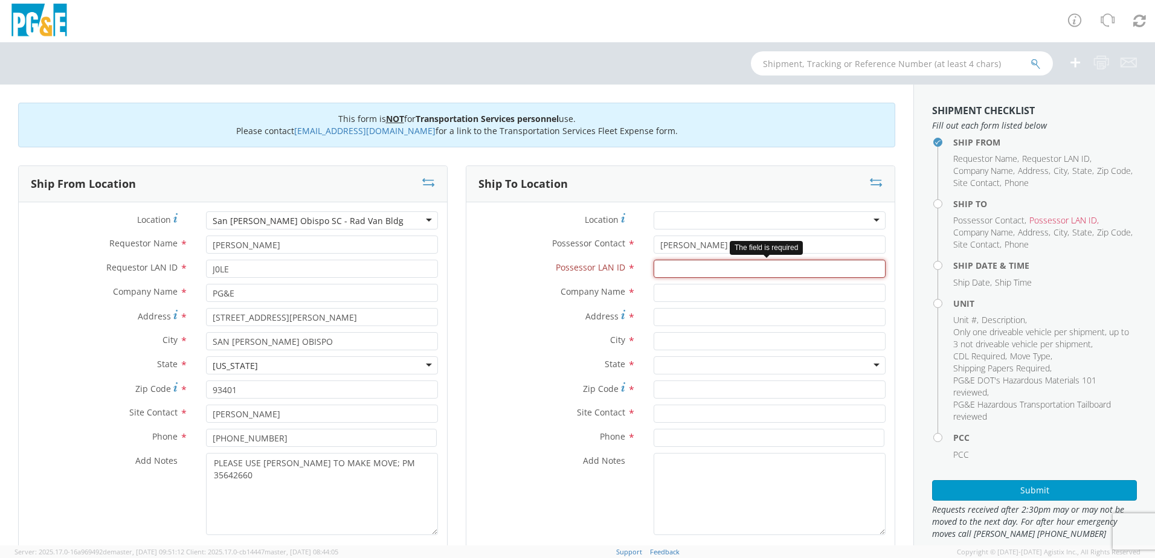
click at [679, 269] on input "Possessor LAN ID *" at bounding box center [770, 269] width 232 height 18
type input "J0LE"
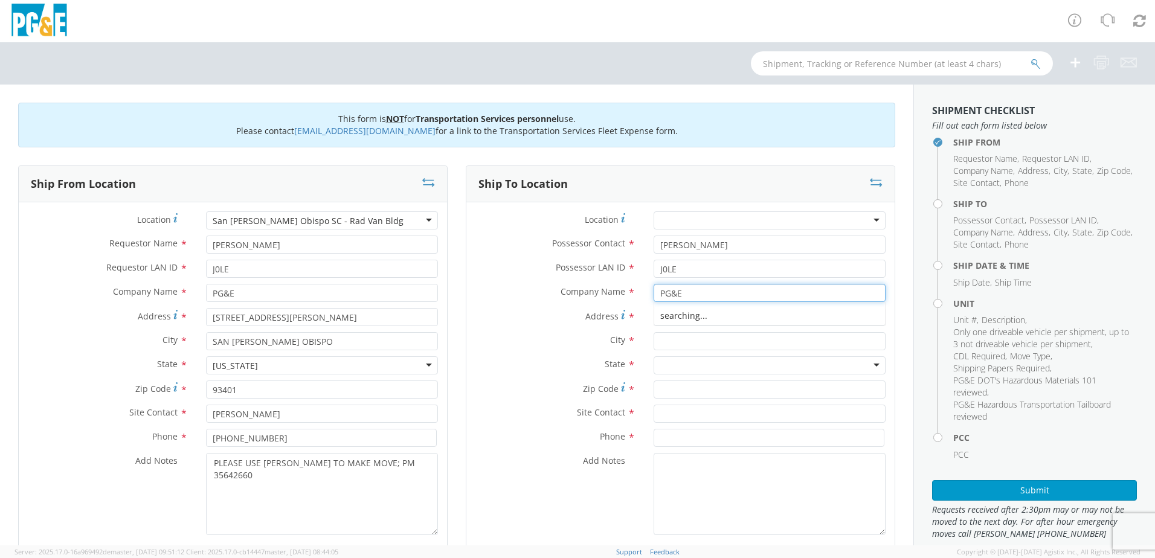
type input "PG&E"
click at [570, 297] on span "Company Name" at bounding box center [593, 291] width 65 height 11
click at [682, 323] on input "Address *" at bounding box center [770, 317] width 232 height 18
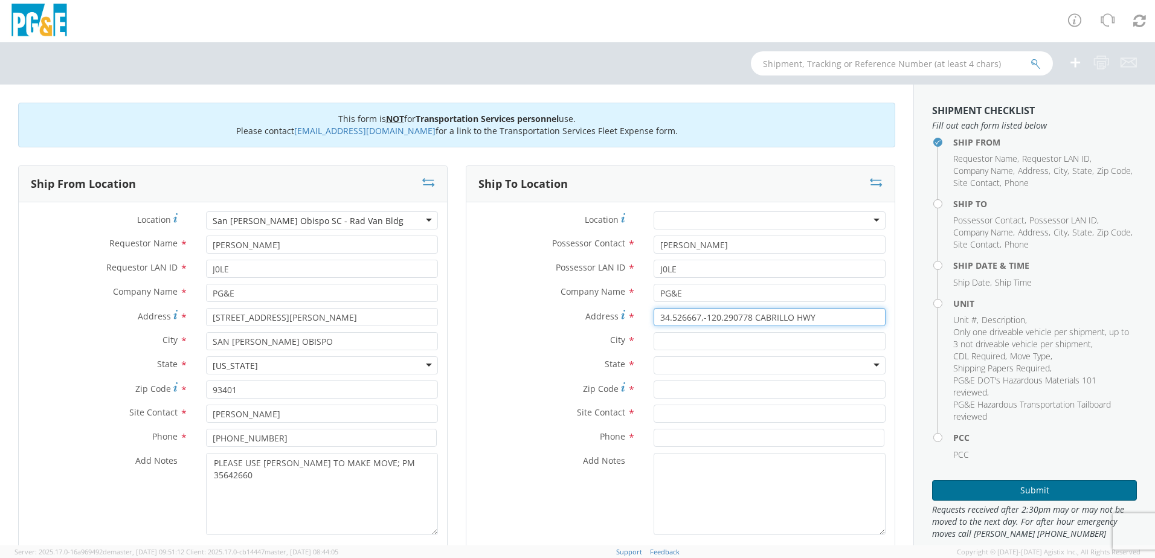
type input "34.526667,-120.290778 CABRILLO HWY"
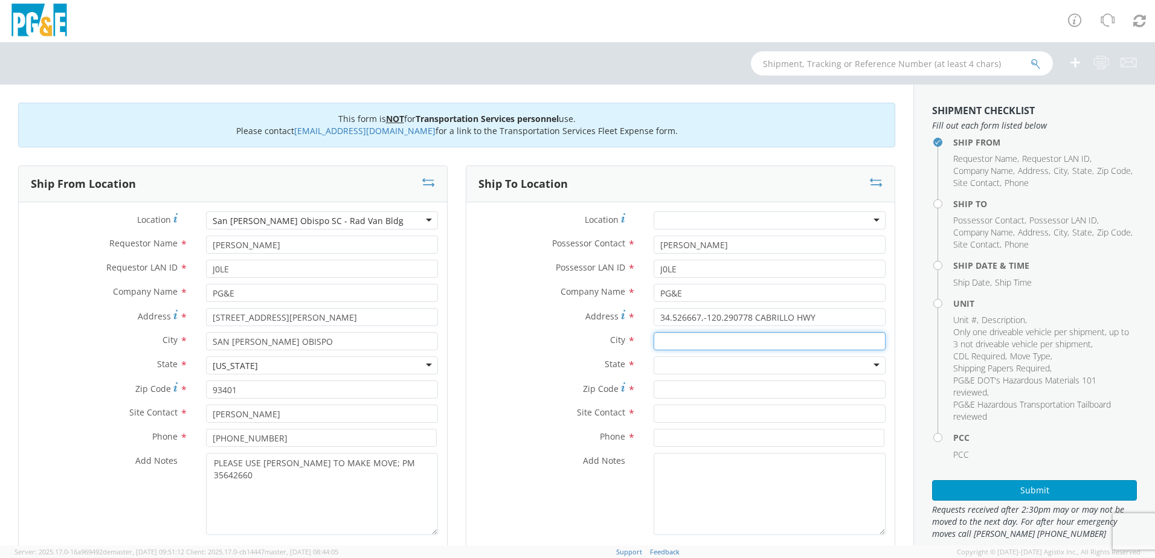
click at [681, 336] on input "text" at bounding box center [770, 341] width 232 height 18
type input "LOMPOC"
click at [680, 370] on div at bounding box center [770, 365] width 232 height 18
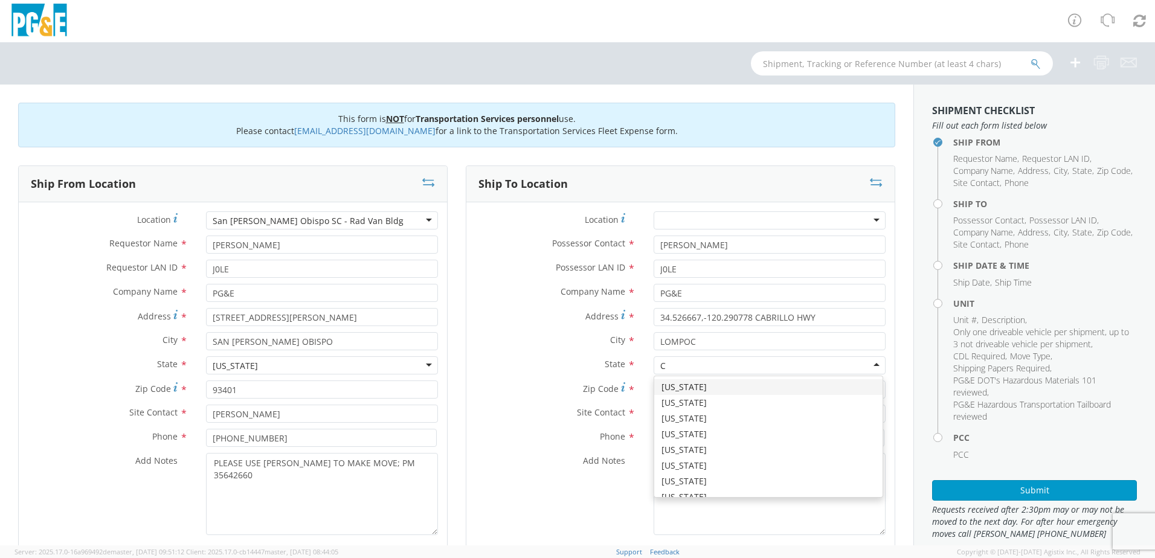
type input "CA"
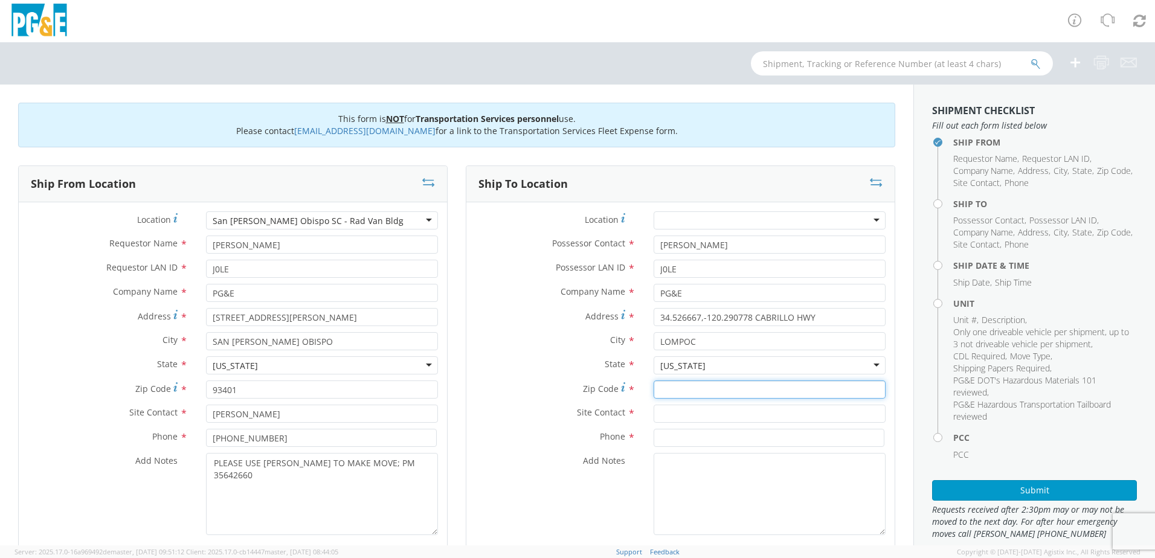
click at [683, 385] on input "Zip Code *" at bounding box center [770, 390] width 232 height 18
click at [700, 396] on input "Zip Code *" at bounding box center [770, 390] width 232 height 18
type input "93436"
click at [694, 420] on input "text" at bounding box center [770, 414] width 232 height 18
type input "[PERSON_NAME]"
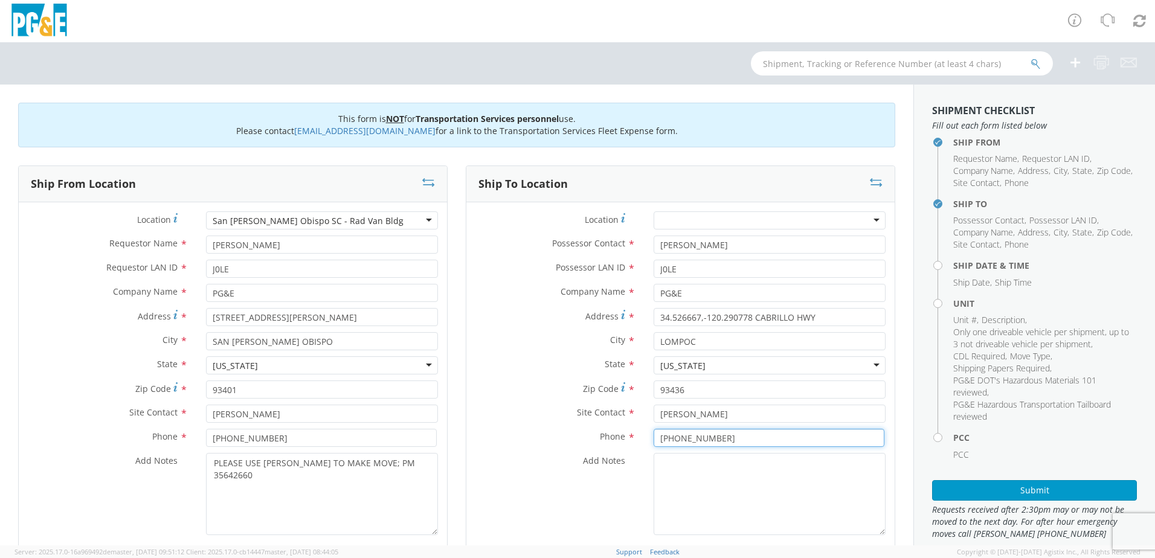
type input "[PHONE_NUMBER]"
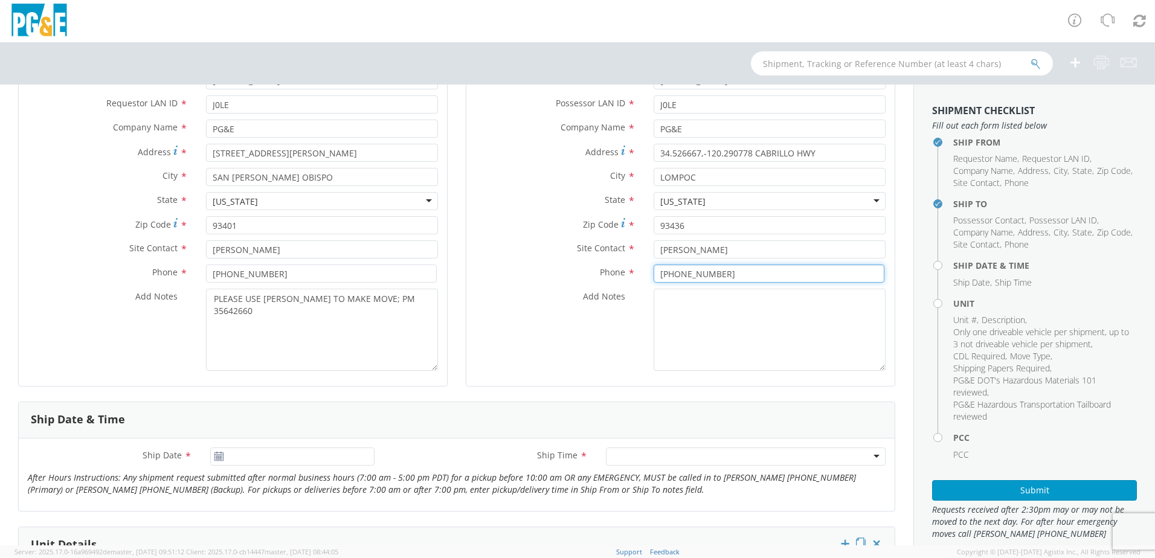
scroll to position [121, 0]
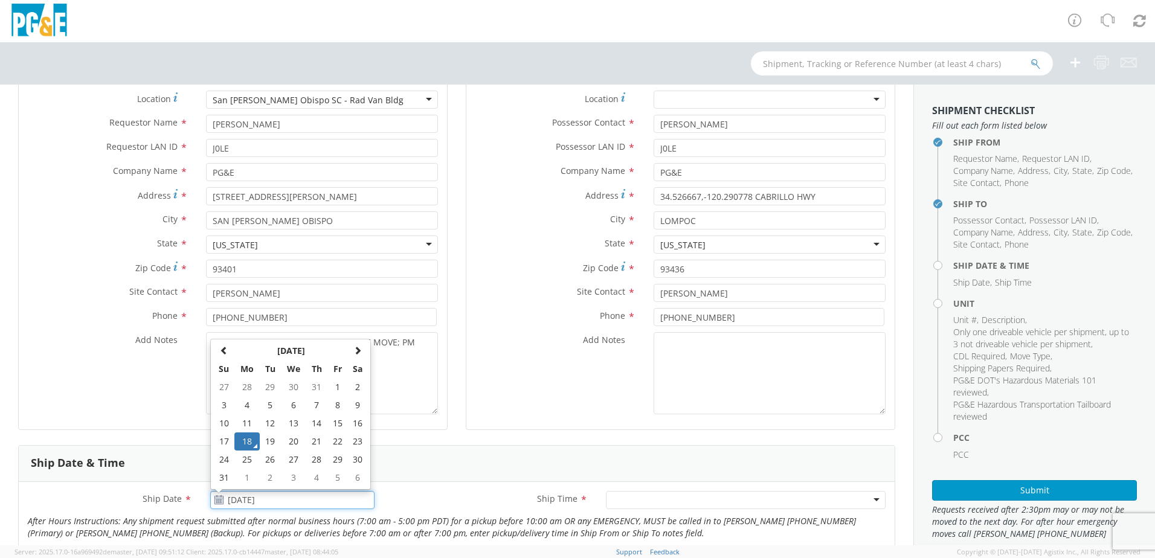
click at [242, 497] on input "[DATE]" at bounding box center [292, 500] width 164 height 18
click at [360, 353] on span at bounding box center [357, 350] width 8 height 8
click at [309, 390] on td "4" at bounding box center [316, 387] width 21 height 18
type input "[DATE]"
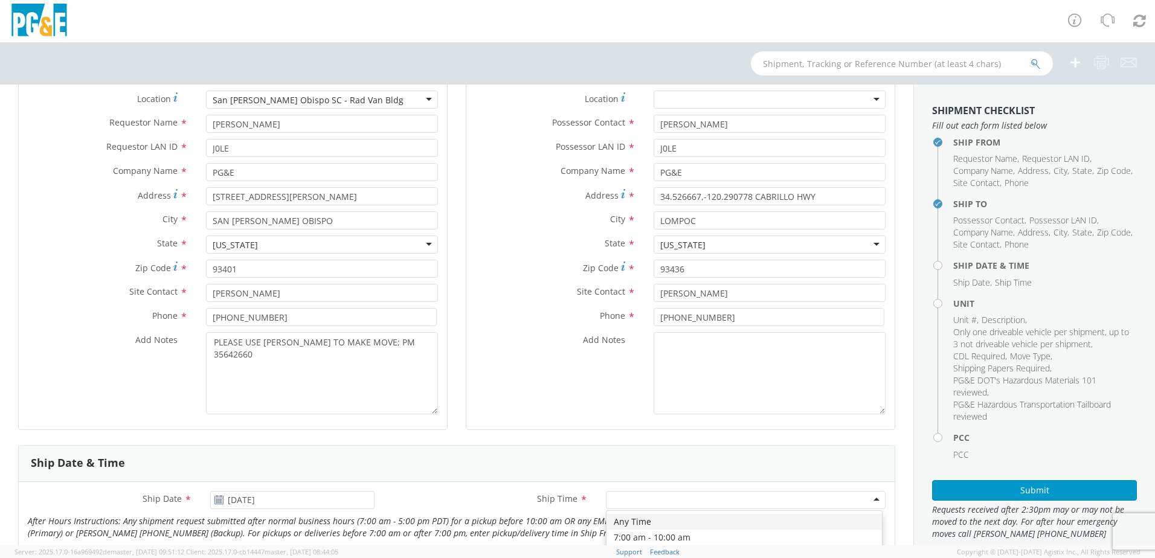
click at [621, 502] on div at bounding box center [746, 500] width 280 height 18
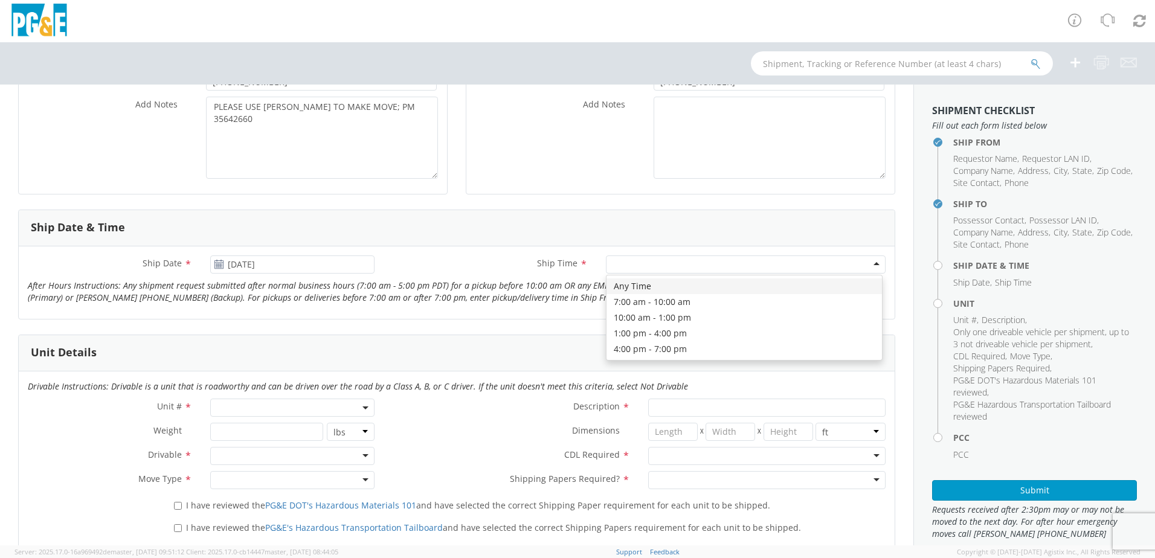
scroll to position [363, 0]
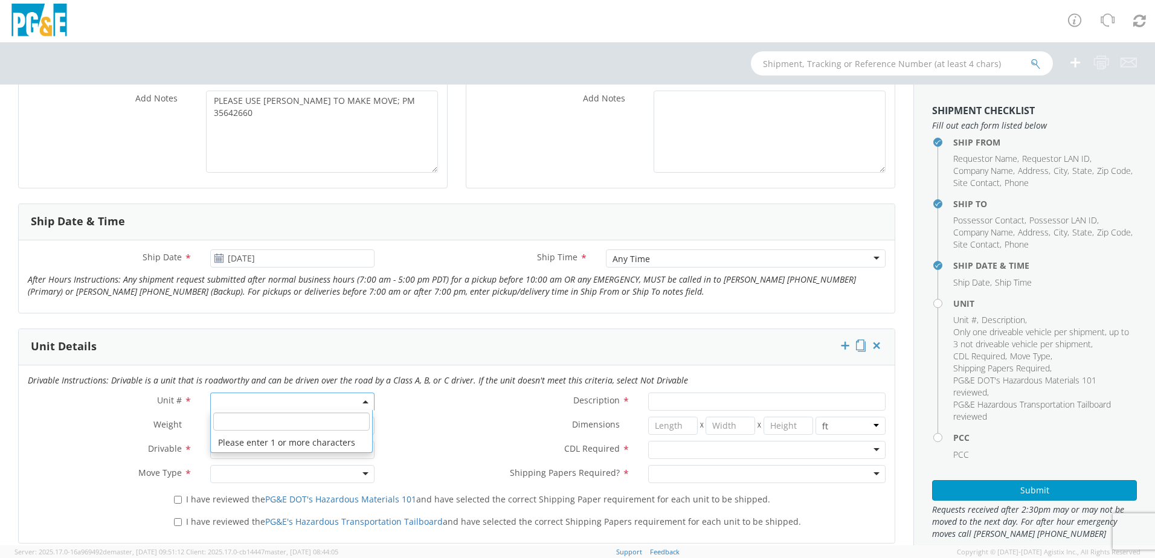
click at [365, 404] on span at bounding box center [292, 402] width 164 height 18
click at [324, 423] on input "search" at bounding box center [291, 422] width 156 height 18
type input "OTH"
select select "Other"
select select "? undefined:undefined ?"
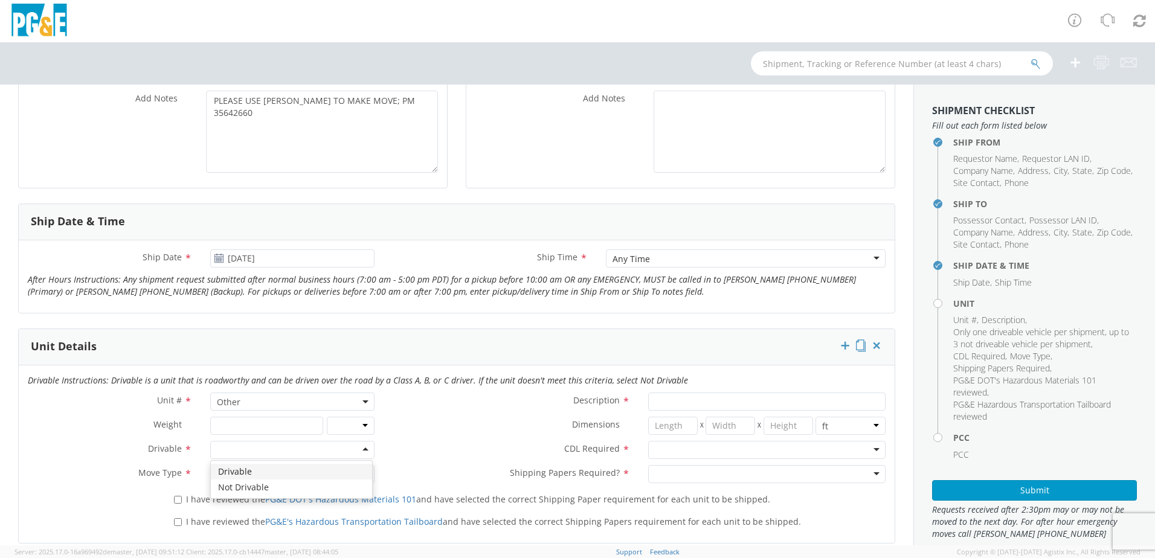
click at [360, 450] on div at bounding box center [292, 450] width 164 height 18
click at [363, 474] on div at bounding box center [292, 474] width 164 height 18
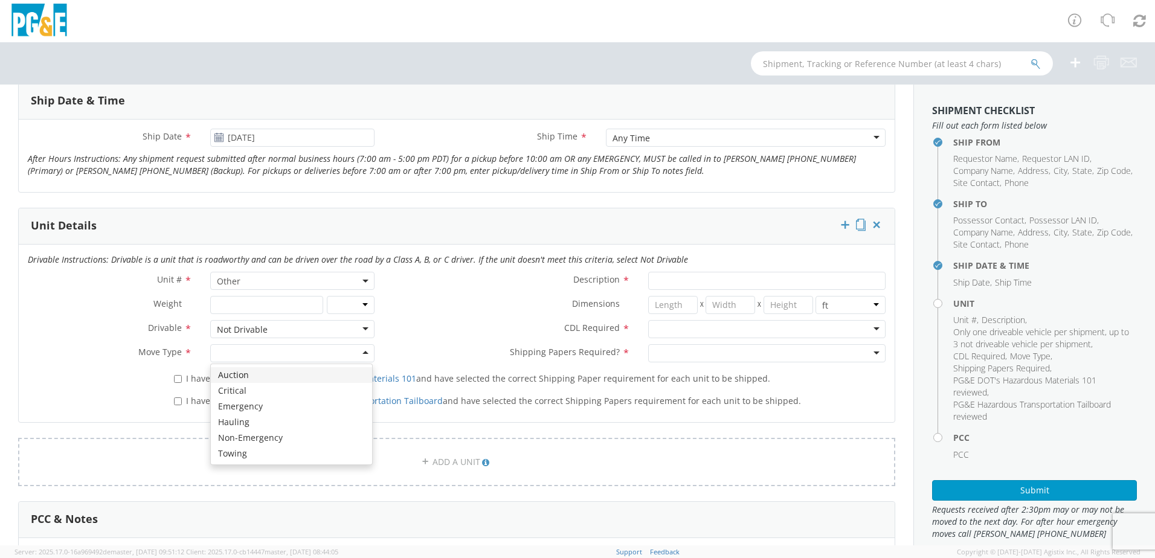
scroll to position [423, 0]
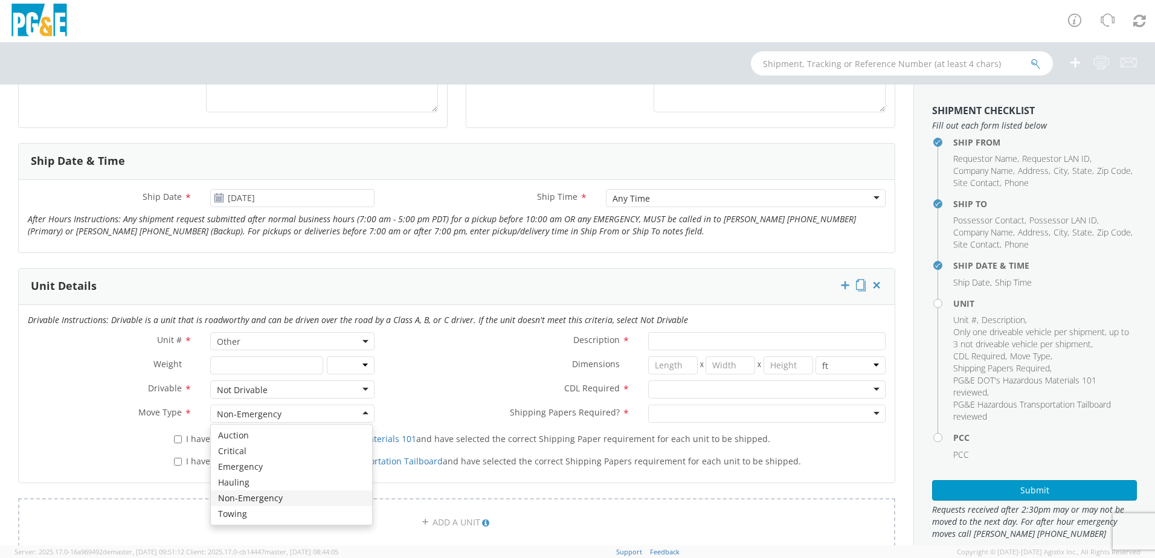
click at [348, 414] on div "Non-Emergency" at bounding box center [292, 414] width 164 height 18
click at [462, 420] on label "Shipping Papers Required? *" at bounding box center [512, 413] width 256 height 16
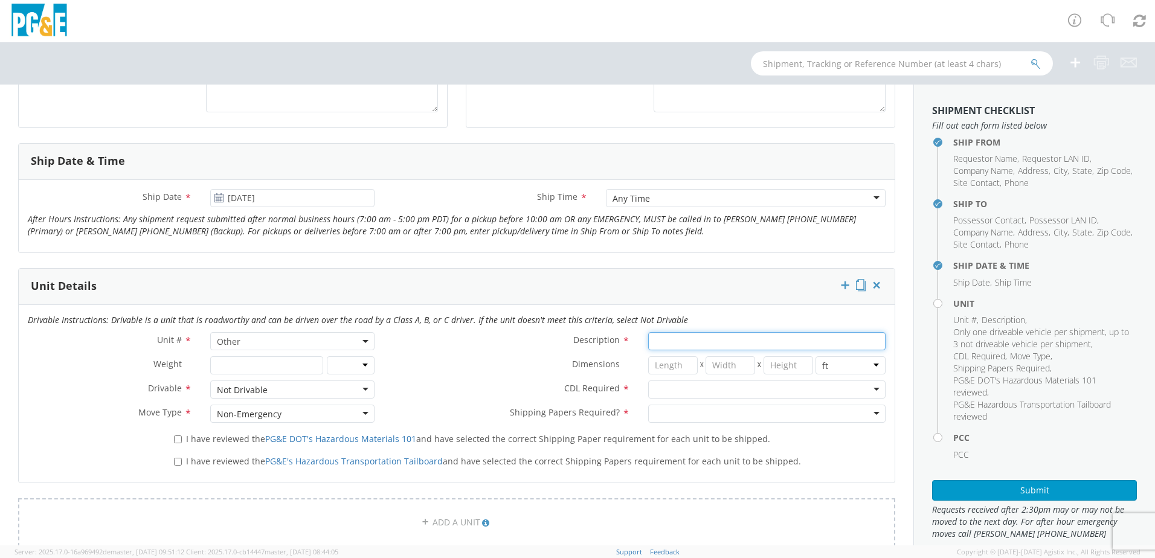
click at [672, 339] on input "Description *" at bounding box center [766, 341] width 237 height 18
type input "RENTAL ALTEC CRAWLER BORER"
click at [655, 391] on div at bounding box center [766, 390] width 237 height 18
click at [676, 415] on div at bounding box center [766, 414] width 237 height 18
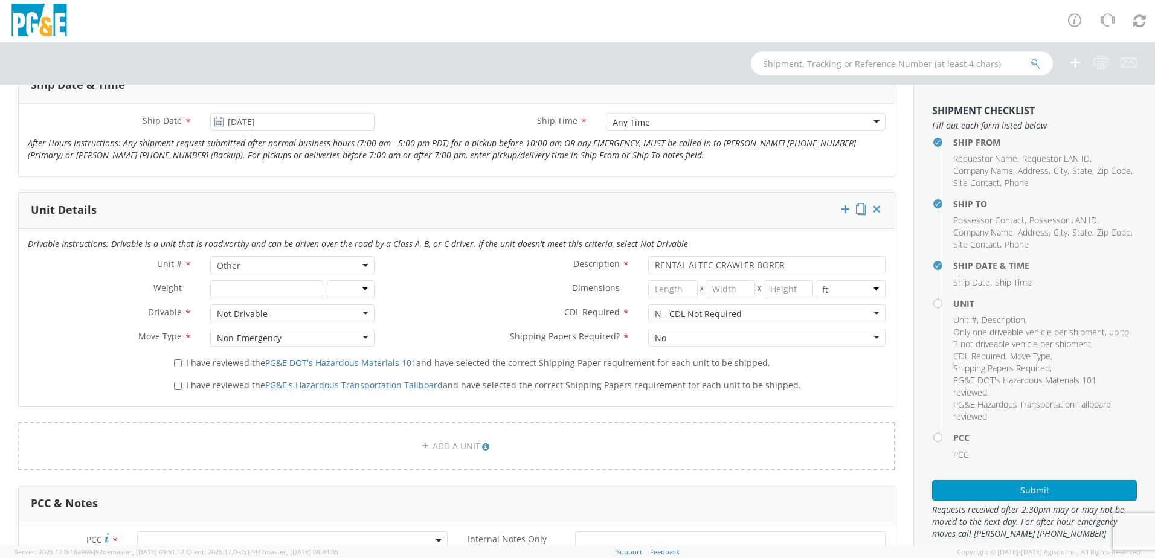
scroll to position [544, 0]
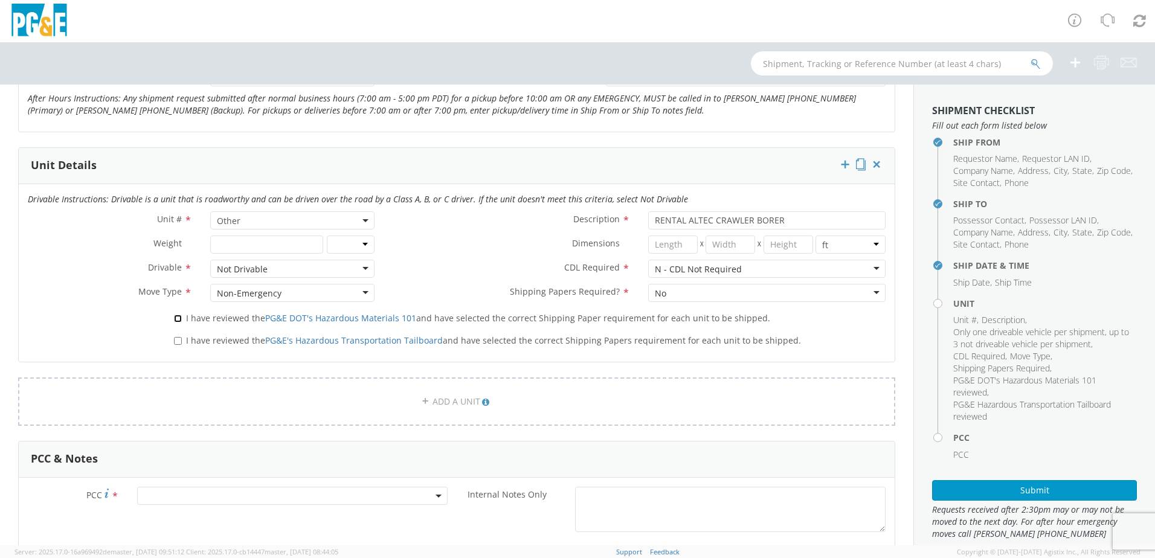
click at [178, 318] on input "I have reviewed the PG&E DOT's Hazardous Materials 101 and have selected the co…" at bounding box center [178, 319] width 8 height 8
checkbox input "true"
click at [178, 337] on input "I have reviewed the PG&E's Hazardous Transportation Tailboard and have selected…" at bounding box center [178, 341] width 8 height 8
checkbox input "true"
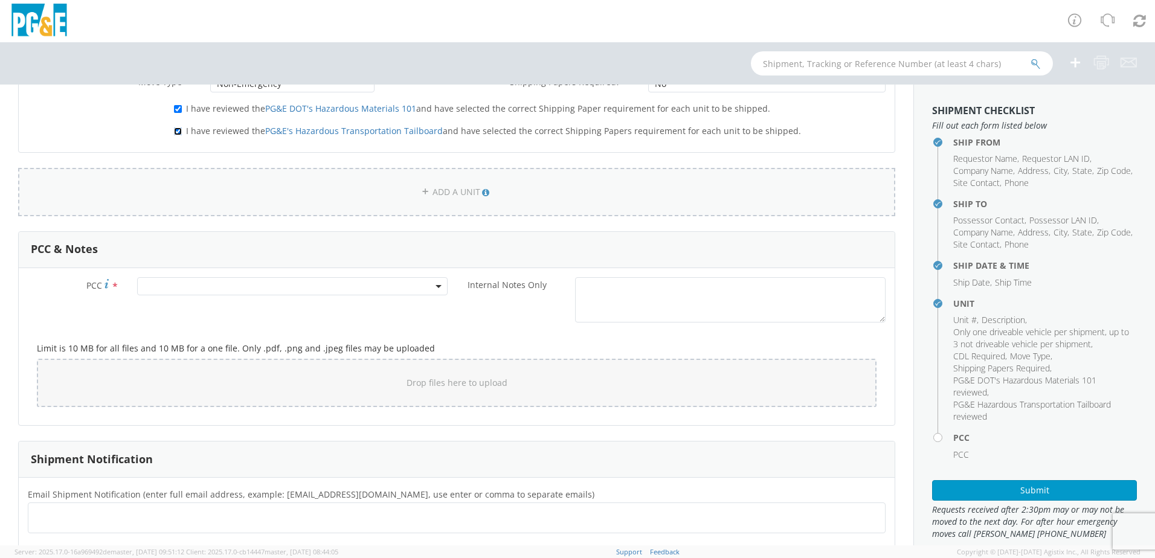
scroll to position [785, 0]
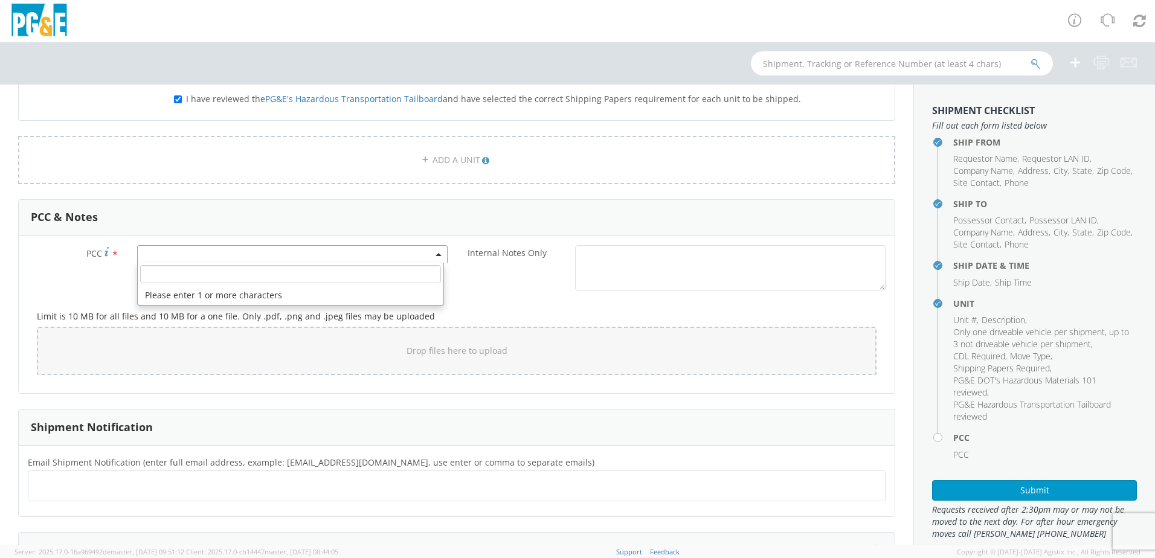
click at [173, 255] on span at bounding box center [292, 254] width 311 height 18
click at [174, 279] on input "number" at bounding box center [290, 274] width 301 height 18
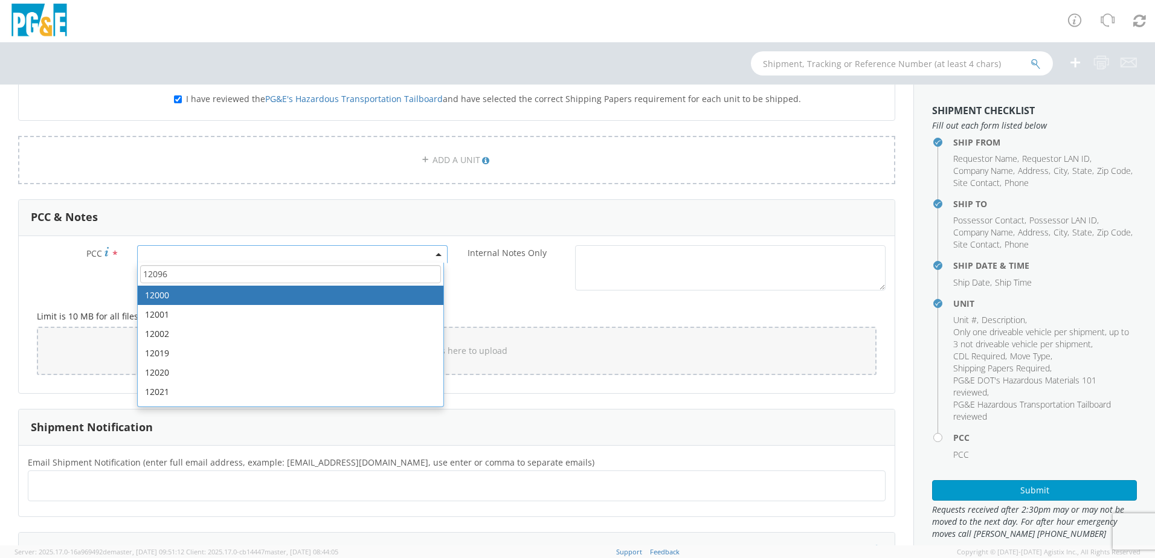
click at [237, 269] on input "12096" at bounding box center [290, 274] width 301 height 18
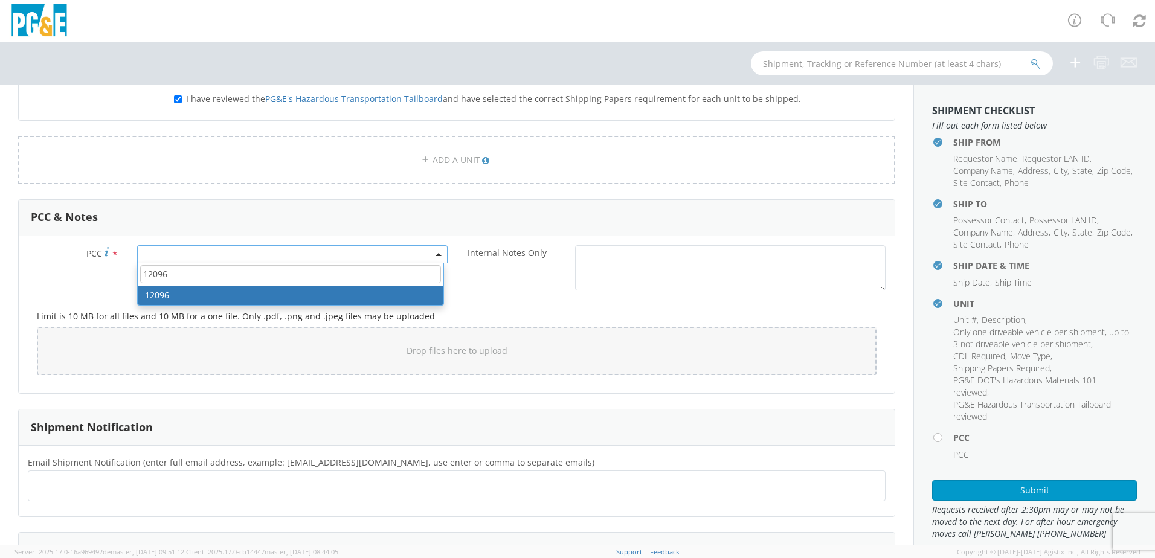
type input "12096"
select select "12096"
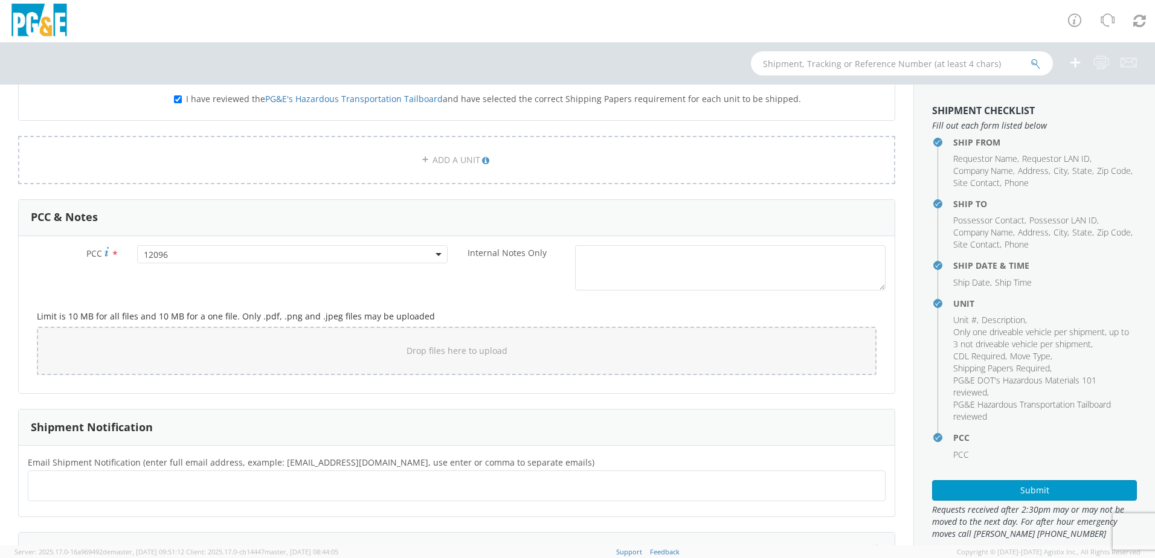
click at [101, 485] on ul at bounding box center [456, 486] width 847 height 20
type input "[EMAIL_ADDRESS][DOMAIN_NAME]"
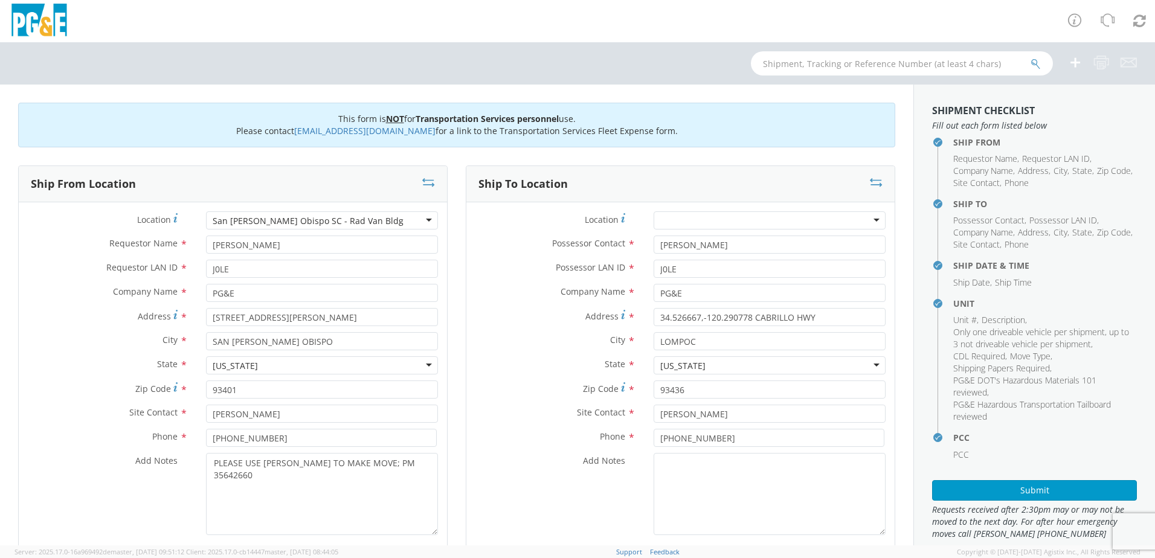
scroll to position [363, 0]
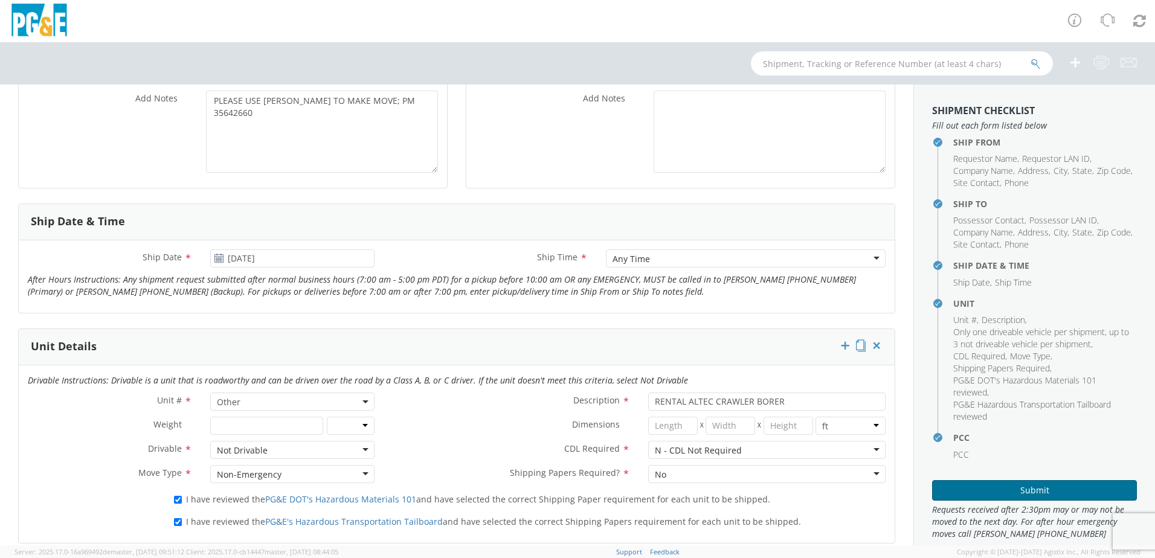
click at [1005, 495] on button "Submit" at bounding box center [1034, 490] width 205 height 21
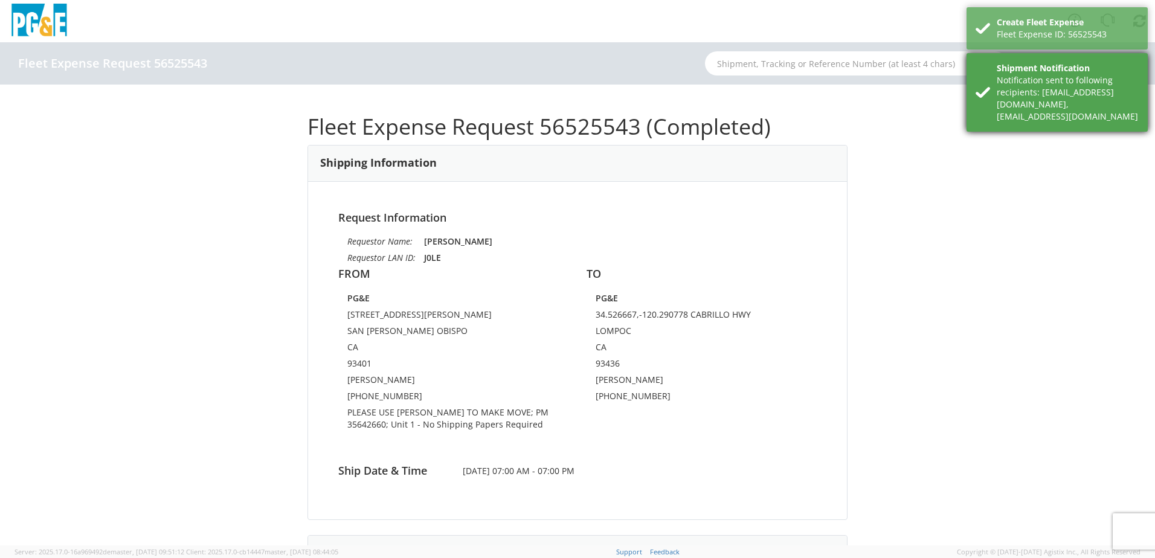
click at [1002, 71] on div "Shipment Notification" at bounding box center [1068, 68] width 142 height 12
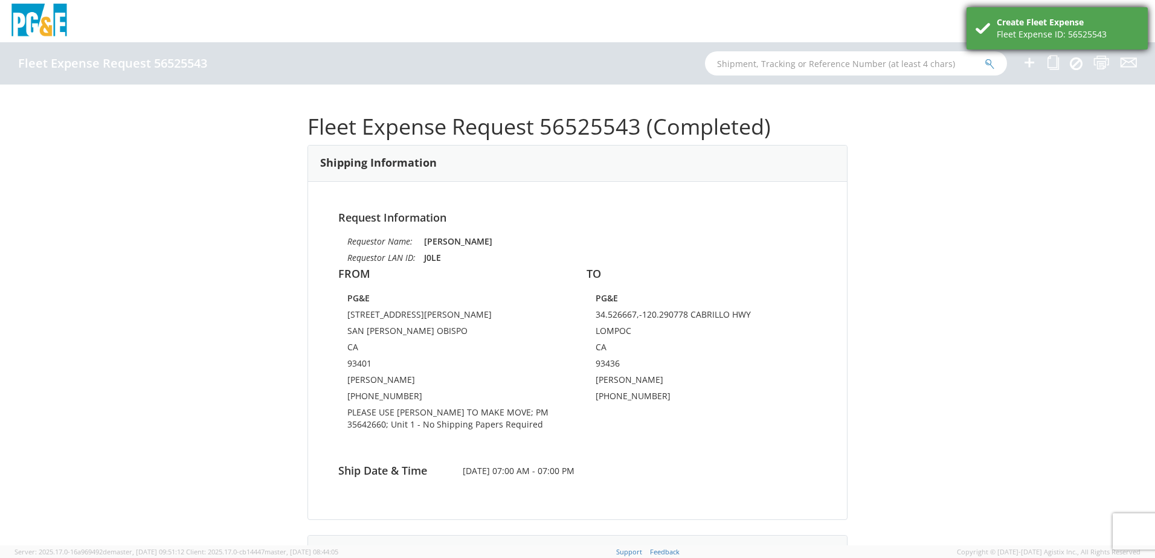
click at [1005, 35] on div "Fleet Expense ID: 56525543" at bounding box center [1068, 34] width 142 height 12
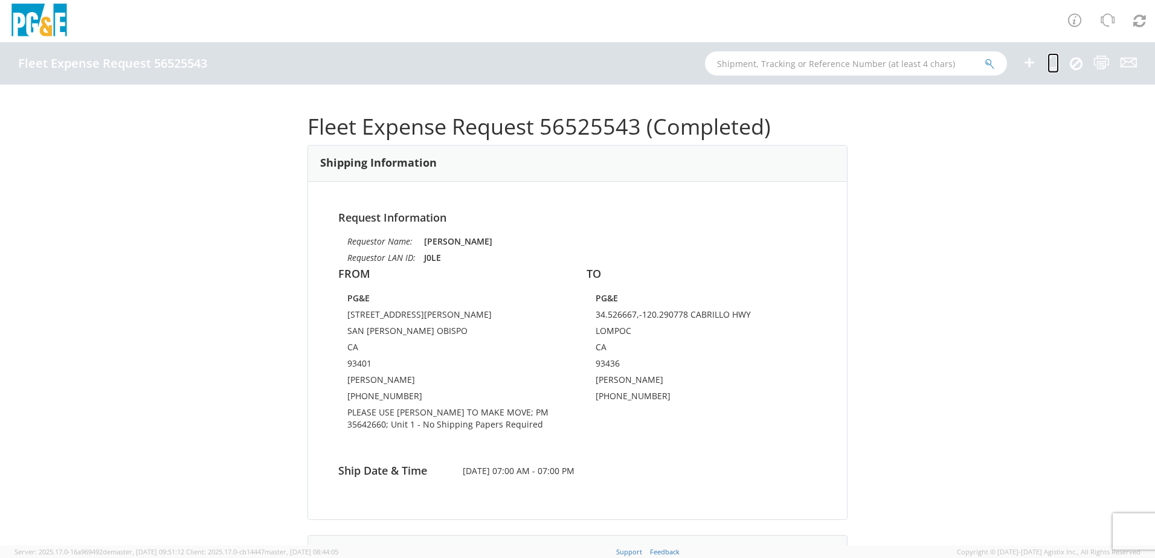
click at [1056, 65] on icon at bounding box center [1053, 62] width 11 height 15
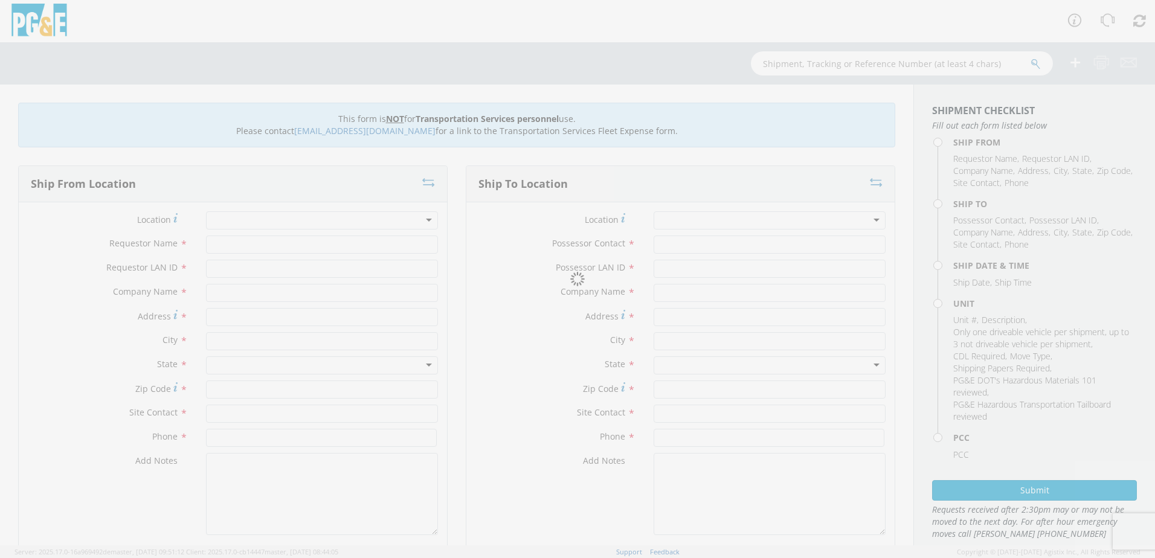
type input "[PERSON_NAME]"
type input "J0LE"
type input "PG&E"
type input "[STREET_ADDRESS][PERSON_NAME]"
type input "SAN [PERSON_NAME] OBISPO"
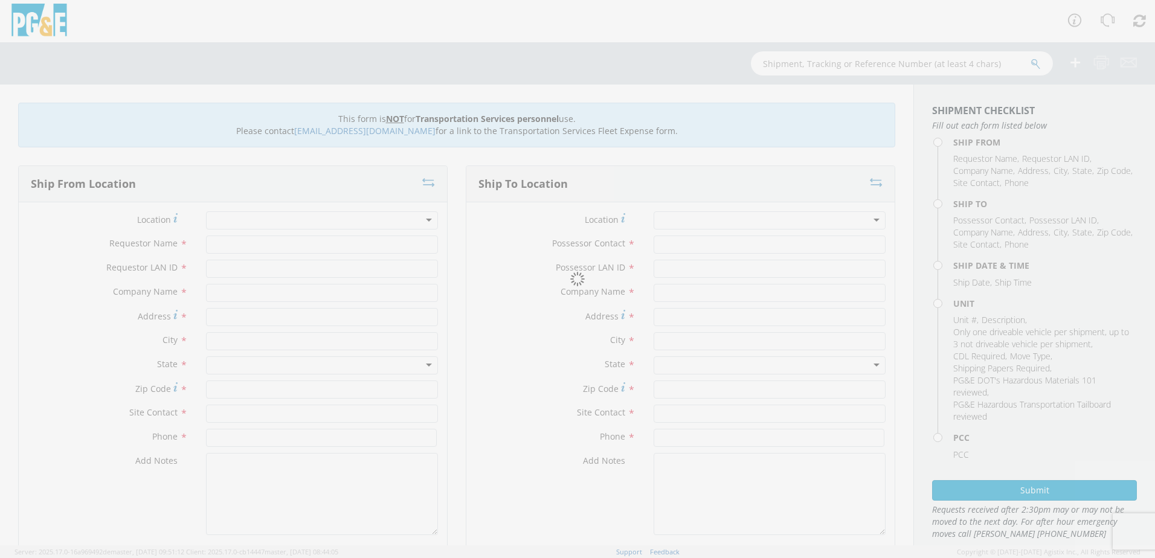
type input "93401"
type input "[PERSON_NAME]"
type input "[PHONE_NUMBER]"
type input "[PERSON_NAME]"
type input "J0LE"
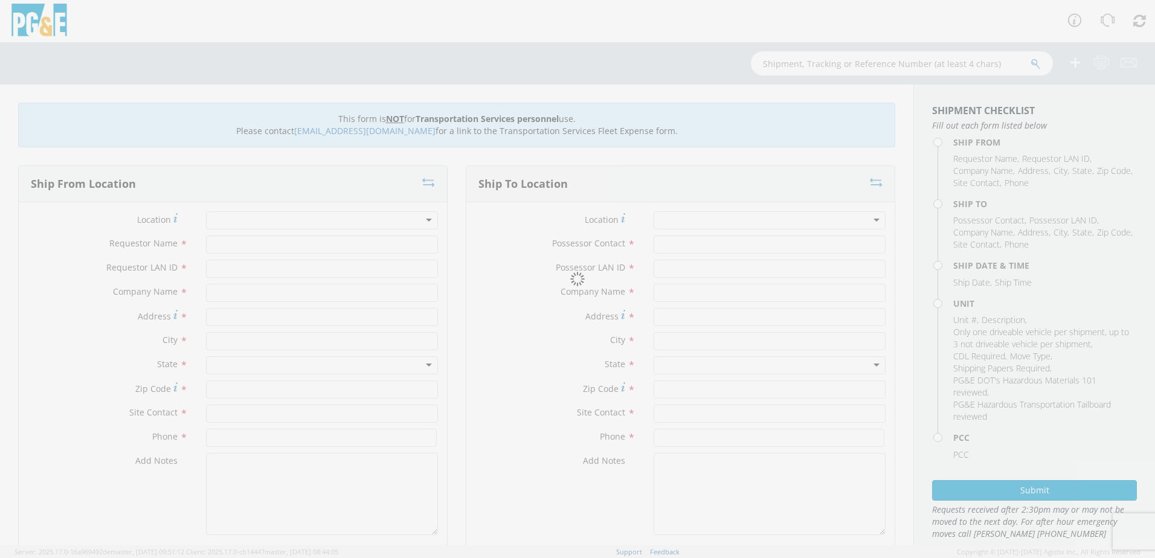
type input "PG&E"
type input "34.526667,-120.290778 CABRILLO HWY"
type input "LOMPOC"
type input "93436"
type input "[PERSON_NAME]"
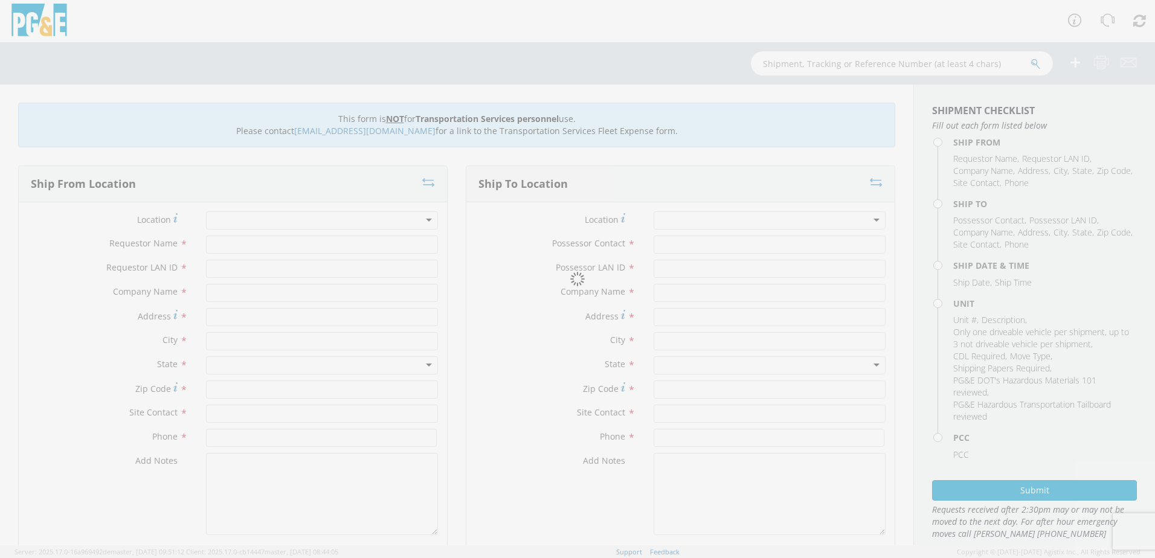
type input "[PHONE_NUMBER]"
type input "[DATE]"
type input "RENTAL ALTEC CRAWLER BORER"
type input "0"
select select "Other"
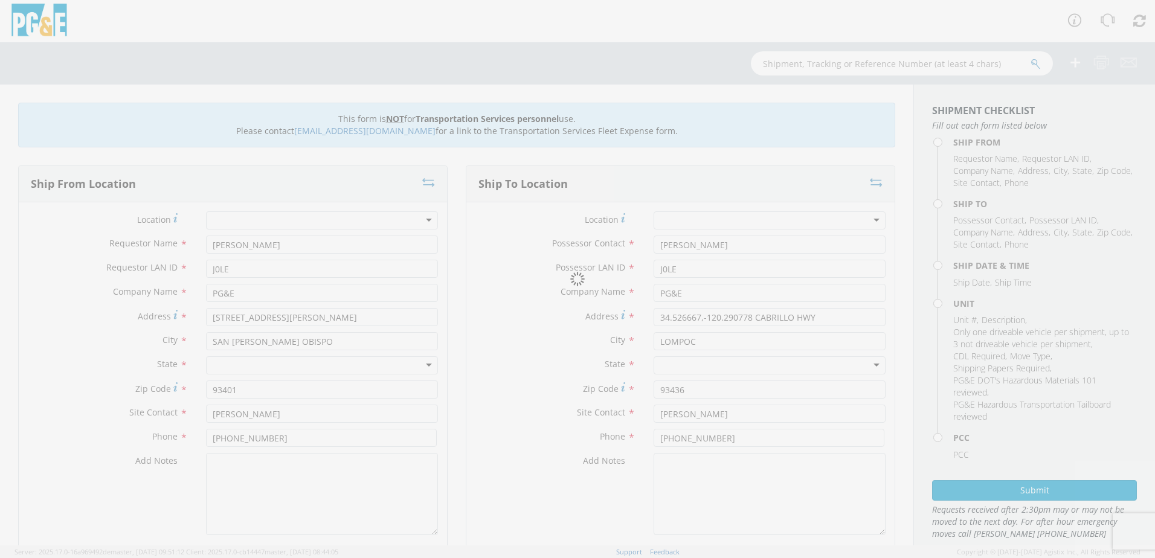
select select "12096"
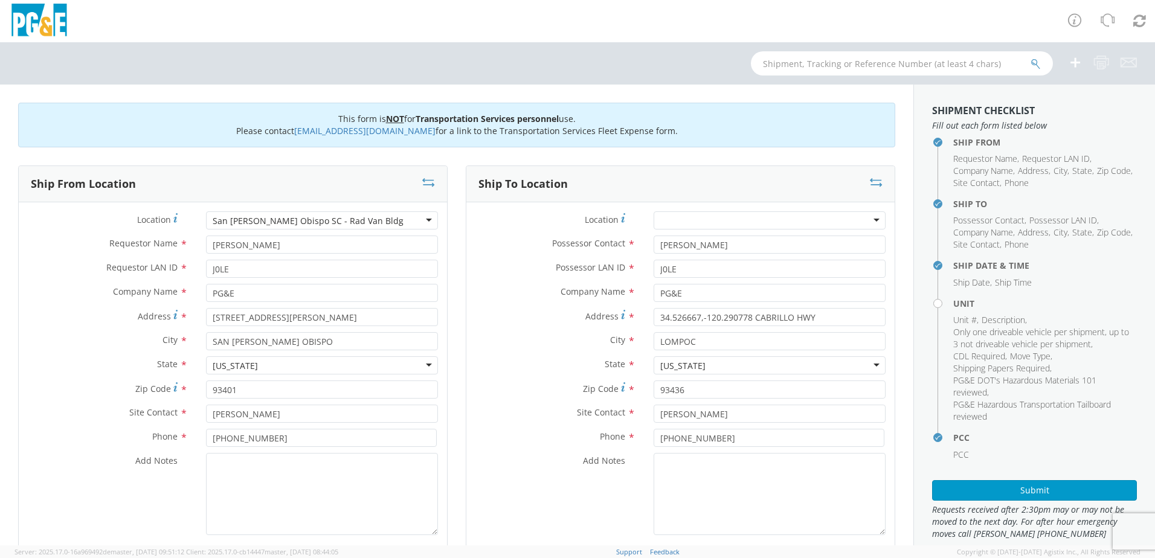
scroll to position [60, 0]
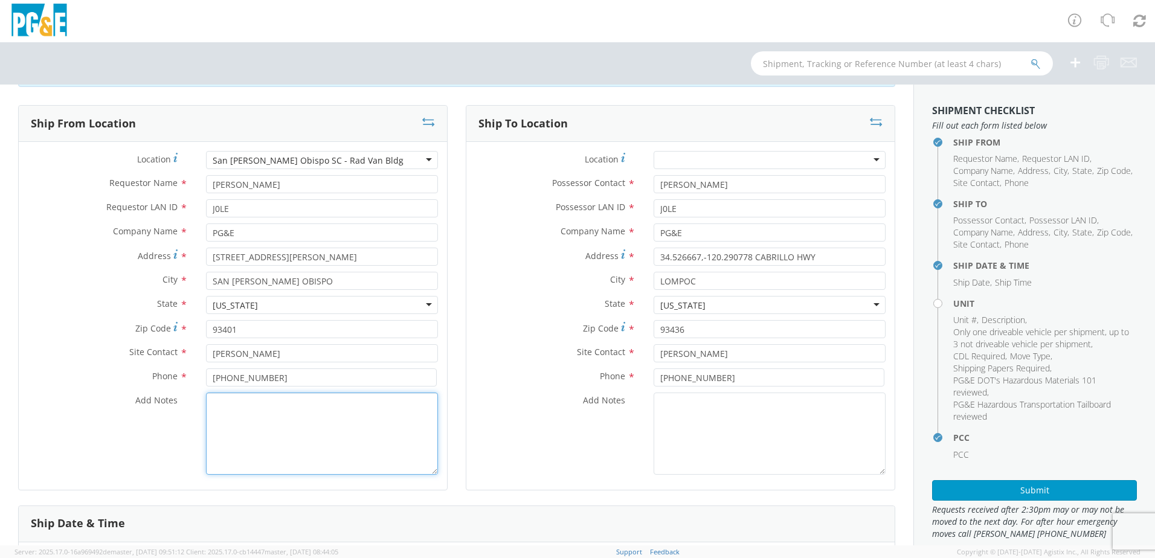
click at [231, 411] on textarea "Add Notes *" at bounding box center [322, 434] width 232 height 82
paste textarea "PLEASE USE [PERSON_NAME] TO MAKE MOVE; PM"
type textarea "PLEASE USE [PERSON_NAME] TO MAKE MOVE; PM 35646562"
drag, startPoint x: 818, startPoint y: 255, endPoint x: 641, endPoint y: 262, distance: 176.6
click at [645, 262] on div "34.526667,-120.290778 CABRILLO HWY" at bounding box center [770, 257] width 250 height 18
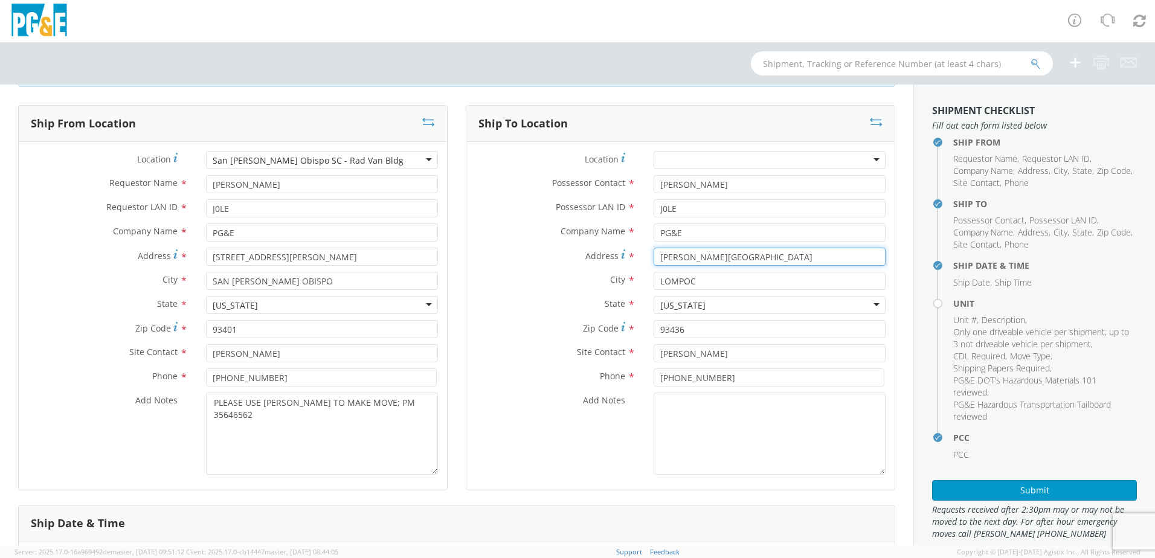
type input "[PERSON_NAME][GEOGRAPHIC_DATA]"
drag, startPoint x: 713, startPoint y: 283, endPoint x: 643, endPoint y: 291, distance: 70.5
click at [647, 291] on div "City * LOMPOC" at bounding box center [680, 284] width 428 height 24
type input "LOS OLIVOS"
click at [578, 295] on div "City * LOS OLIVOS" at bounding box center [680, 284] width 428 height 24
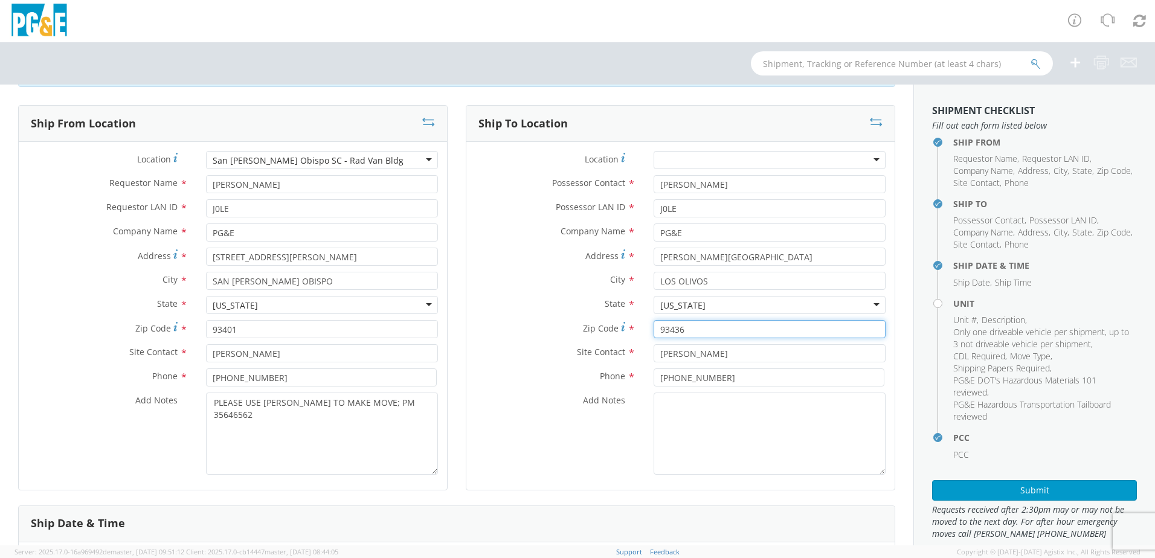
drag, startPoint x: 688, startPoint y: 326, endPoint x: 553, endPoint y: 327, distance: 134.8
click at [559, 327] on div "Zip Code * 93436" at bounding box center [680, 329] width 428 height 18
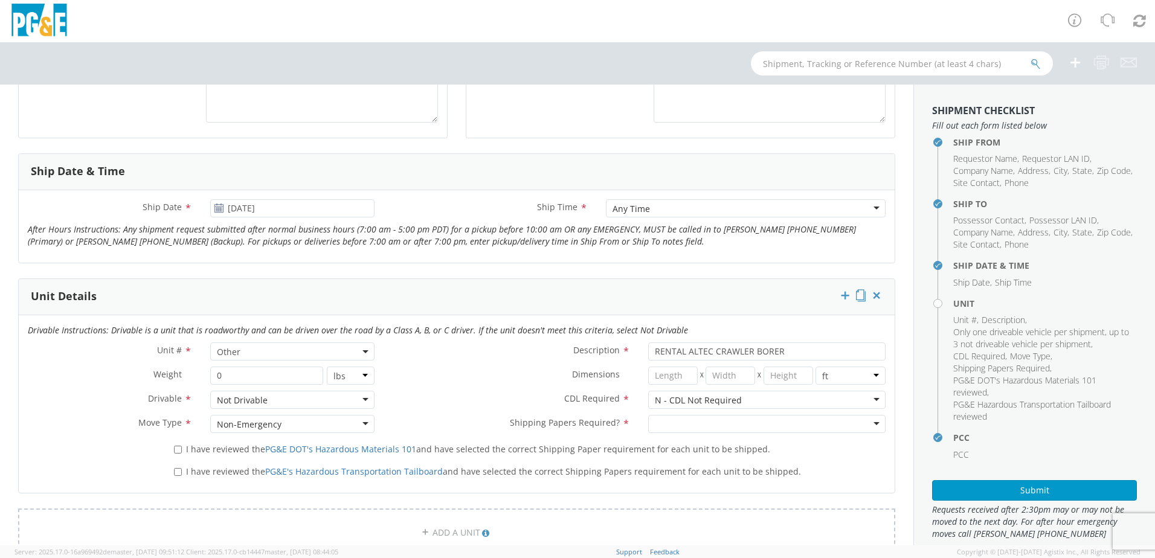
scroll to position [423, 0]
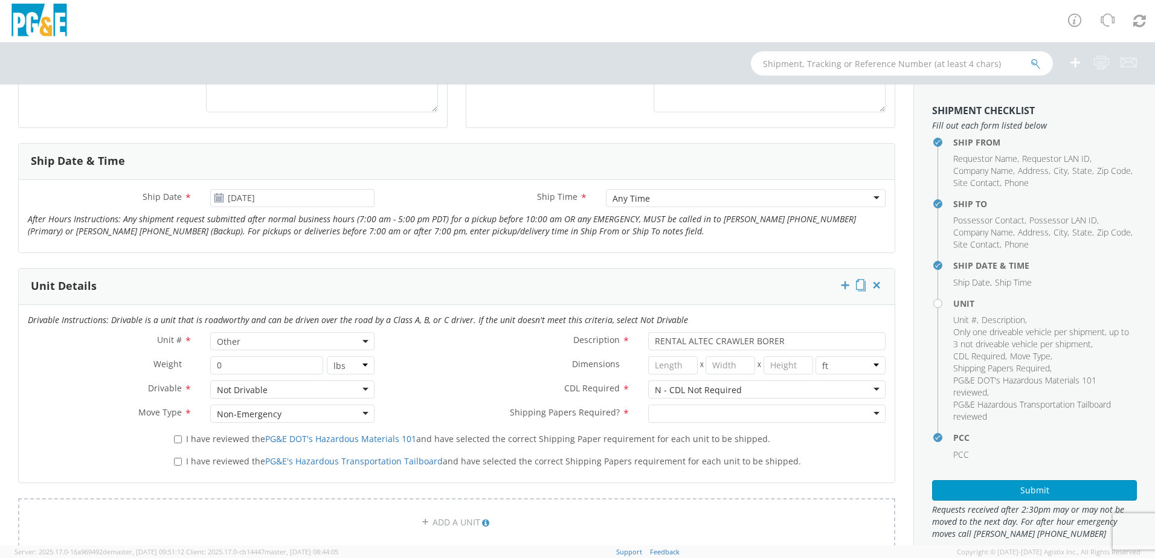
type input "93441"
click at [278, 200] on input "[DATE]" at bounding box center [292, 198] width 164 height 18
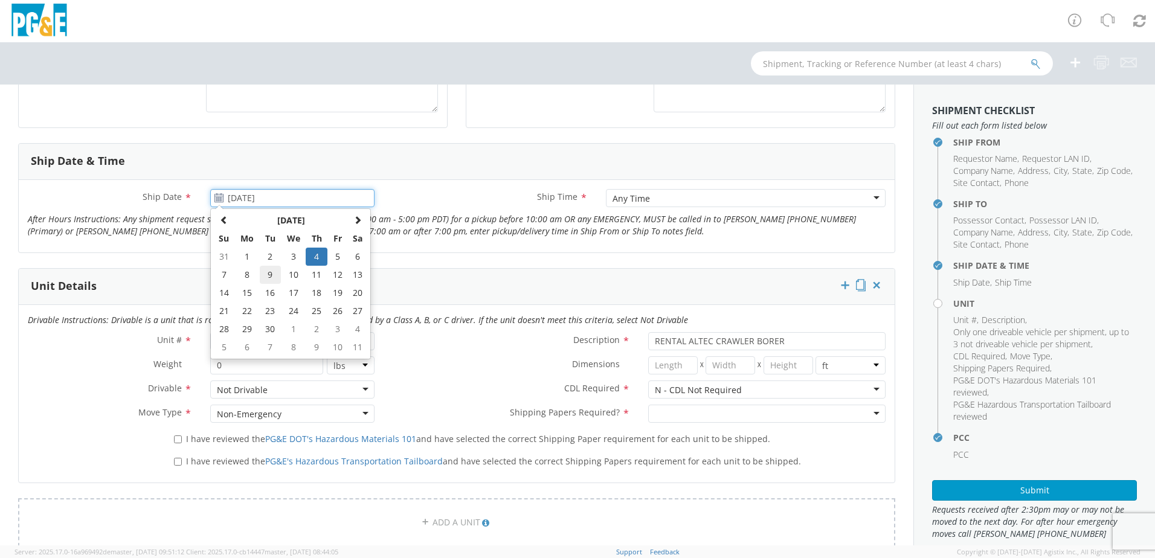
click at [271, 274] on td "9" at bounding box center [270, 275] width 21 height 18
type input "[DATE]"
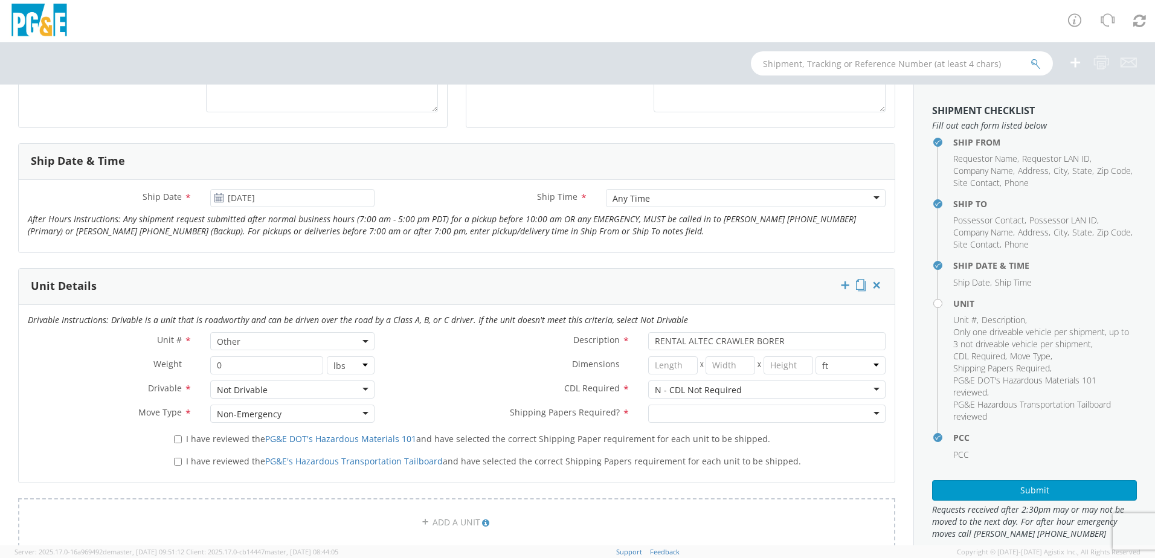
click at [675, 414] on div at bounding box center [766, 414] width 237 height 18
click at [179, 439] on input "I have reviewed the PG&E DOT's Hazardous Materials 101 and have selected the co…" at bounding box center [178, 440] width 8 height 8
checkbox input "true"
click at [180, 465] on input "I have reviewed the PG&E's Hazardous Transportation Tailboard and have selected…" at bounding box center [178, 462] width 8 height 8
checkbox input "true"
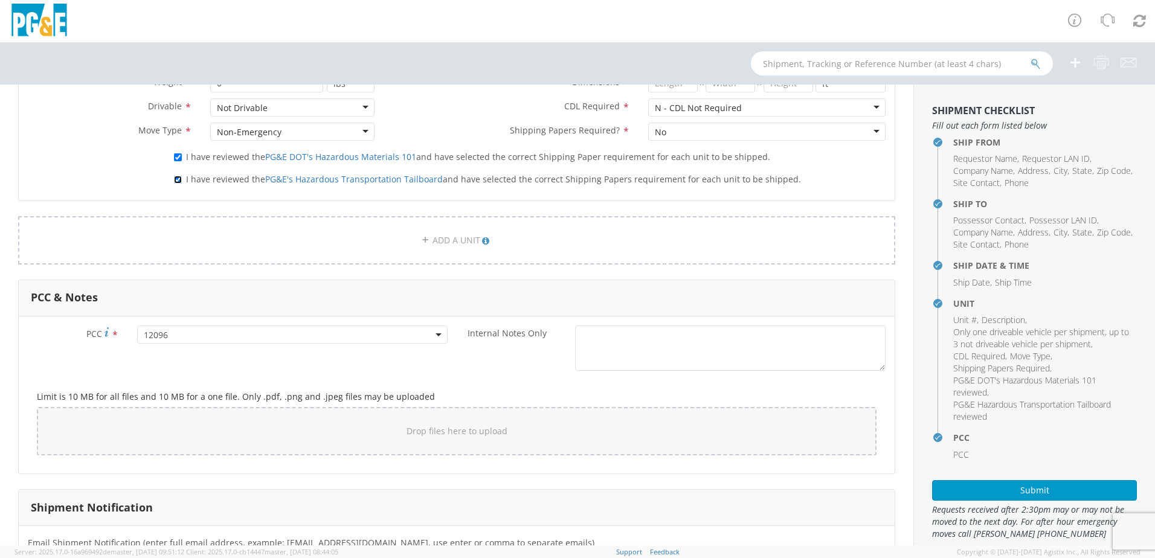
scroll to position [846, 0]
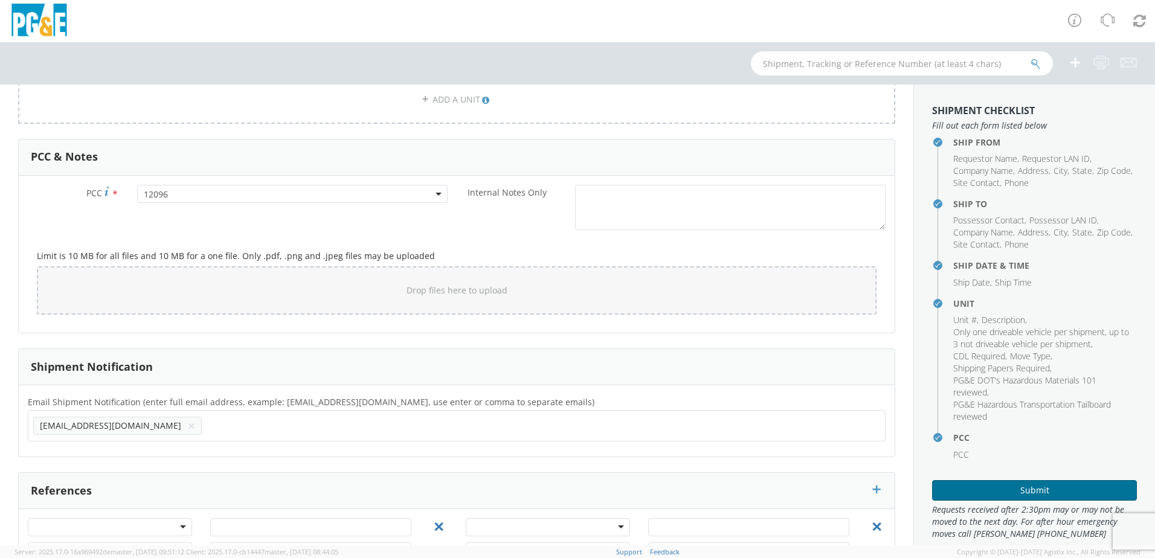
click at [1009, 492] on button "Submit" at bounding box center [1034, 490] width 205 height 21
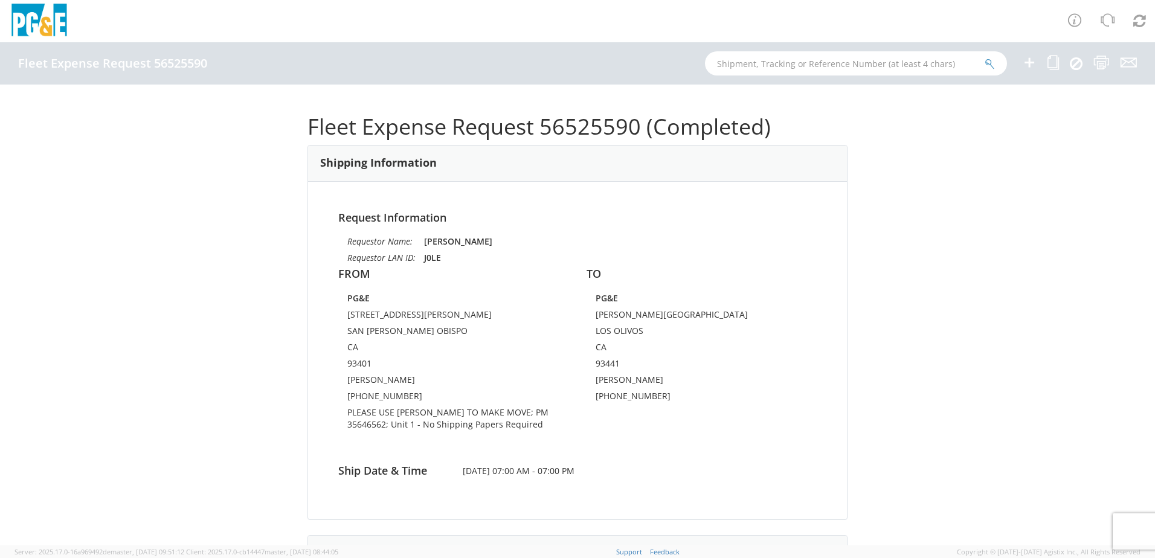
click at [1034, 58] on icon at bounding box center [1029, 62] width 15 height 15
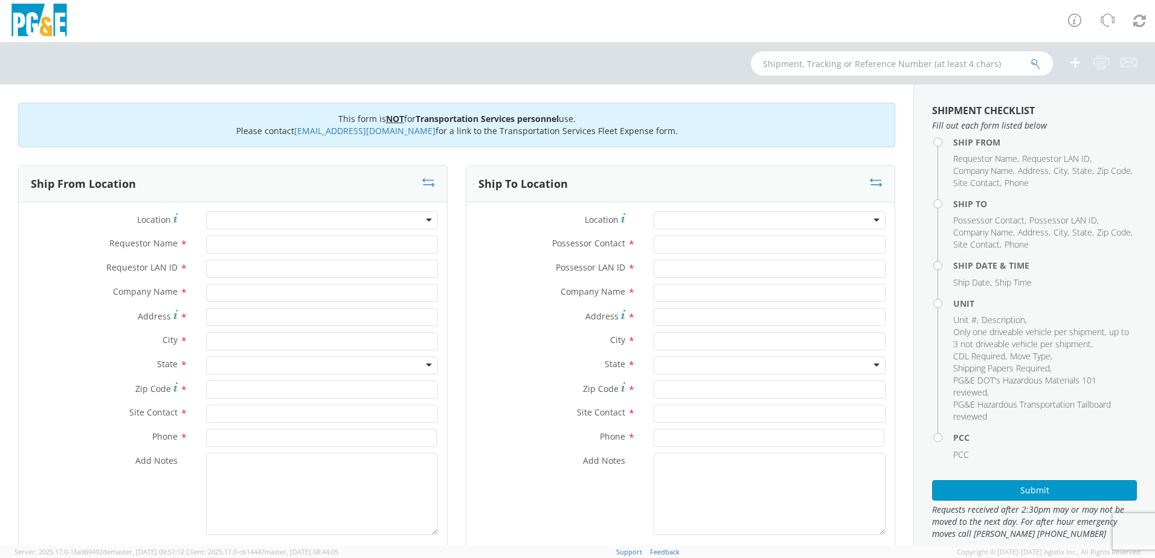
click at [218, 224] on div at bounding box center [322, 220] width 232 height 18
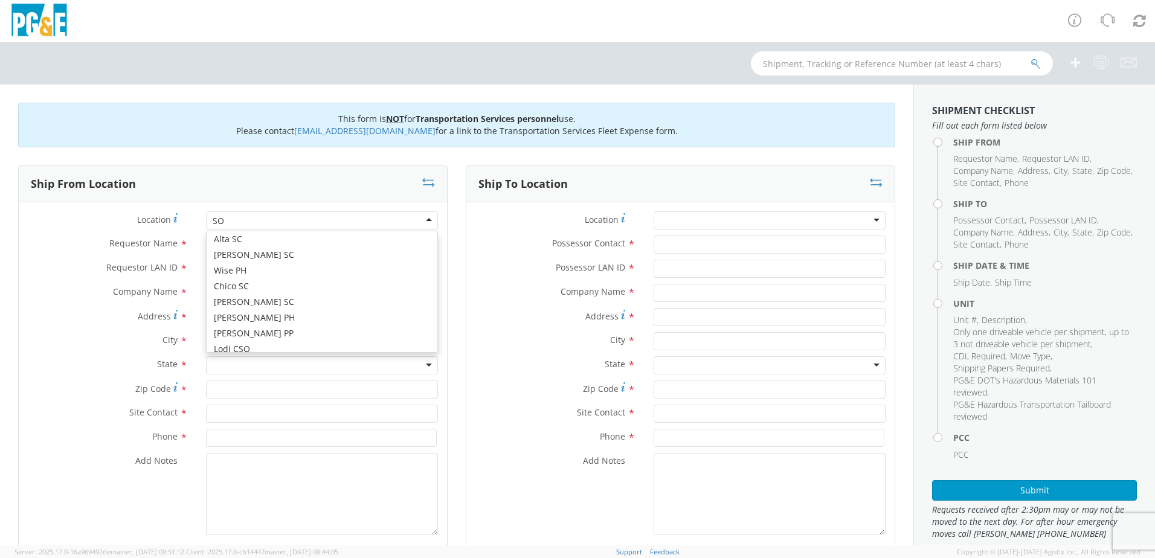
scroll to position [3, 0]
type input "SONO"
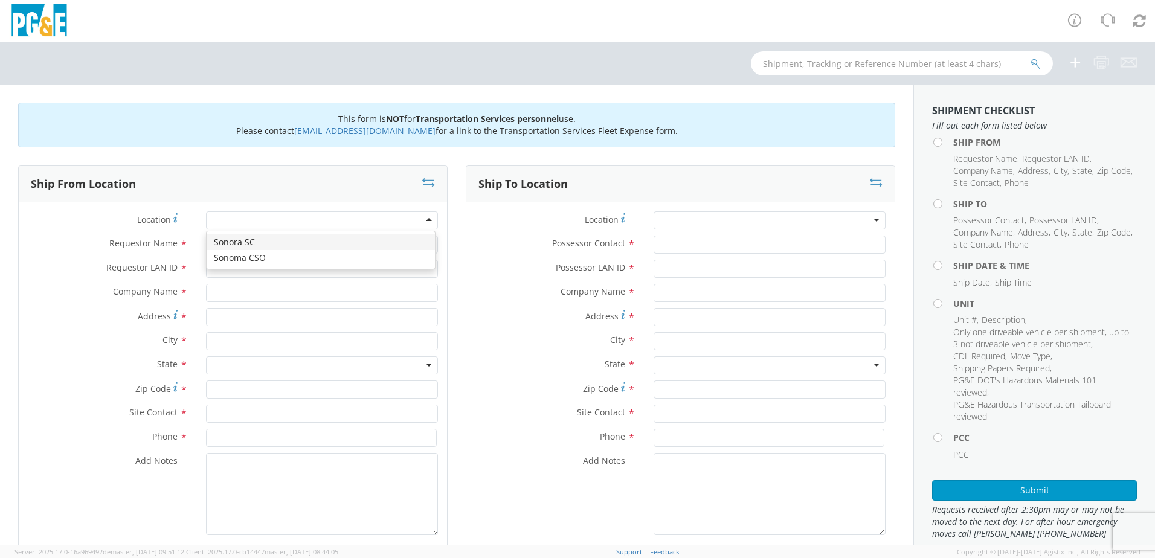
type input "PG&E"
type input "[STREET_ADDRESS]"
type input "[GEOGRAPHIC_DATA]"
type input "95370"
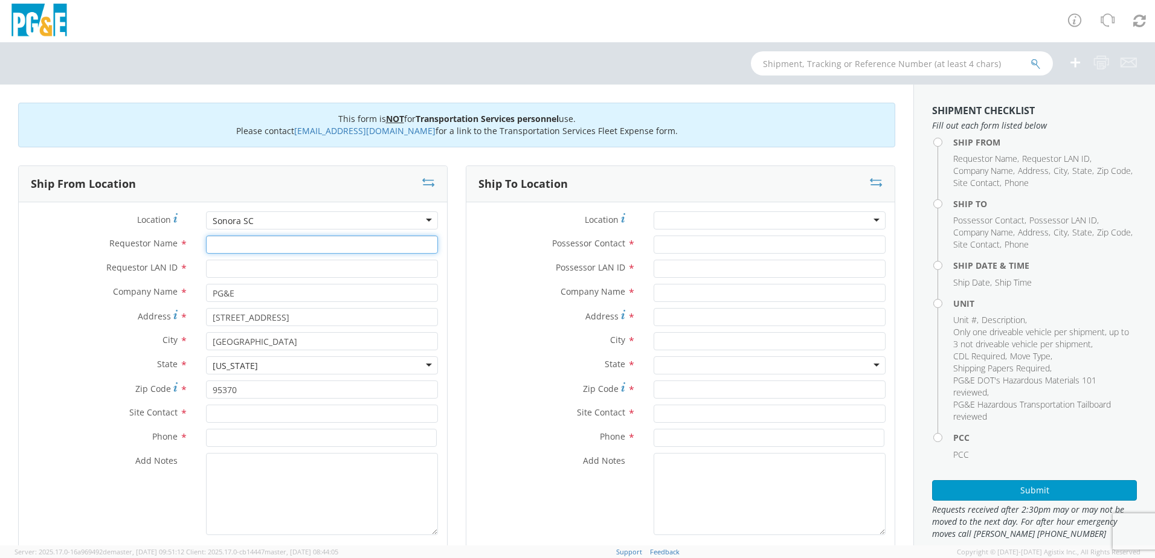
click at [295, 251] on input "Requestor Name *" at bounding box center [322, 245] width 232 height 18
type input "[PERSON_NAME]"
click at [294, 268] on input "Requestor LAN ID *" at bounding box center [322, 269] width 232 height 18
type input "R5GD"
click at [244, 421] on input "text" at bounding box center [322, 414] width 232 height 18
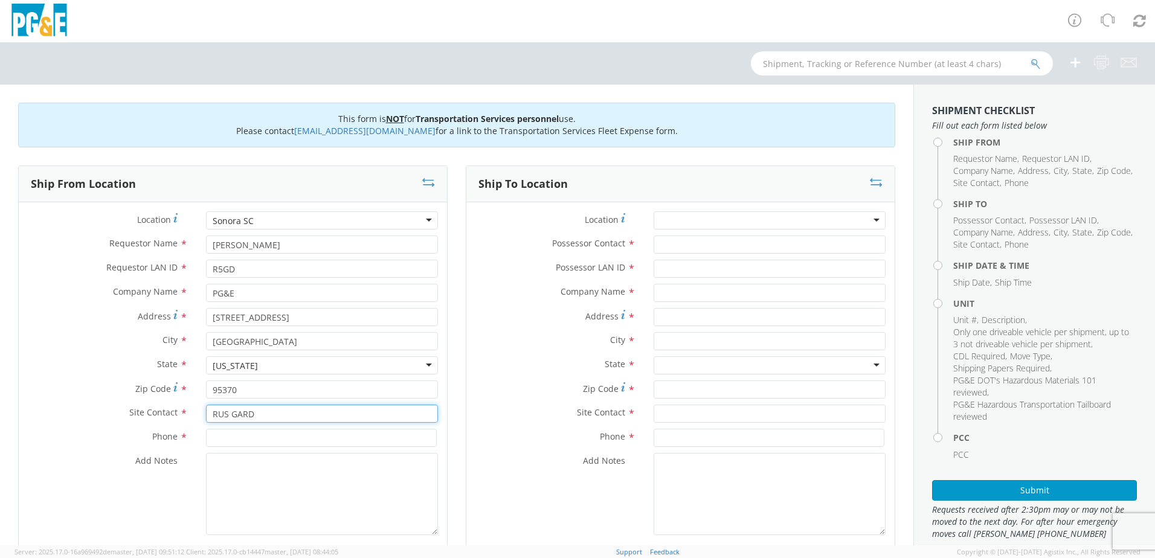
click at [273, 416] on input "RUS GARD" at bounding box center [322, 414] width 232 height 18
type input "RUS [PERSON_NAME]"
type input "[PHONE_NUMBER]"
click at [276, 450] on div "Phone * [PHONE_NUMBER]" at bounding box center [233, 441] width 428 height 24
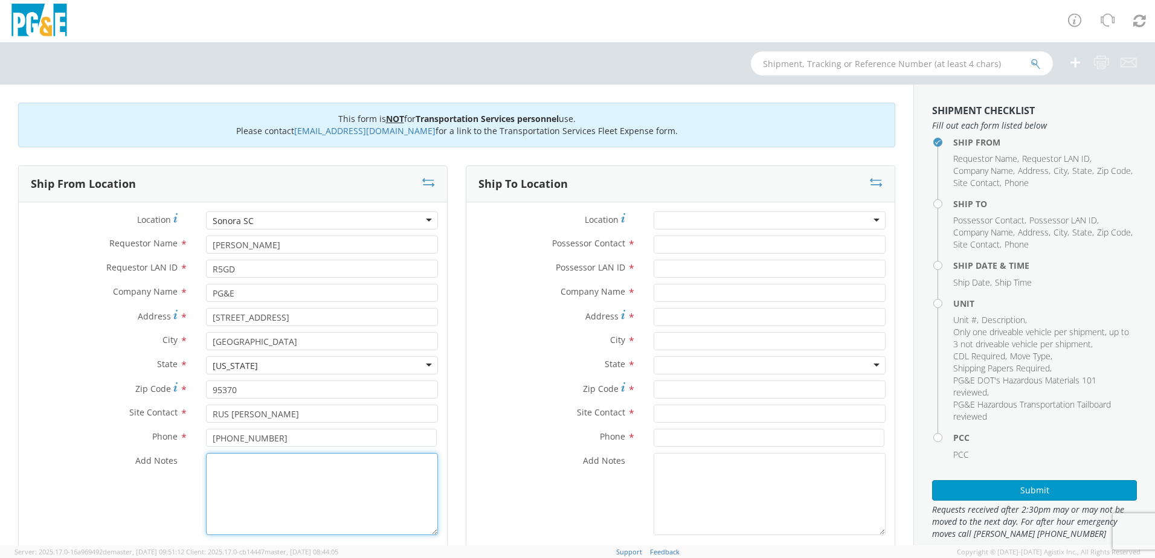
click at [276, 463] on textarea "Add Notes *" at bounding box center [322, 494] width 232 height 82
drag, startPoint x: 345, startPoint y: 488, endPoint x: 354, endPoint y: 475, distance: 16.1
click at [345, 488] on textarea "Add Notes *" at bounding box center [322, 494] width 232 height 82
type textarea "a"
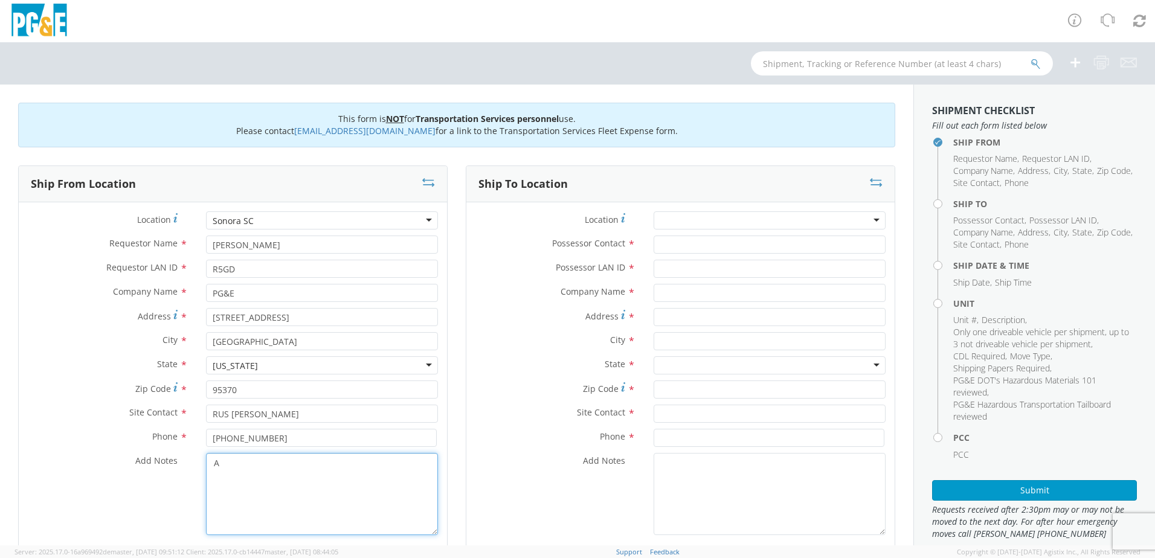
paste textarea "LREADY MOVED BY [PERSON_NAME]; PM"
click at [372, 466] on textarea "ALREADY MOVED BY [PERSON_NAME]; PM" at bounding box center [322, 494] width 232 height 82
type textarea "ALREADY MOVED BY [PERSON_NAME]; PM 35663853"
click at [709, 241] on input "Possessor Contact *" at bounding box center [770, 245] width 232 height 18
type input "[PERSON_NAME]"
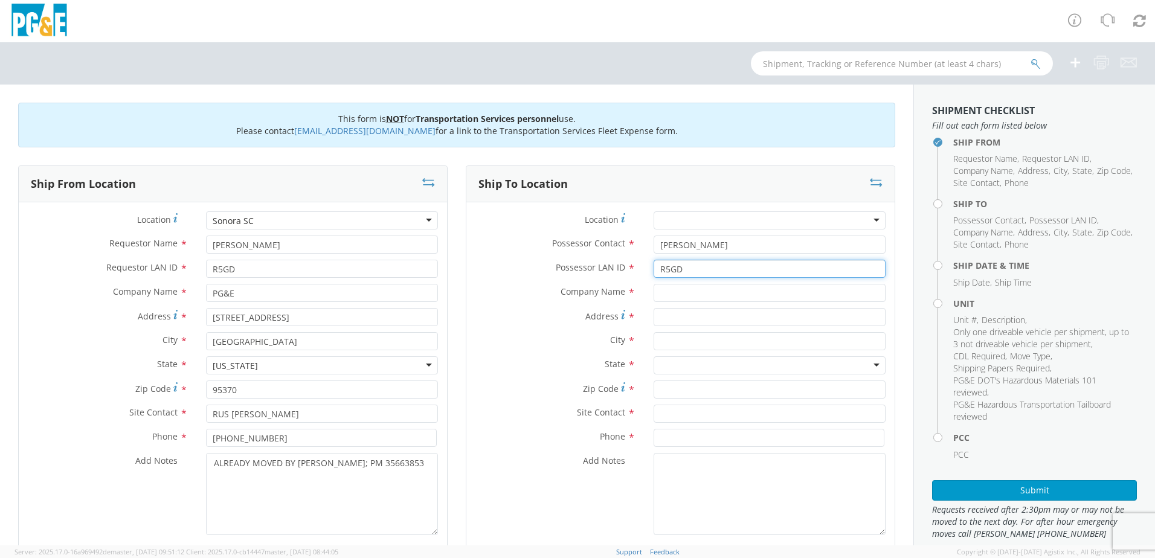
type input "R5GD"
click at [735, 292] on input "text" at bounding box center [770, 293] width 232 height 18
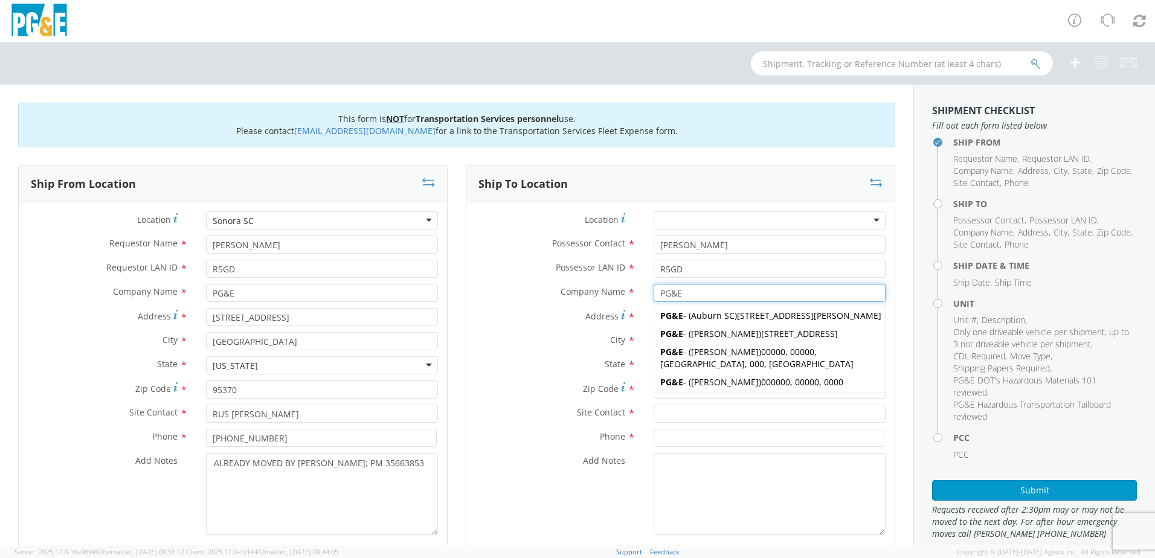
type input "PG&E"
click at [569, 332] on div "Address *" at bounding box center [680, 320] width 428 height 24
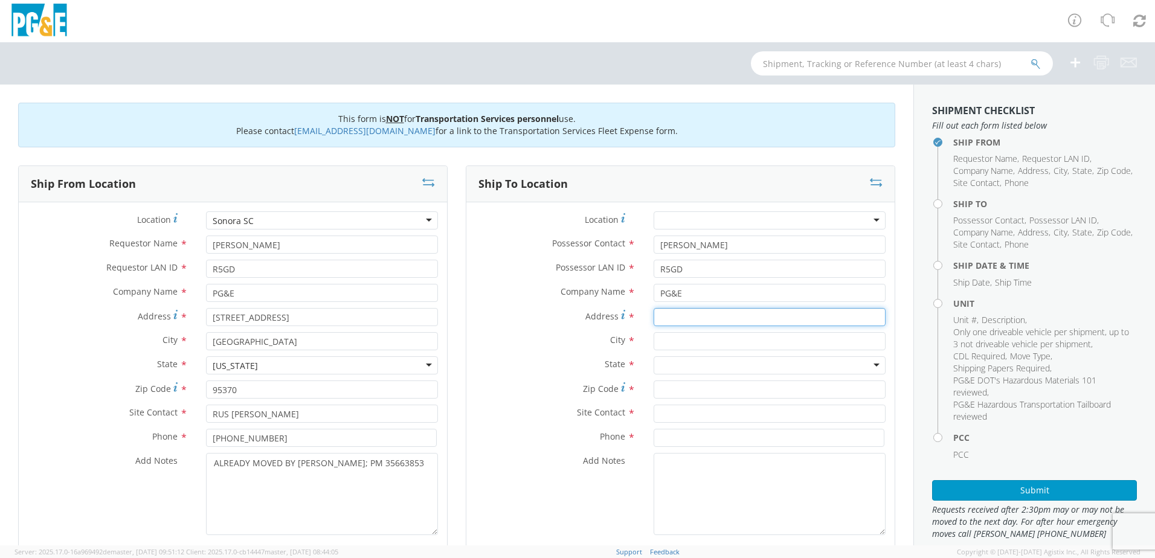
click at [716, 310] on input "Address *" at bounding box center [770, 317] width 232 height 18
type input "[STREET_ADDRESS]"
type input "[GEOGRAPHIC_DATA]"
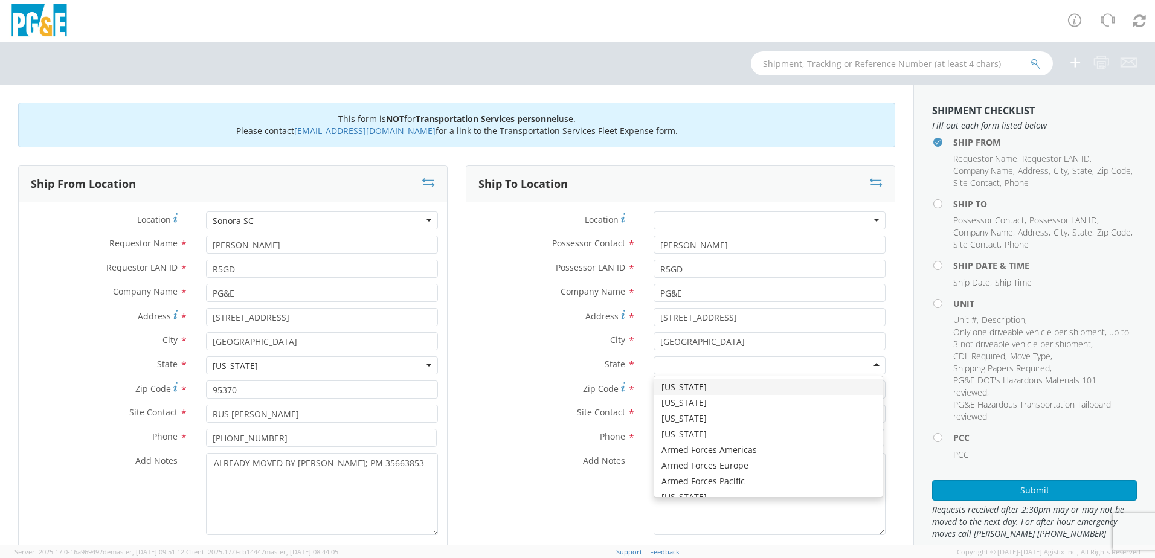
type input "C"
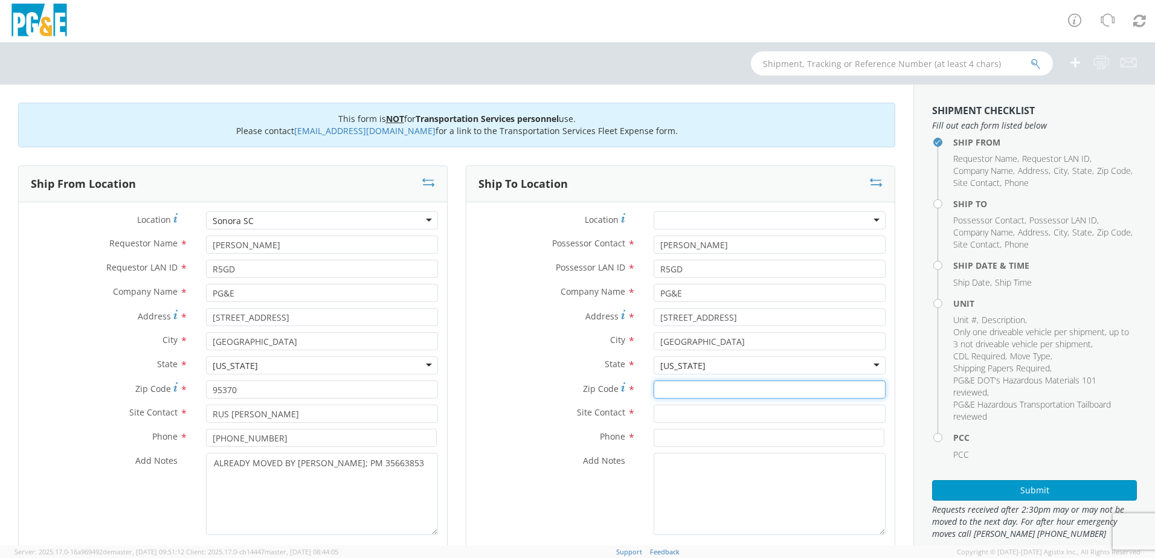
click at [687, 394] on input "Zip Code *" at bounding box center [770, 390] width 232 height 18
click at [737, 393] on input "Zip Code *" at bounding box center [770, 390] width 232 height 18
type input "95335"
click at [747, 410] on input "text" at bounding box center [770, 414] width 232 height 18
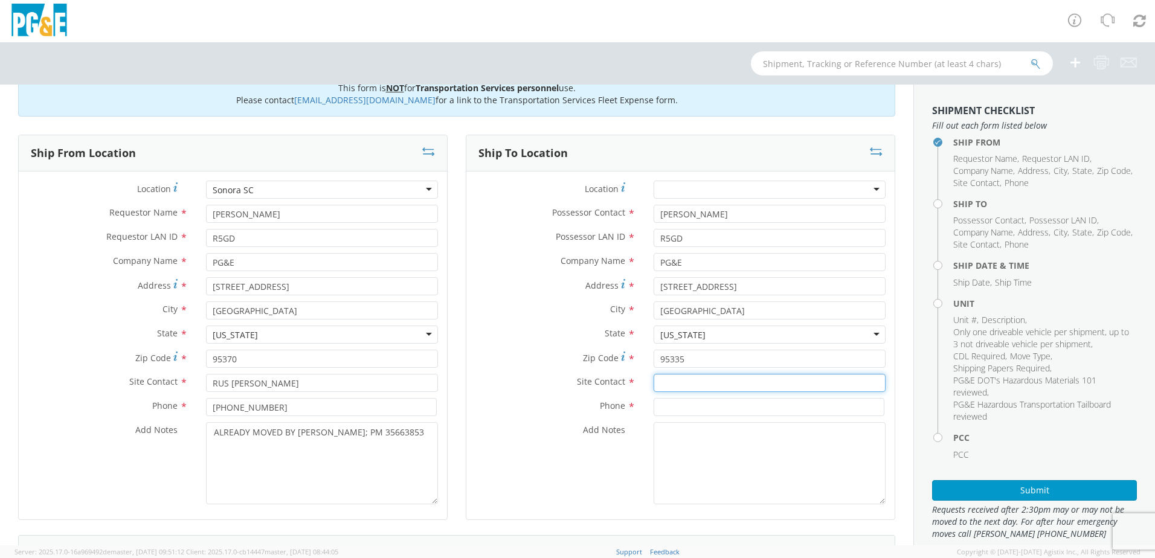
scroll to position [60, 0]
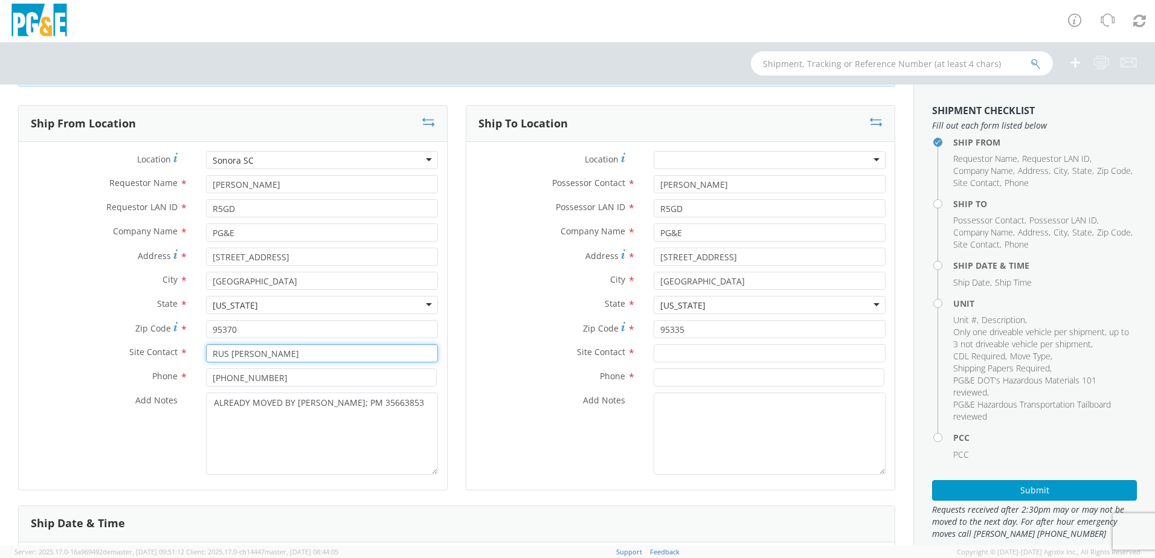
click at [352, 355] on input "RUS [PERSON_NAME]" at bounding box center [322, 353] width 232 height 18
type input "[PERSON_NAME]"
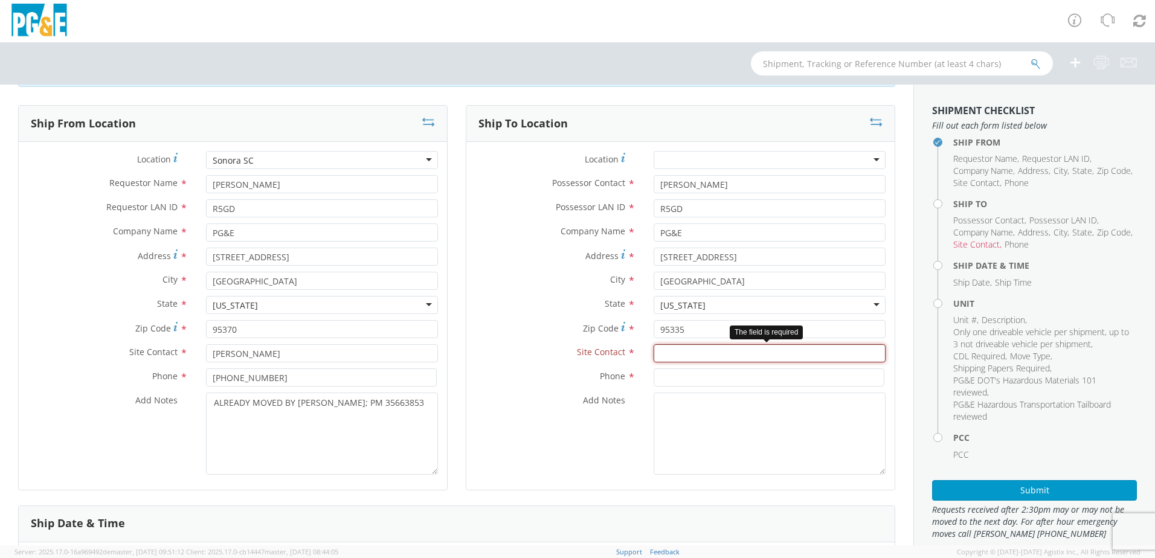
click at [761, 352] on input "text" at bounding box center [770, 353] width 232 height 18
type input "[PERSON_NAME]"
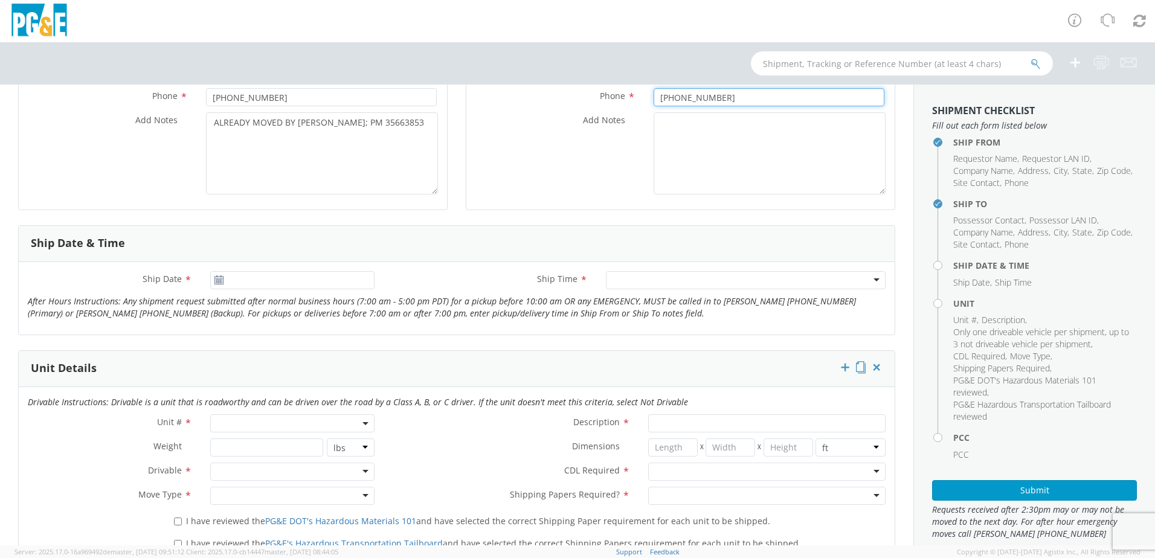
scroll to position [423, 0]
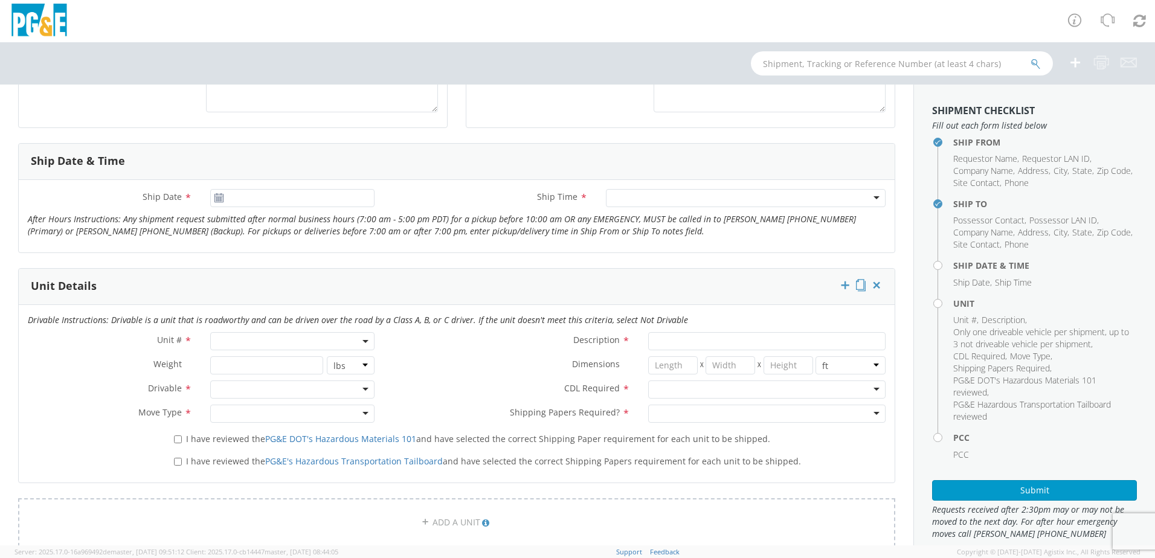
type input "[PHONE_NUMBER]"
click at [298, 200] on input "[DATE]" at bounding box center [292, 198] width 164 height 18
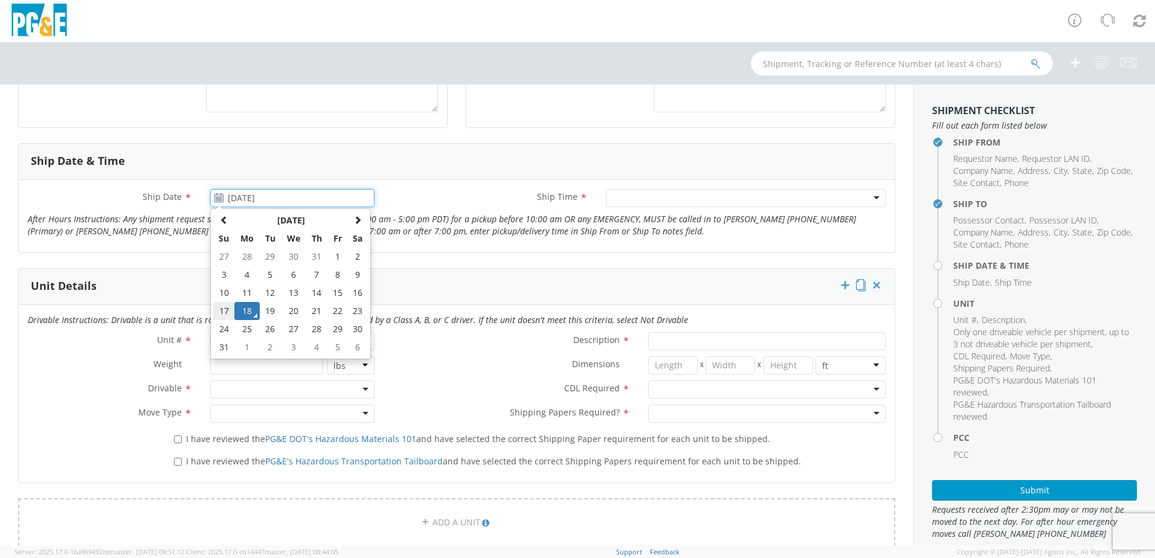
click at [221, 308] on td "17" at bounding box center [223, 311] width 21 height 18
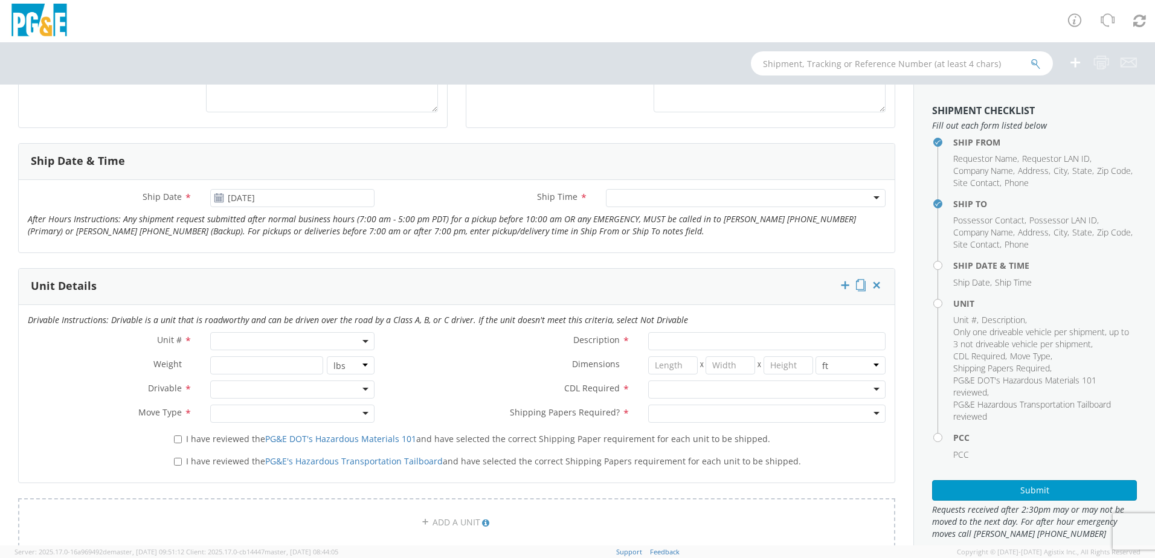
click at [637, 210] on div "Ship Time * Any Time 7:00 am - 10:00 am 10:00 am - 1:00 pm 1:00 pm - 4:00 pm 4:…" at bounding box center [639, 201] width 511 height 24
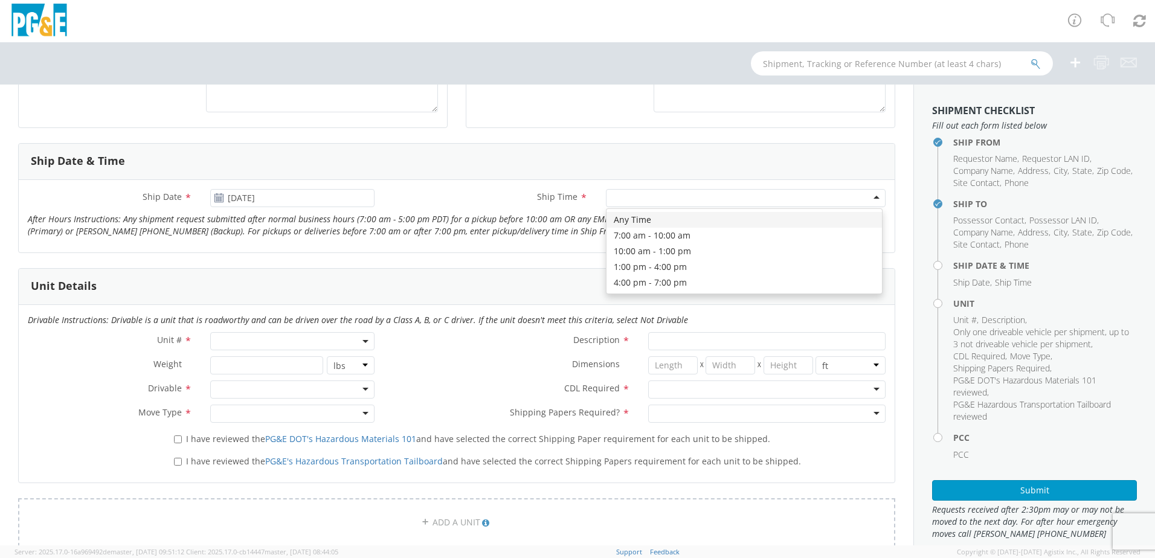
click at [636, 195] on div at bounding box center [746, 198] width 280 height 18
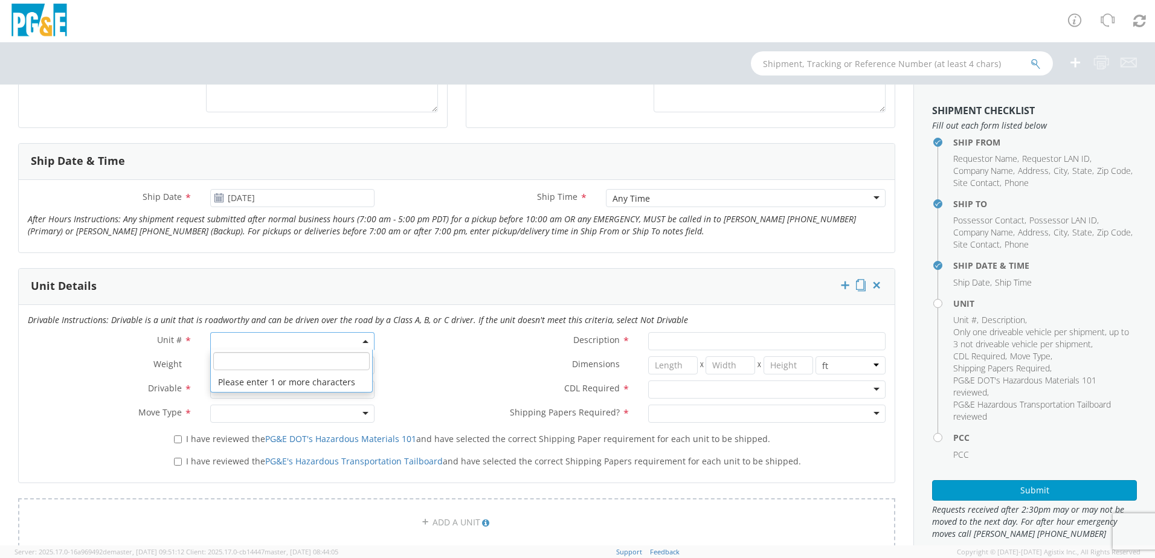
click at [242, 342] on span at bounding box center [292, 341] width 164 height 18
click at [247, 360] on input "search" at bounding box center [291, 361] width 156 height 18
click at [274, 387] on div at bounding box center [292, 390] width 164 height 18
click at [270, 414] on div at bounding box center [292, 414] width 164 height 18
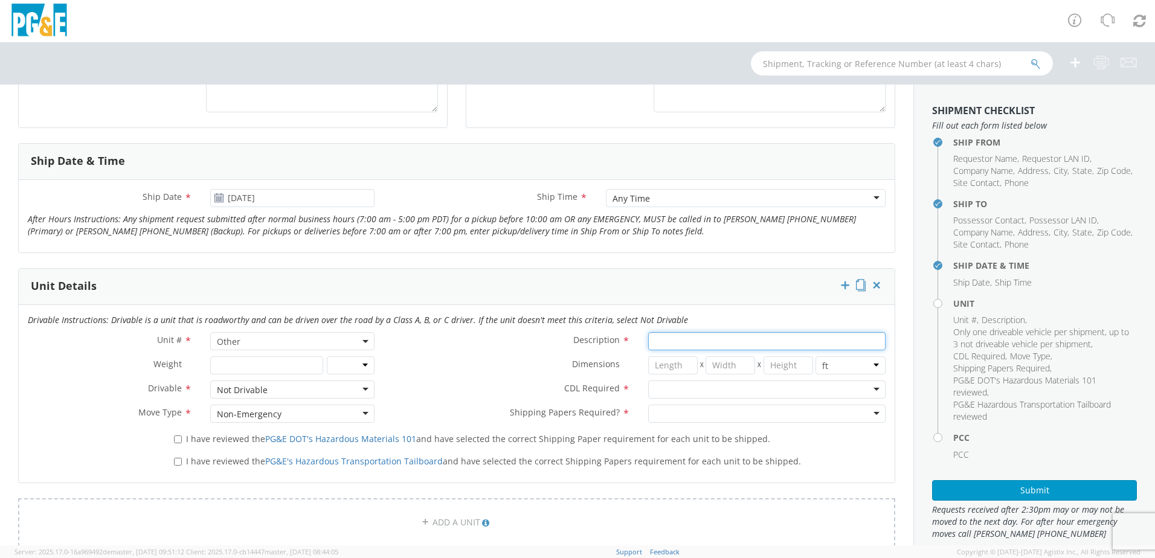
click at [708, 337] on input "Description *" at bounding box center [766, 341] width 237 height 18
click at [721, 391] on div at bounding box center [766, 390] width 237 height 18
click at [714, 422] on div at bounding box center [766, 414] width 237 height 18
click at [200, 436] on span "I have reviewed the PG&E DOT's Hazardous Materials 101 and have selected the co…" at bounding box center [478, 438] width 584 height 11
click at [182, 436] on input "I have reviewed the PG&E DOT's Hazardous Materials 101 and have selected the co…" at bounding box center [178, 440] width 8 height 8
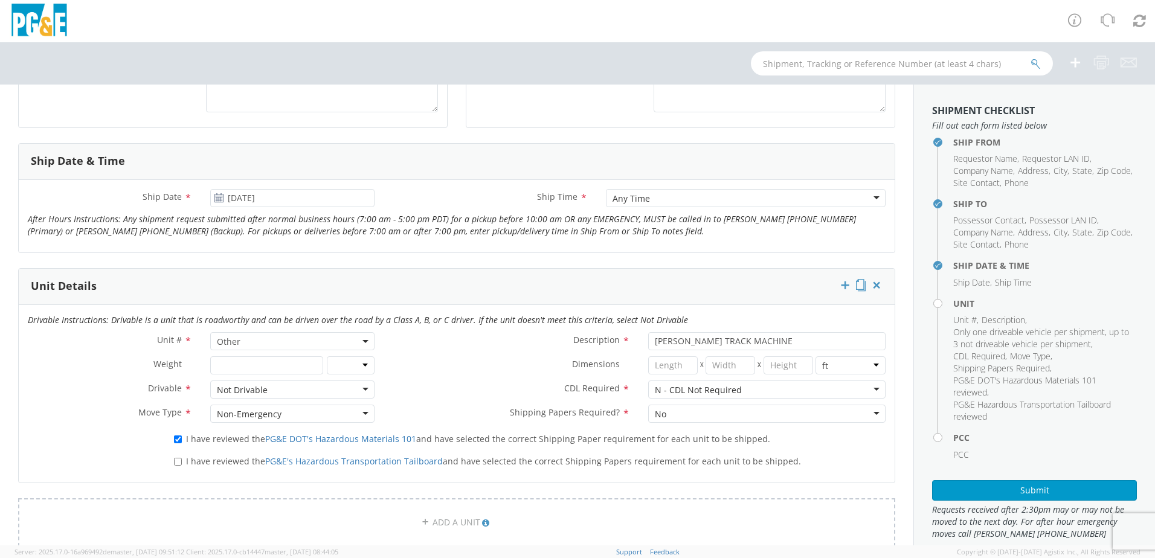
click at [198, 456] on span "I have reviewed the PG&E's Hazardous Transportation Tailboard and have selected…" at bounding box center [493, 461] width 615 height 11
click at [182, 458] on input "I have reviewed the PG&E's Hazardous Transportation Tailboard and have selected…" at bounding box center [178, 462] width 8 height 8
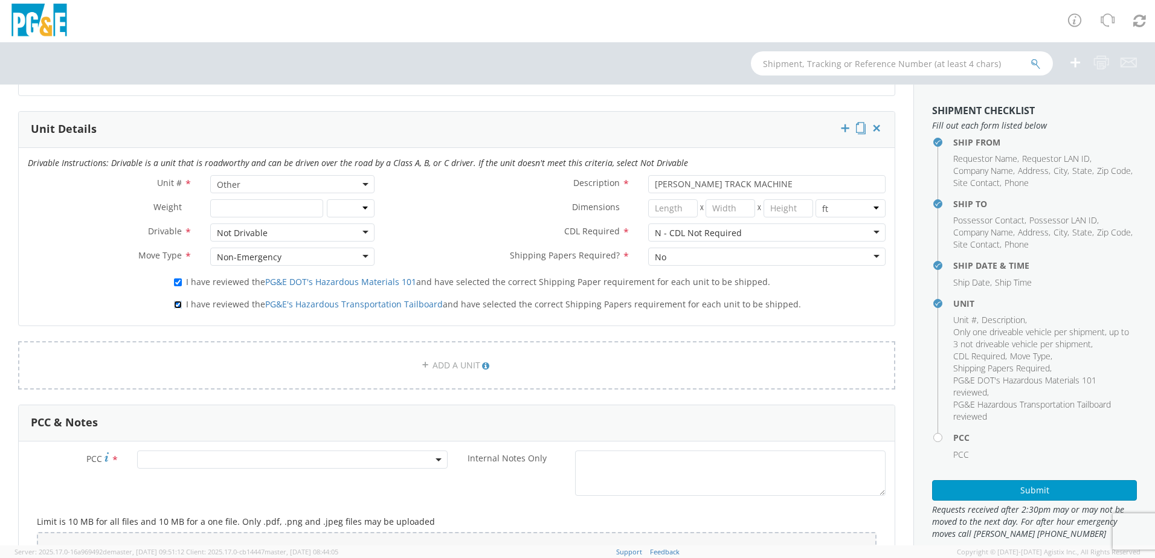
scroll to position [846, 0]
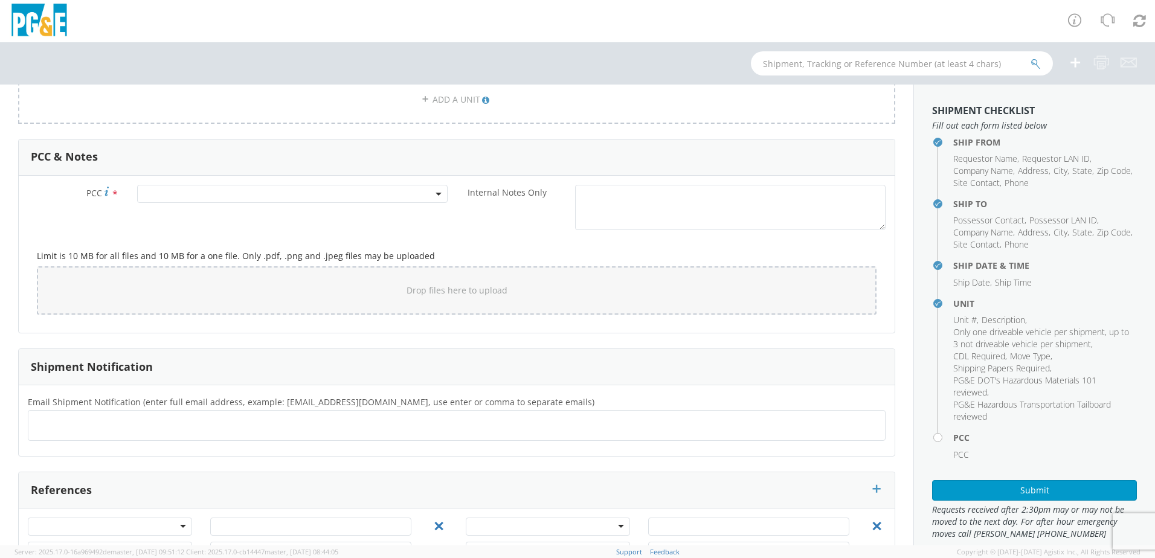
click at [184, 199] on span at bounding box center [292, 194] width 311 height 18
click at [188, 215] on input "number" at bounding box center [290, 214] width 301 height 18
click at [72, 424] on ul at bounding box center [456, 426] width 847 height 20
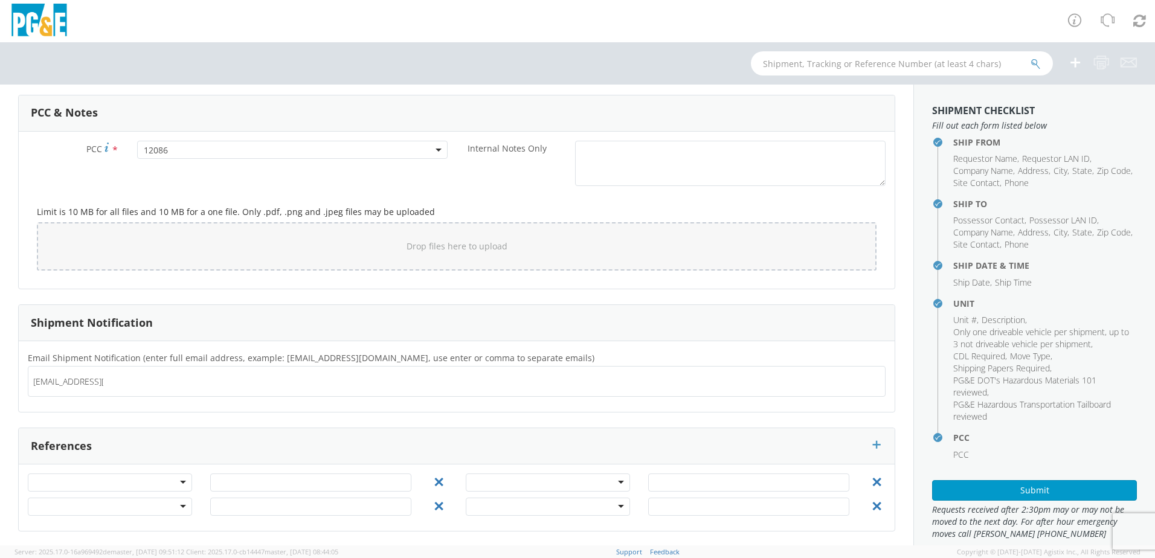
scroll to position [891, 0]
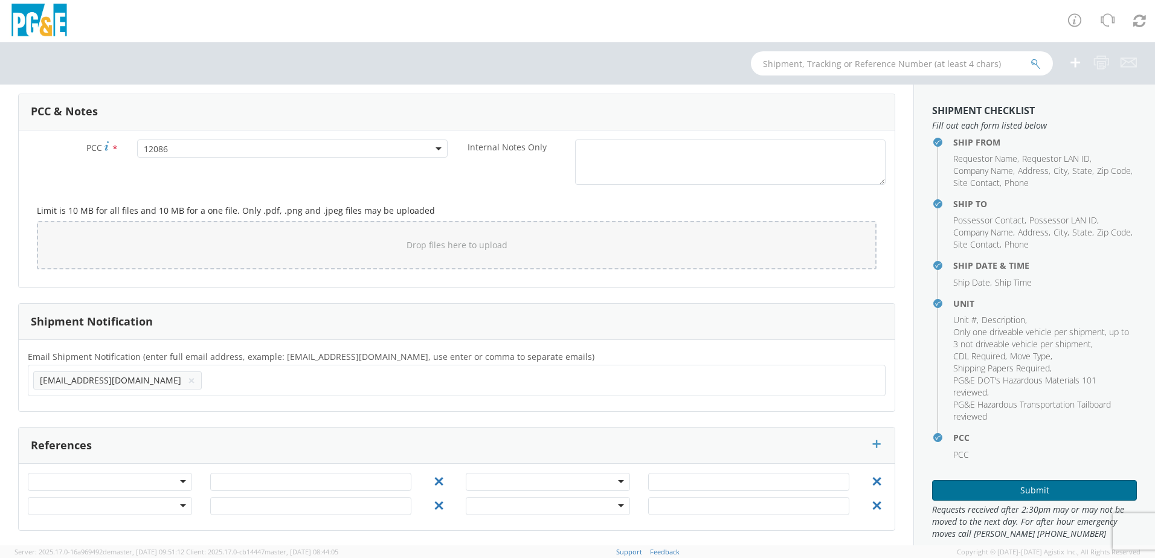
click at [1031, 485] on button "Submit" at bounding box center [1034, 490] width 205 height 21
